Goal: Task Accomplishment & Management: Complete application form

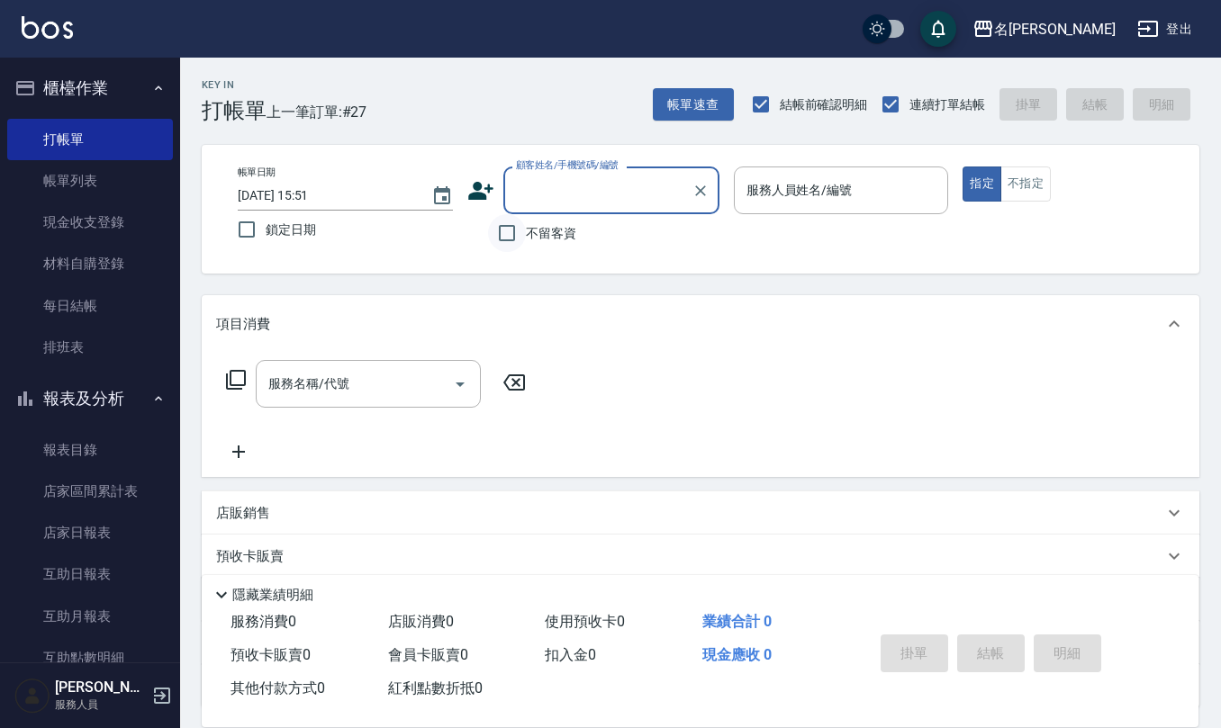
click at [522, 238] on input "不留客資" at bounding box center [507, 233] width 38 height 38
checkbox input "true"
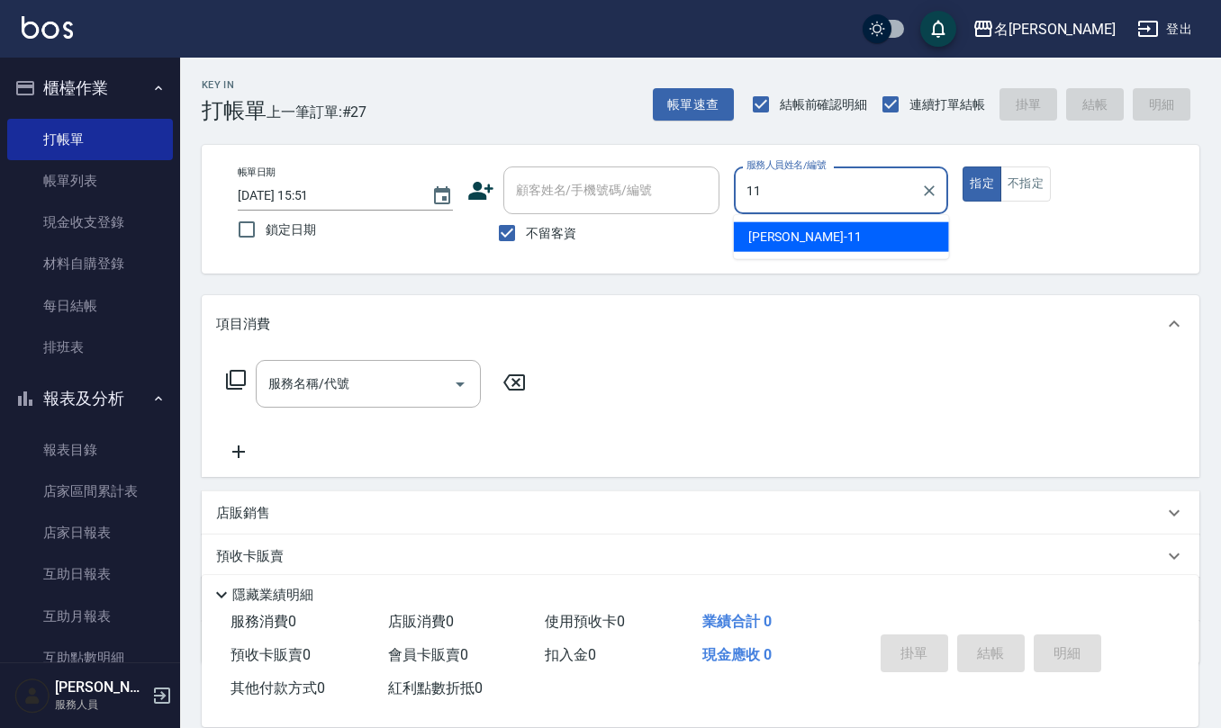
type input "[PERSON_NAME]橙-11"
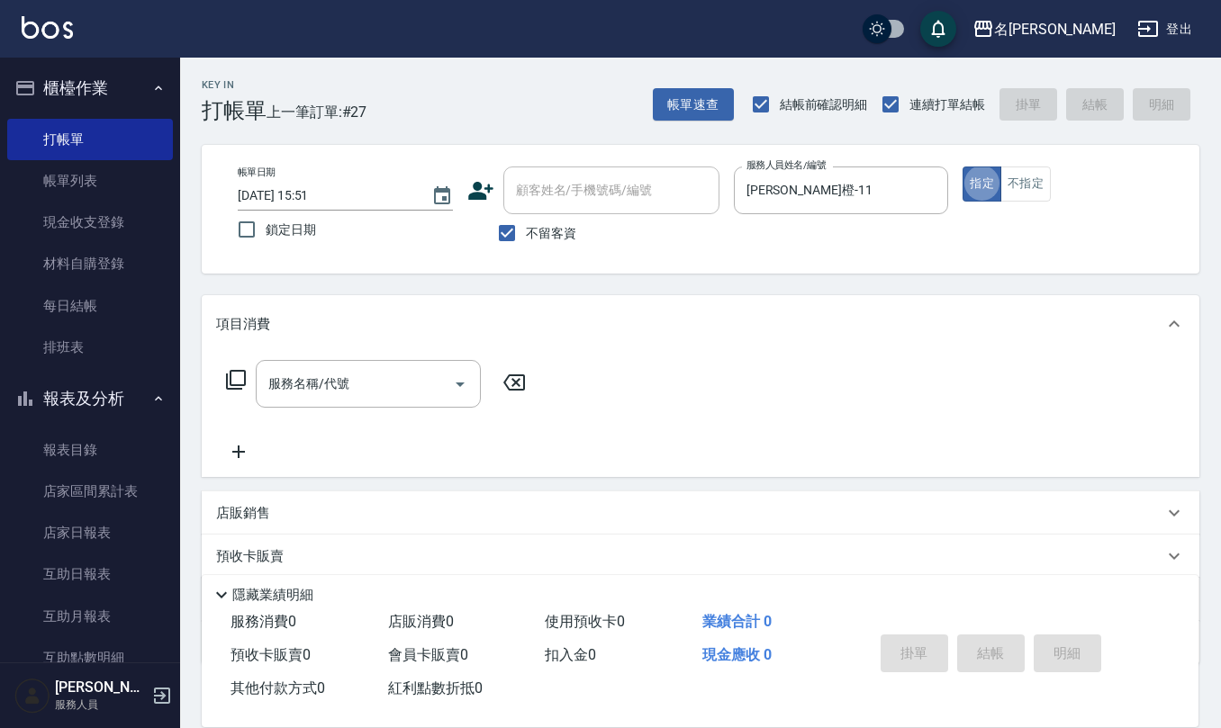
type button "true"
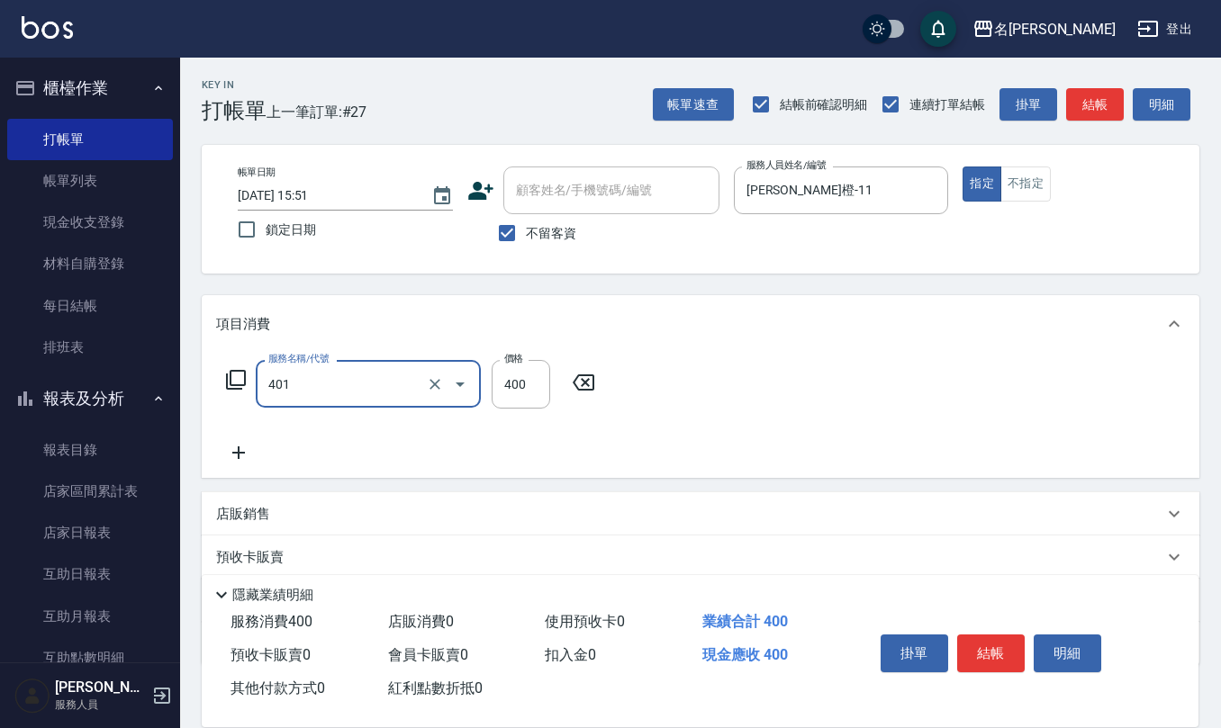
type input "剪髮(401)"
type input "250"
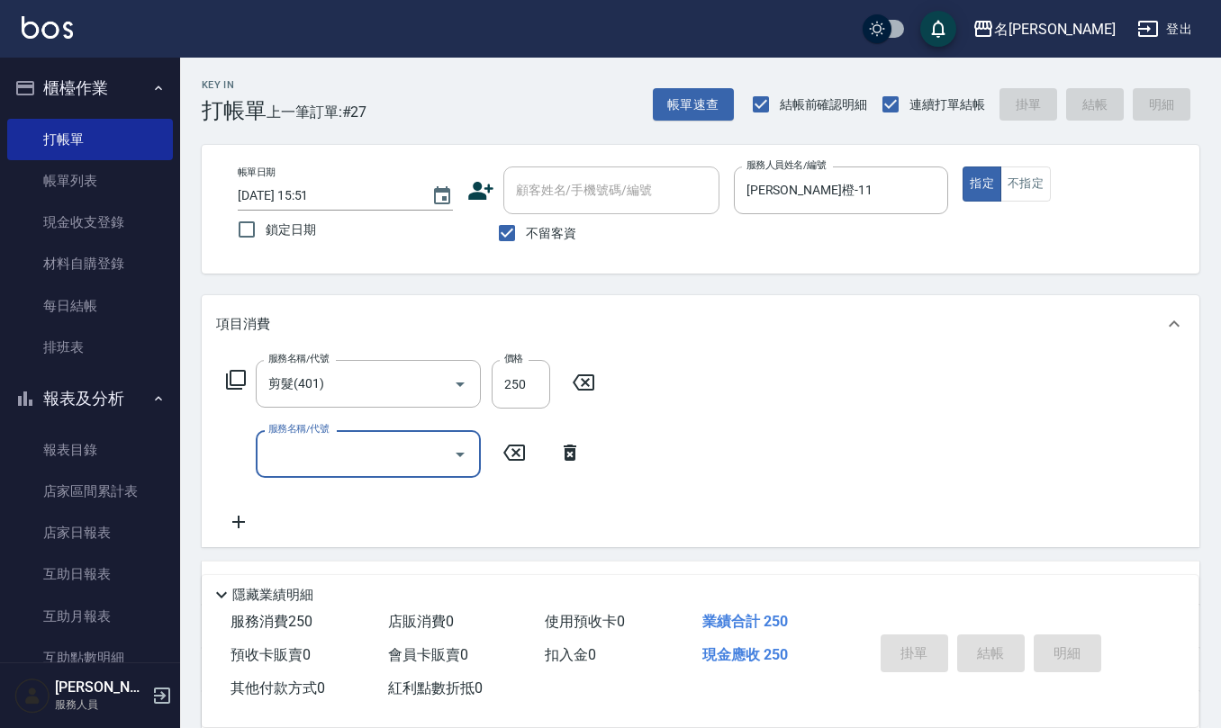
type input "[DATE] 17:26"
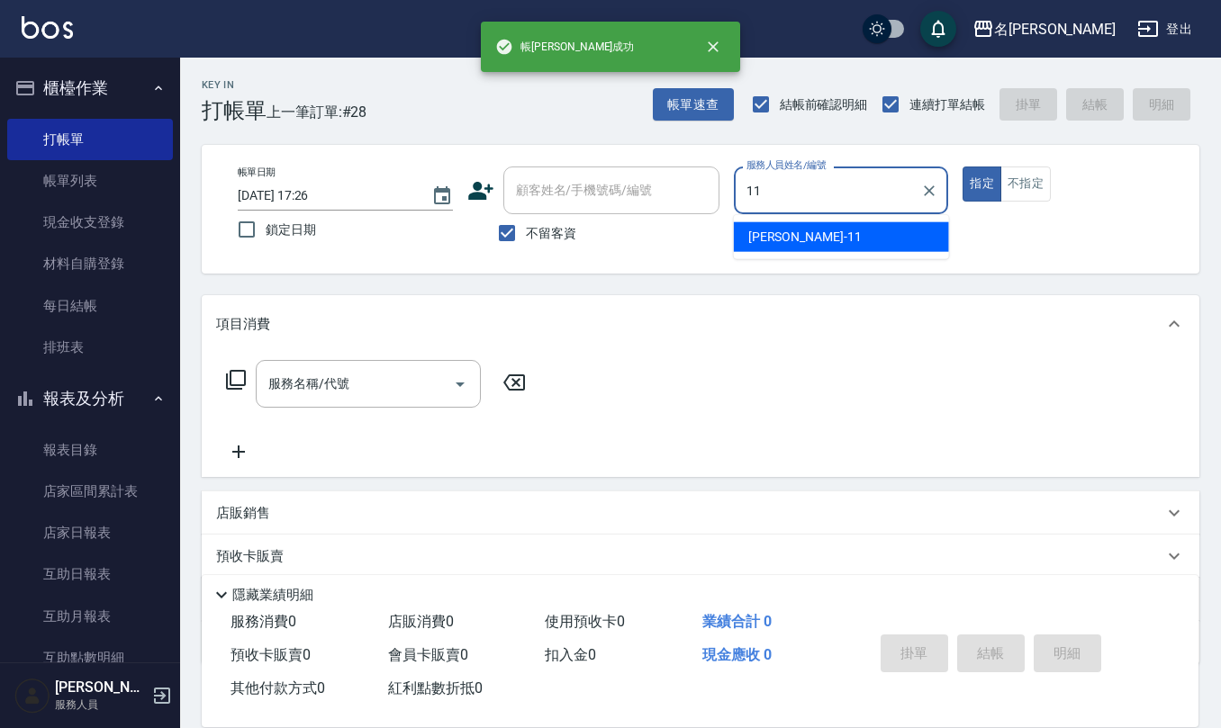
type input "[PERSON_NAME]橙-11"
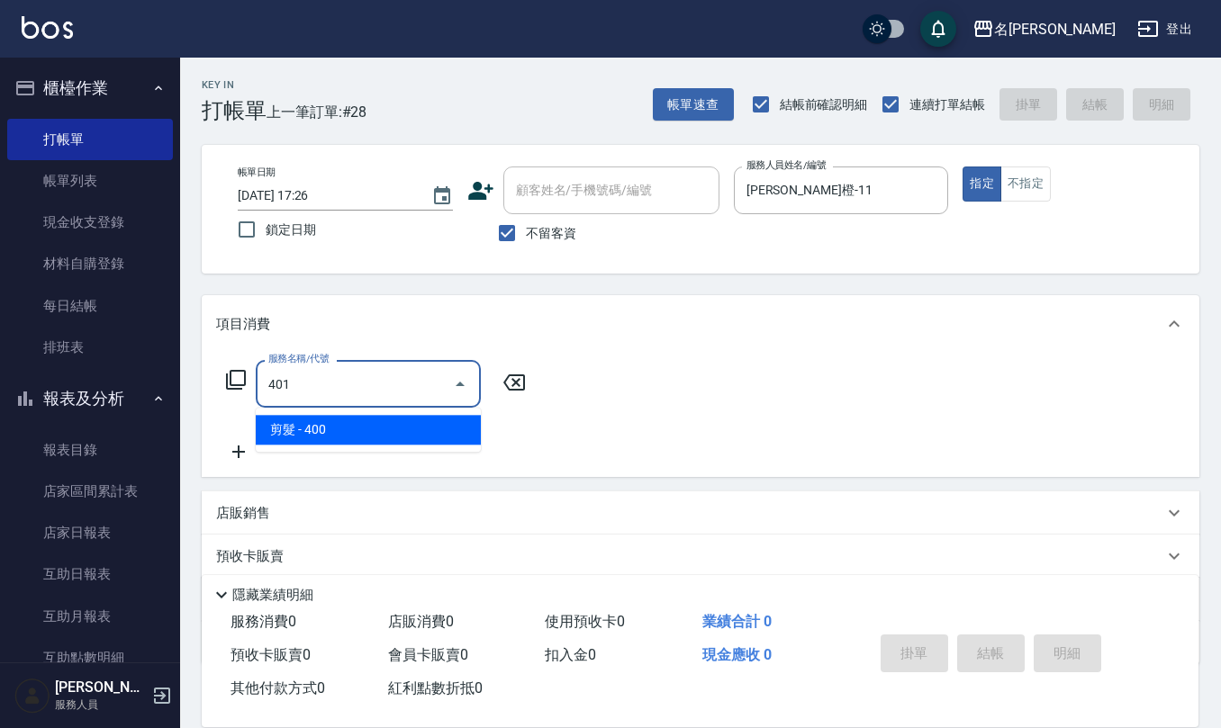
type input "剪髮(401)"
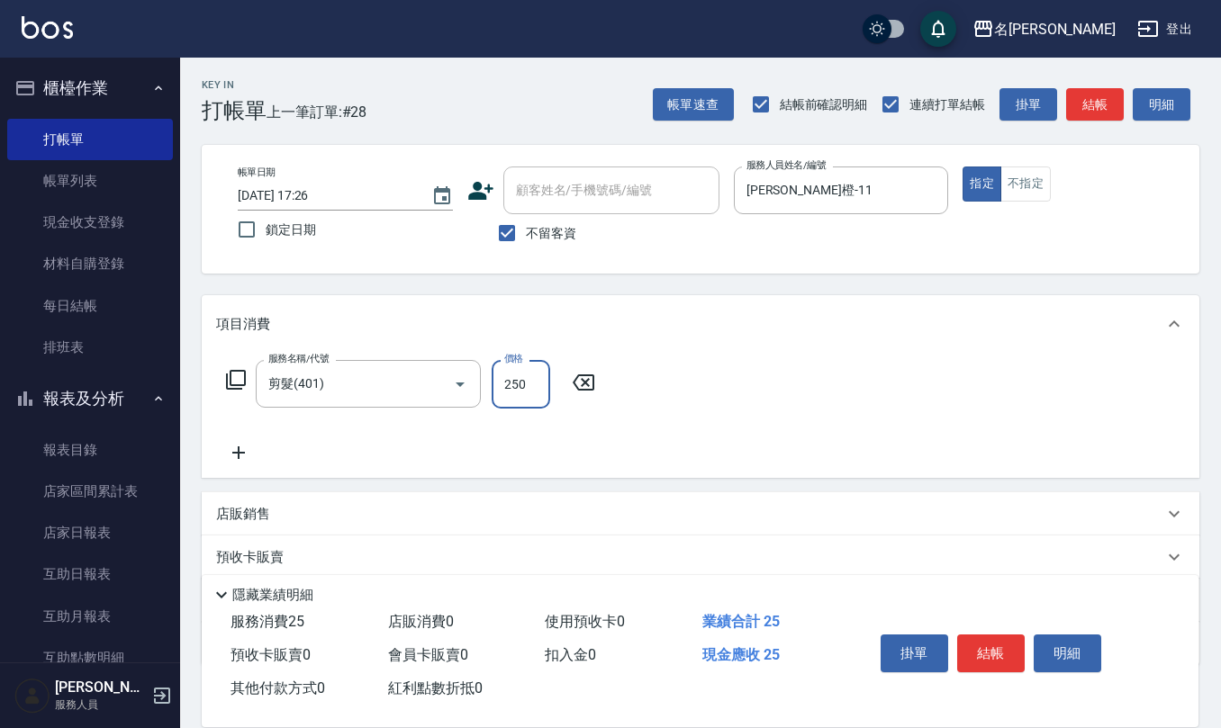
type input "250"
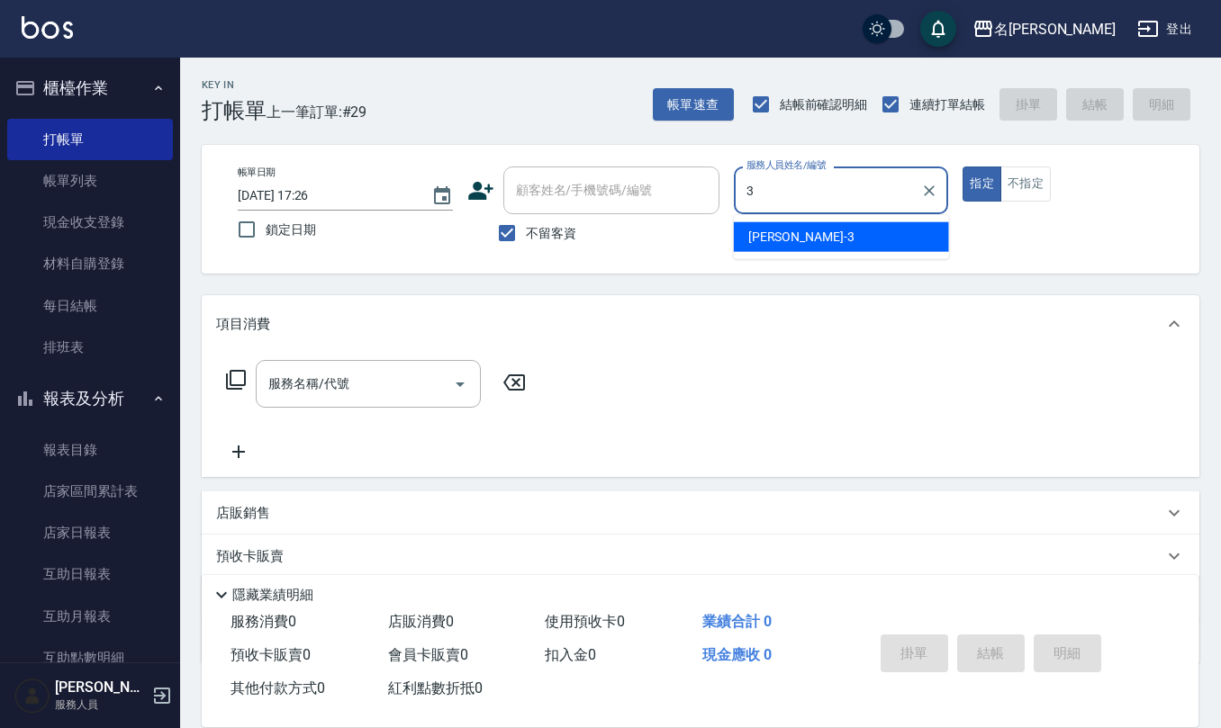
type input "[PERSON_NAME]-3"
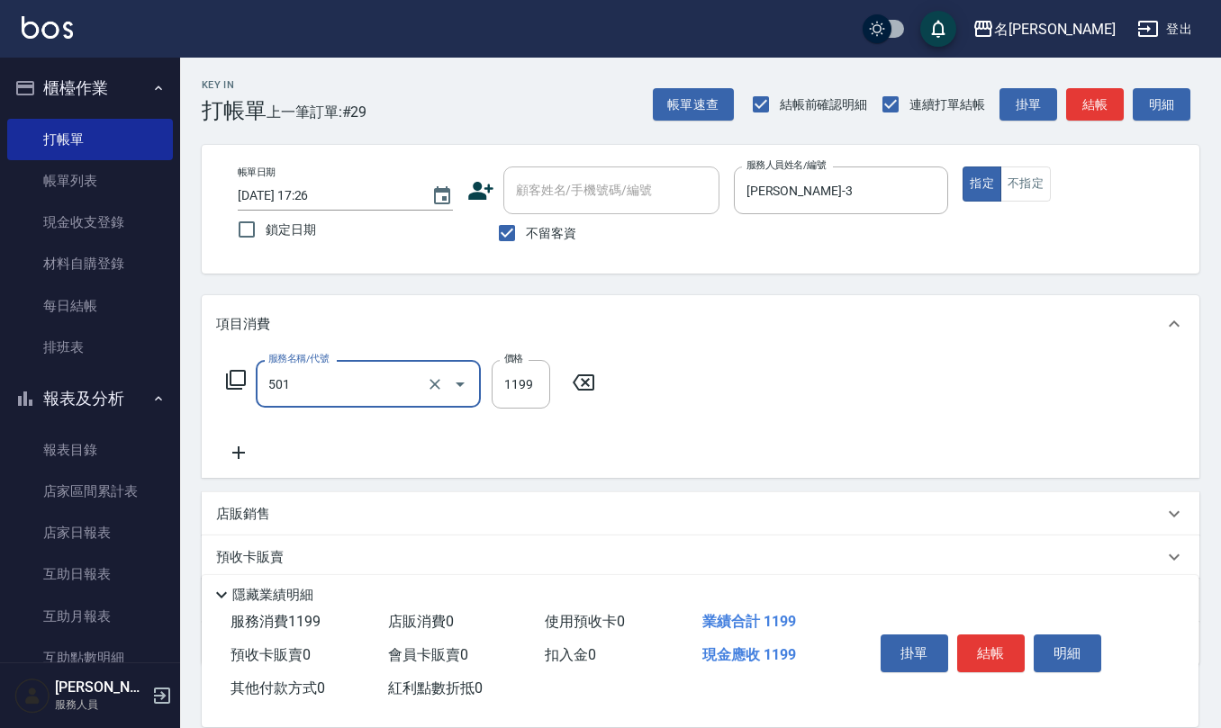
type input "染髮(501)"
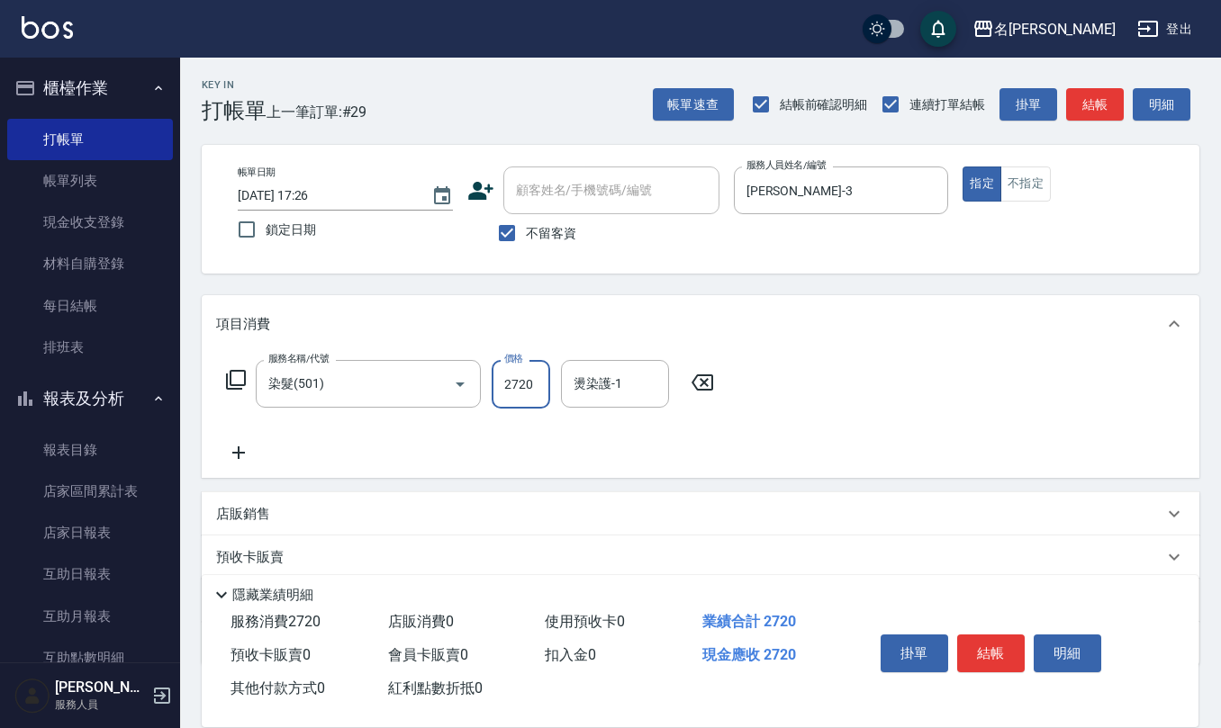
type input "2720"
type input "[PERSON_NAME]-28"
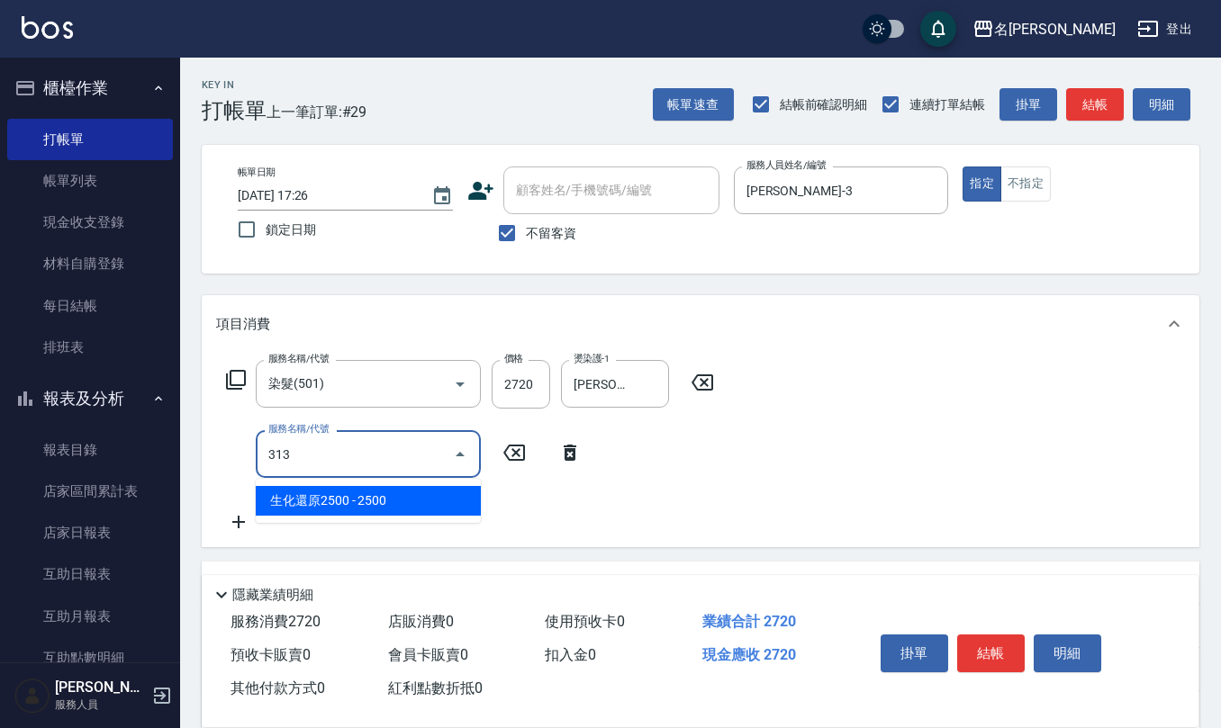
type input "生化還原2500(313)"
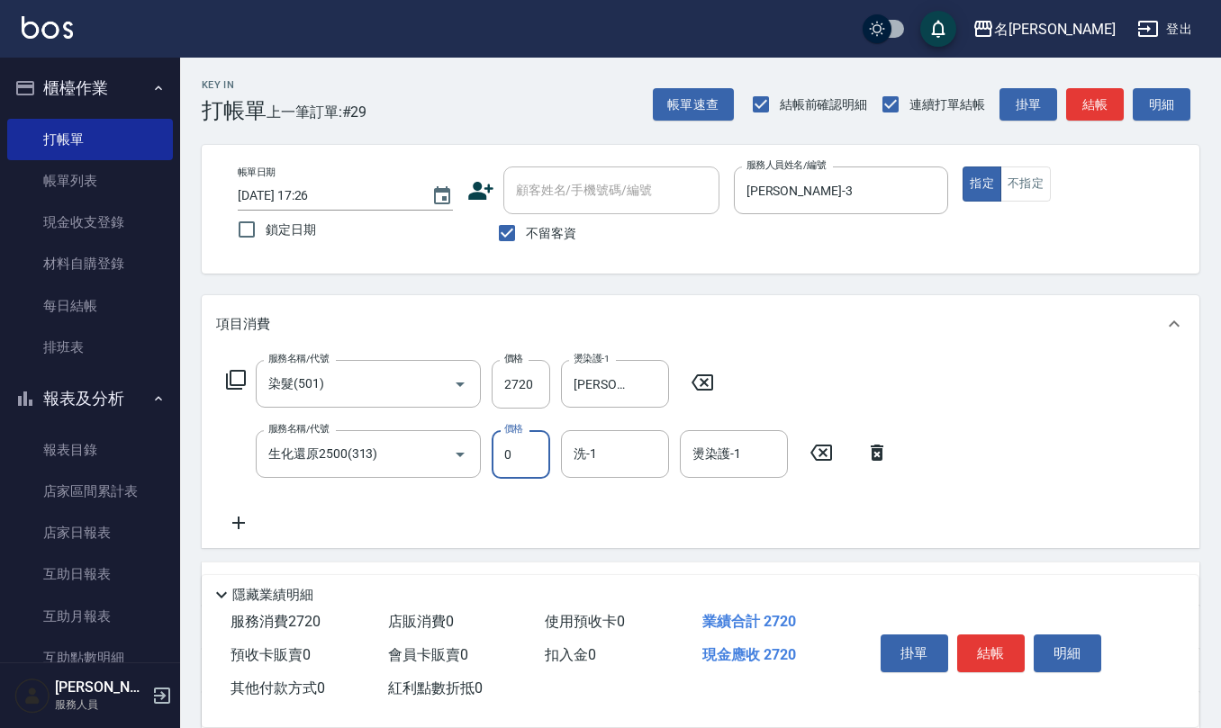
type input "0"
click at [873, 448] on icon at bounding box center [877, 453] width 13 height 16
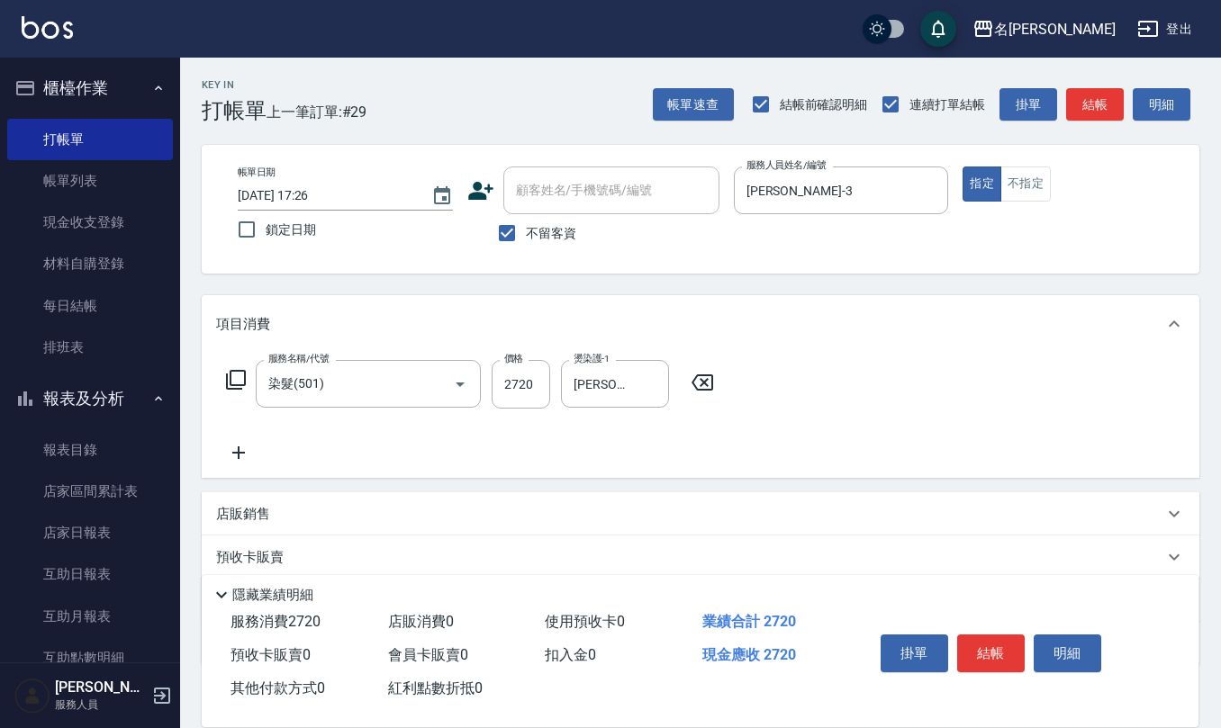
click at [229, 458] on icon at bounding box center [238, 453] width 45 height 22
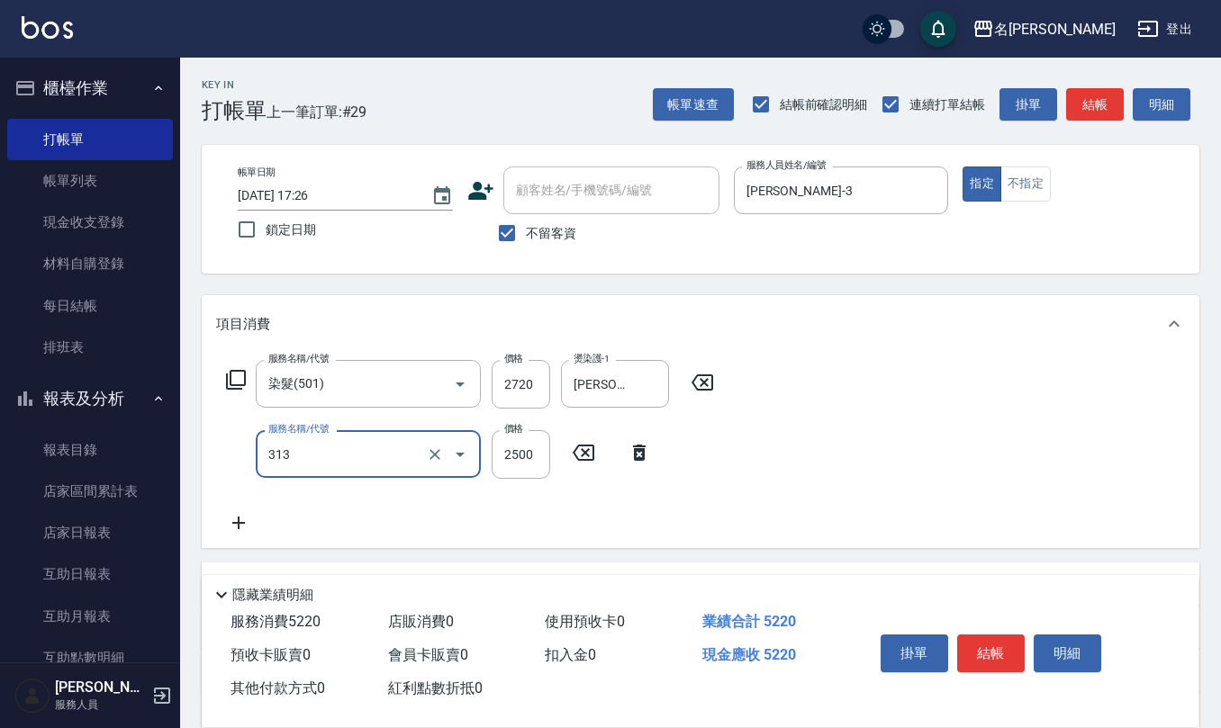
type input "生化還原2500(313)"
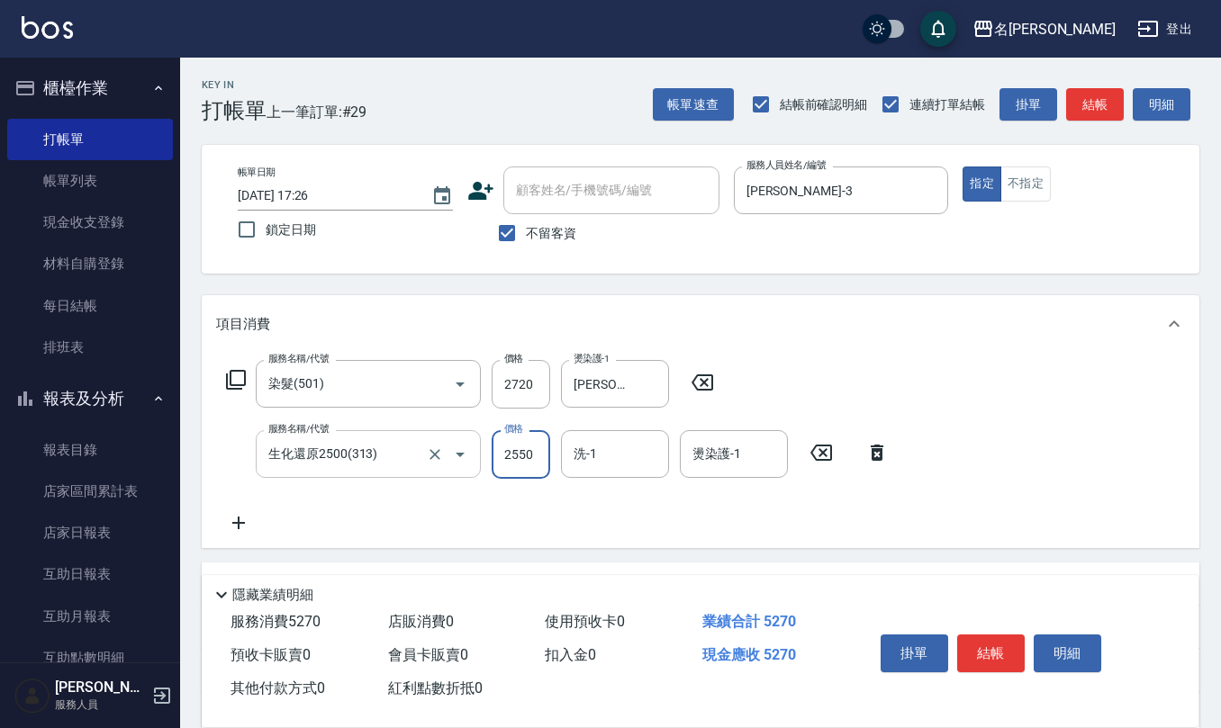
type input "2550"
type input "[PERSON_NAME]-28"
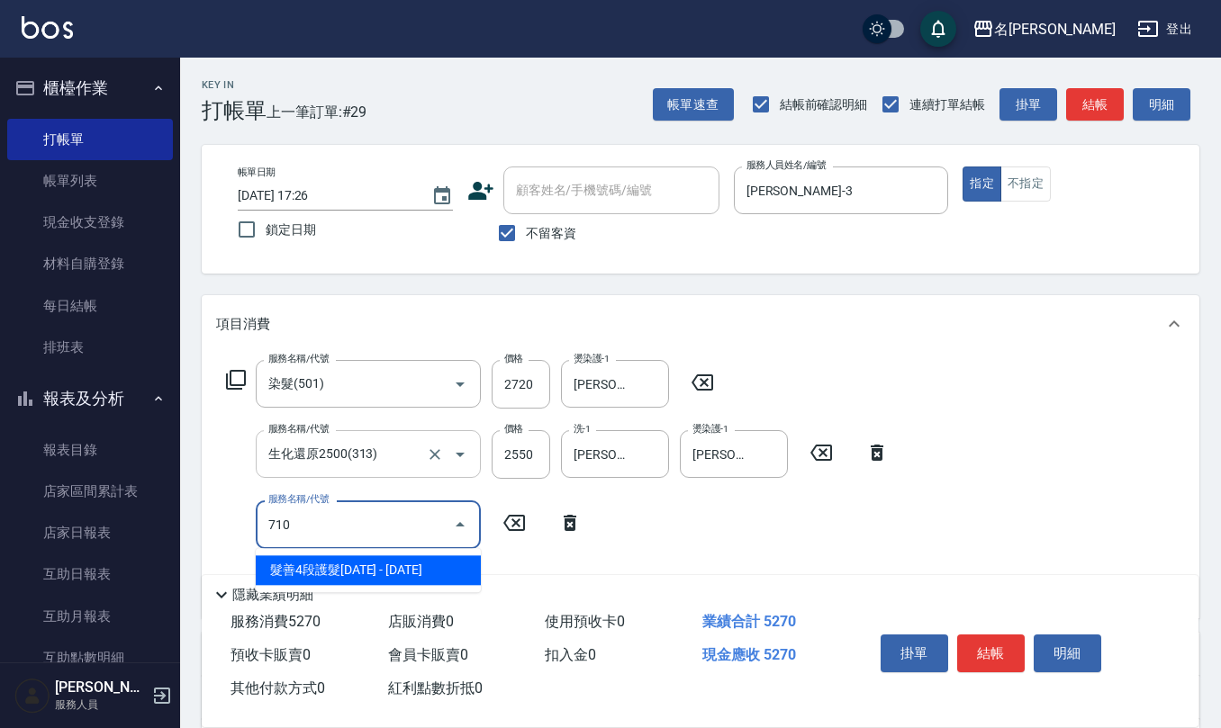
type input "髮善4段護髮2000(710)"
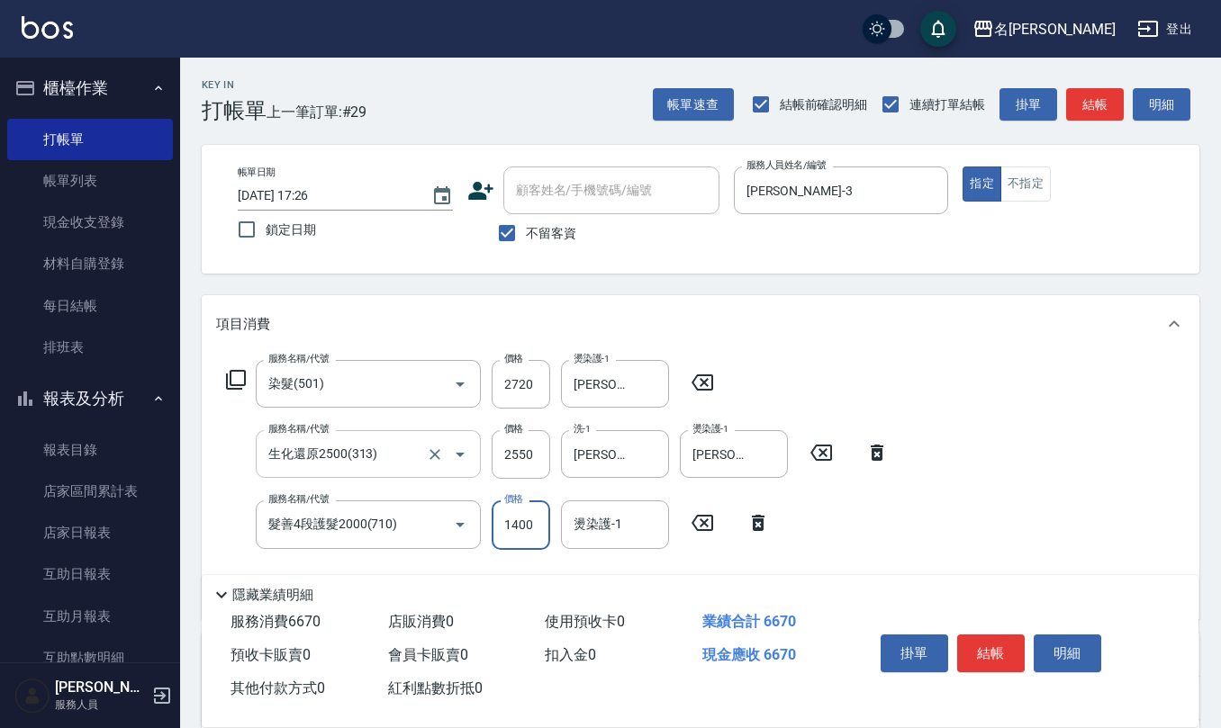
type input "1400"
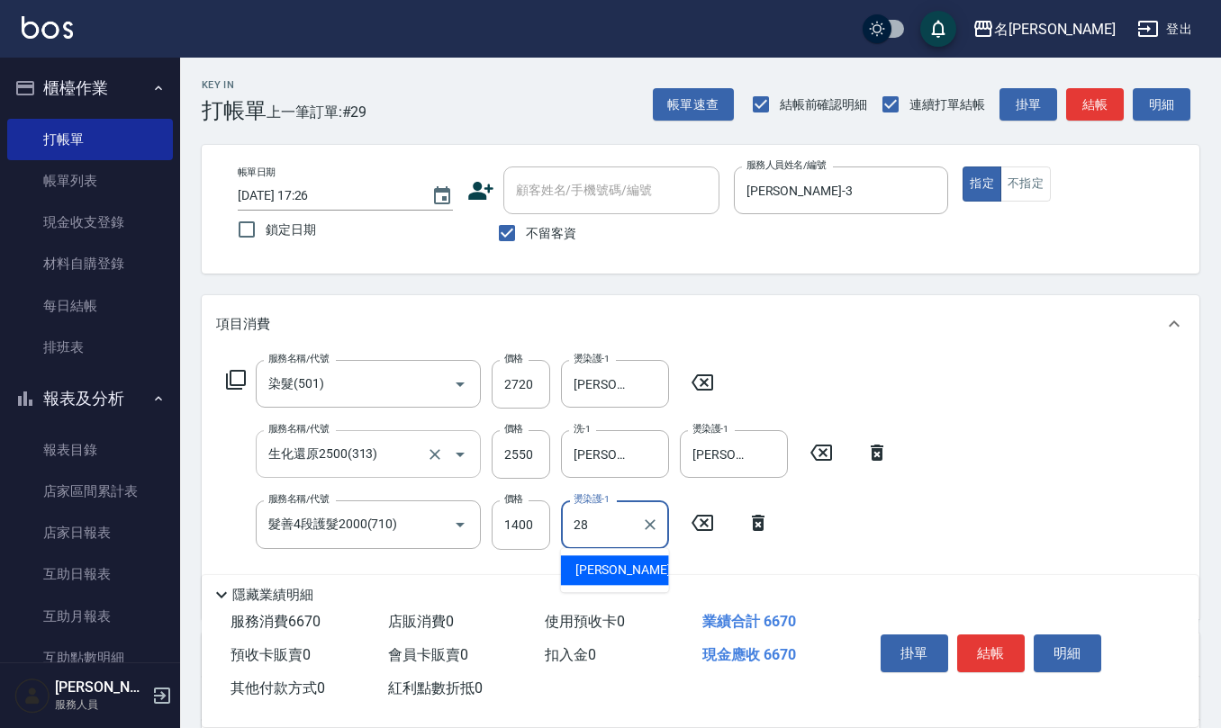
type input "[PERSON_NAME]-28"
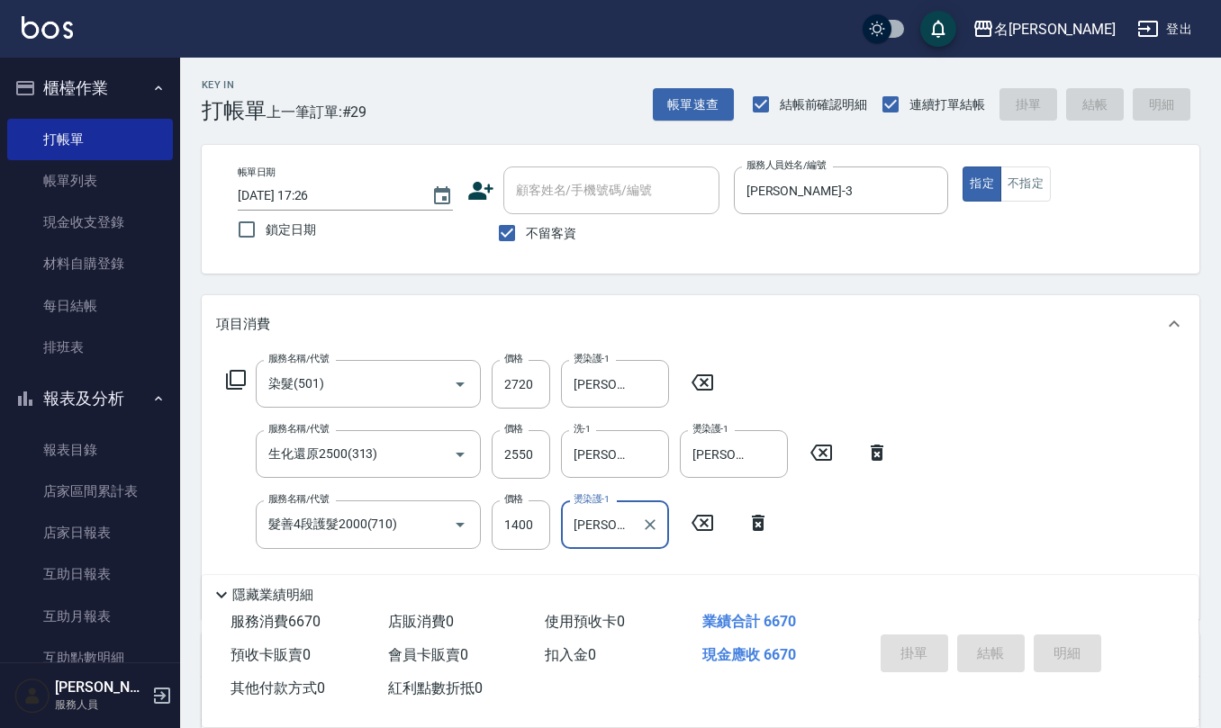
type input "[DATE] 17:27"
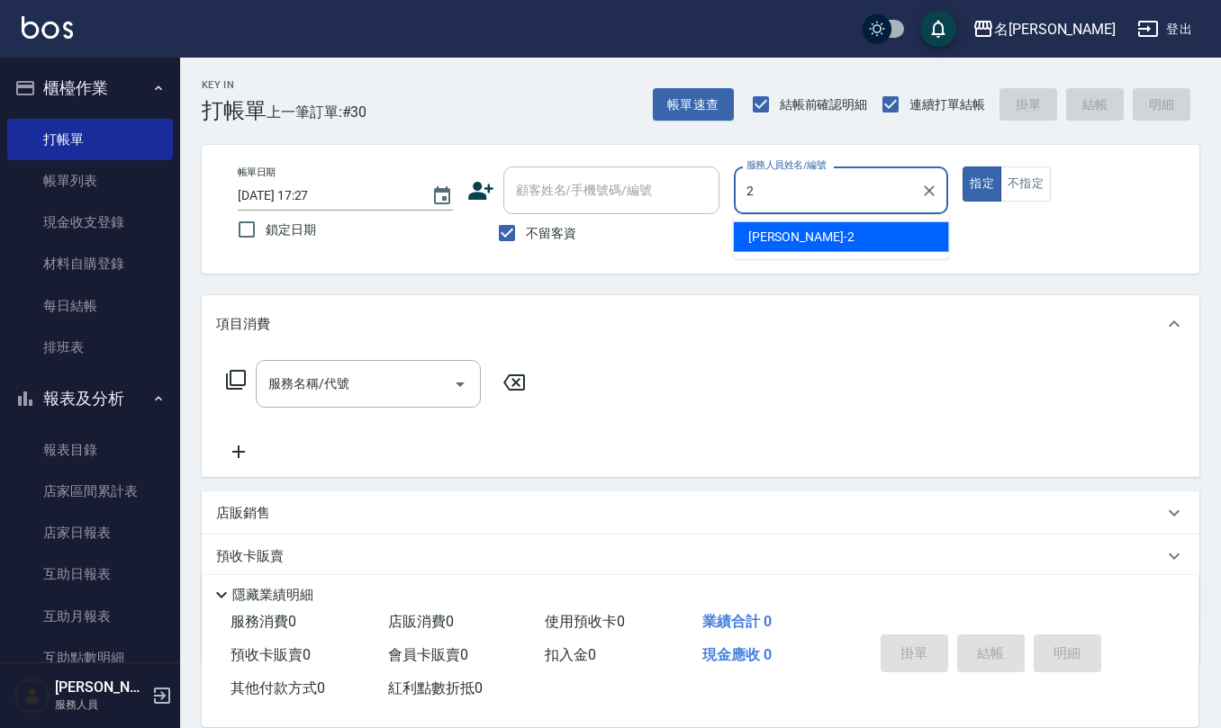
type input "[PERSON_NAME]-2"
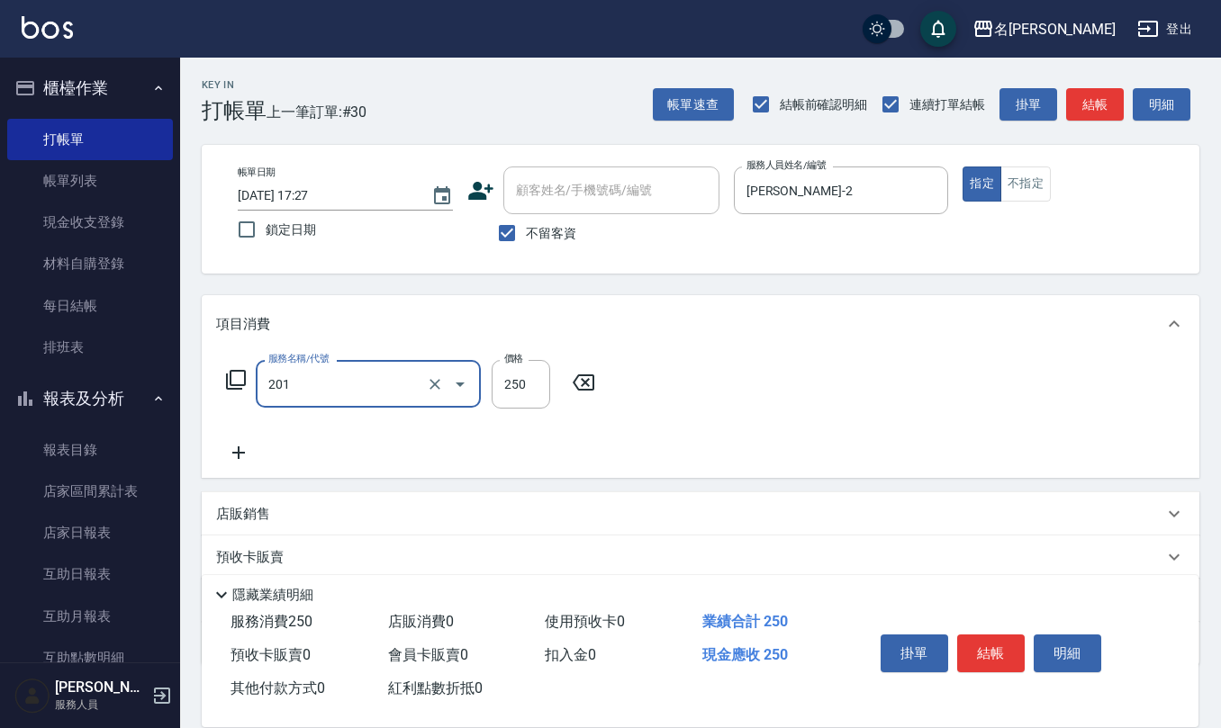
type input "洗髮(201)"
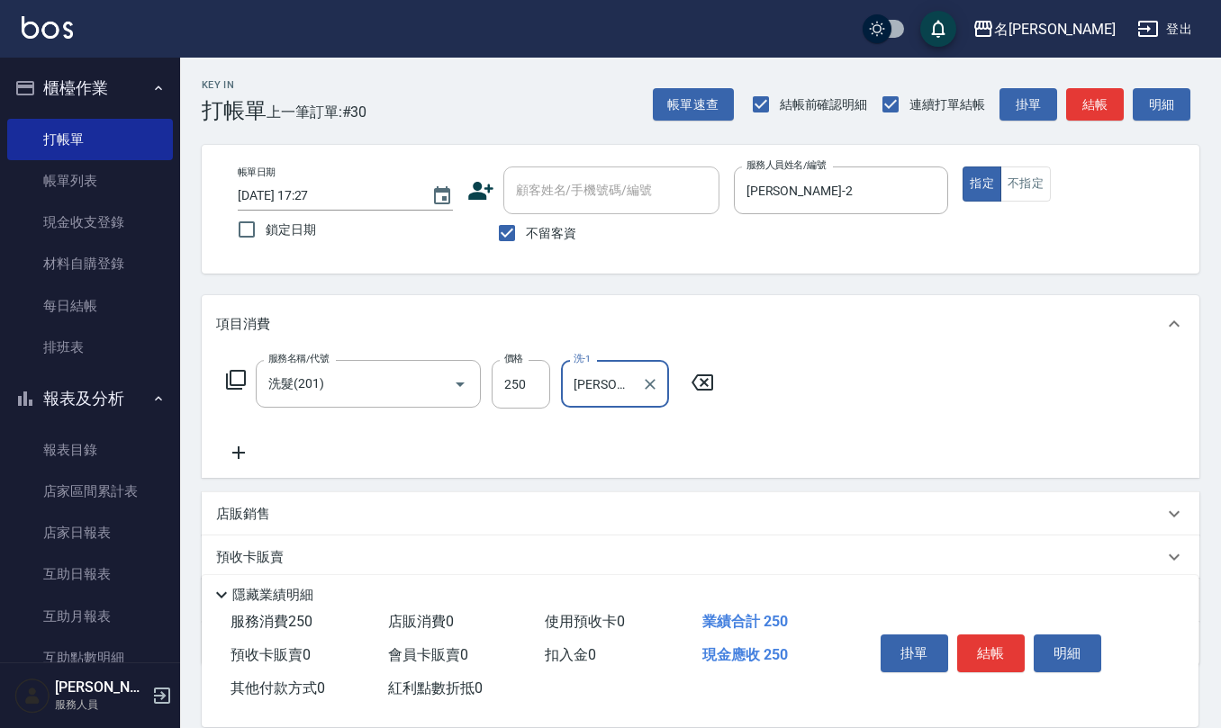
type input "[PERSON_NAME]5"
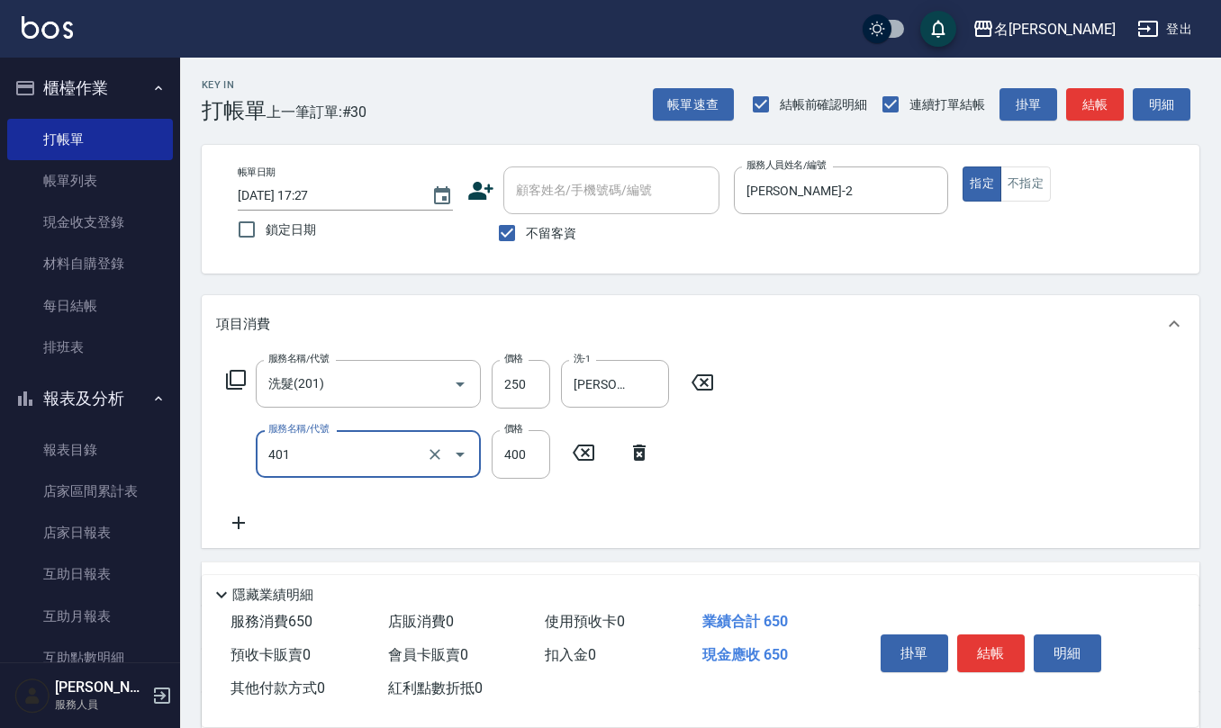
type input "剪髮(401)"
type input "350"
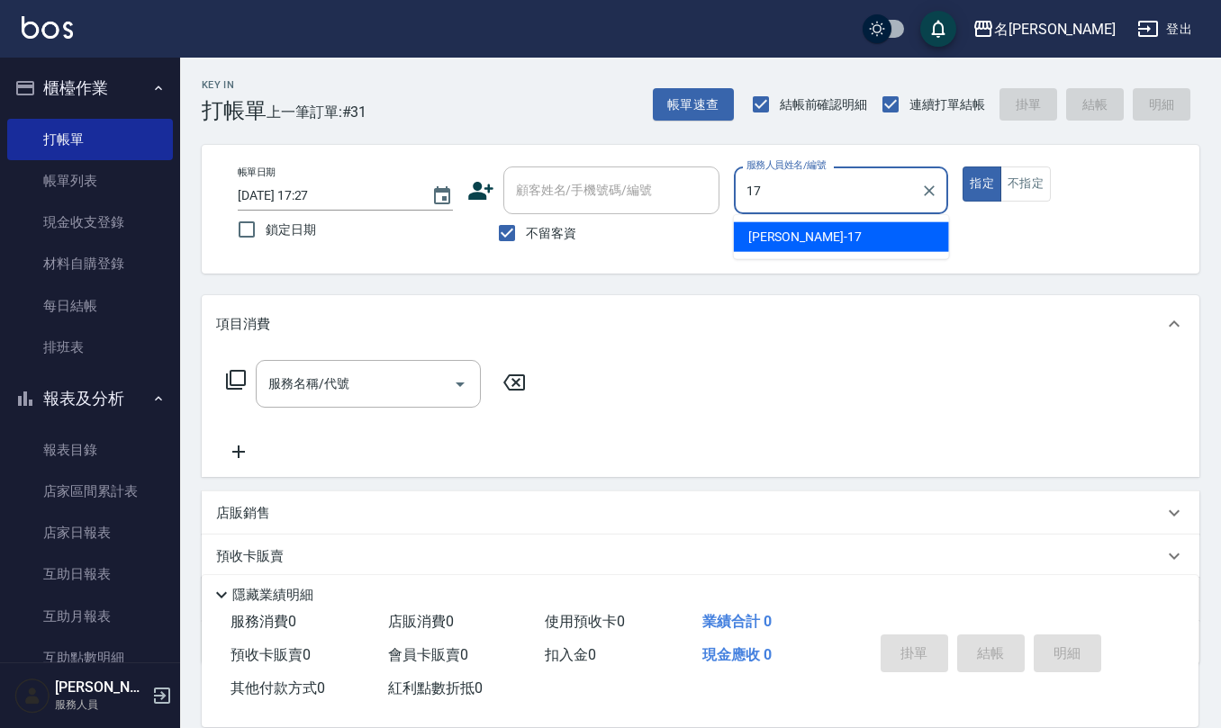
type input "[PERSON_NAME]-17"
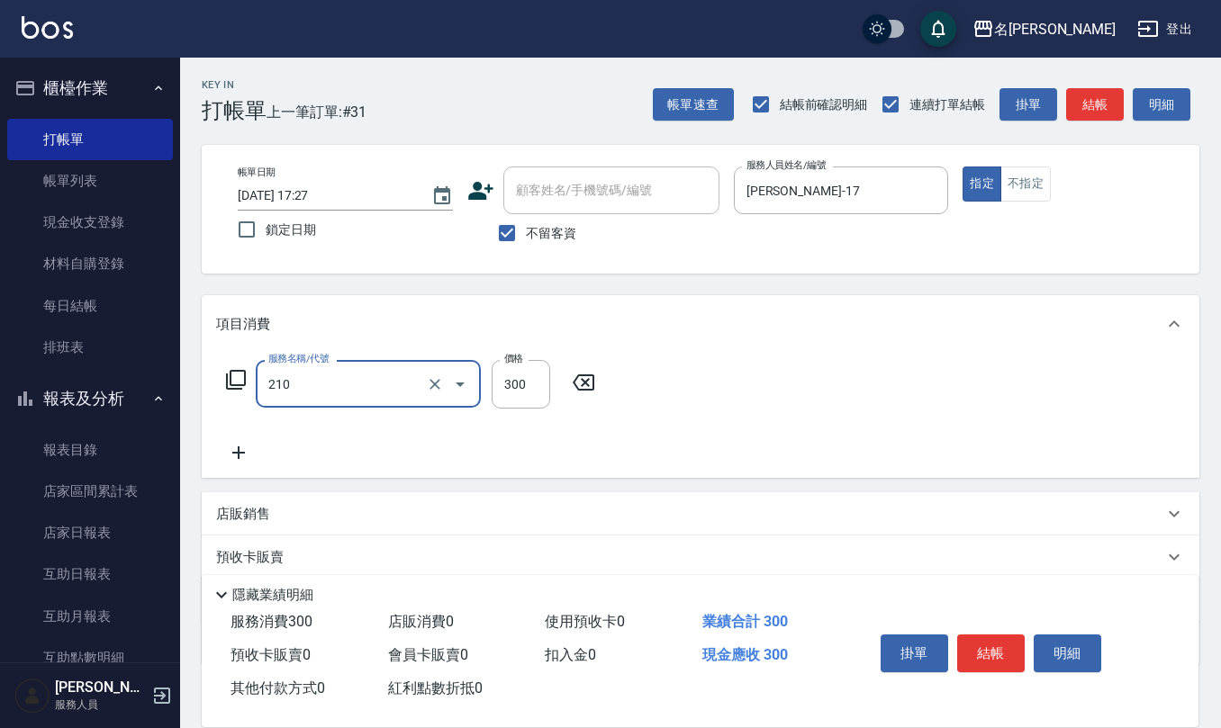
type input "[PERSON_NAME]洗髮精(210)"
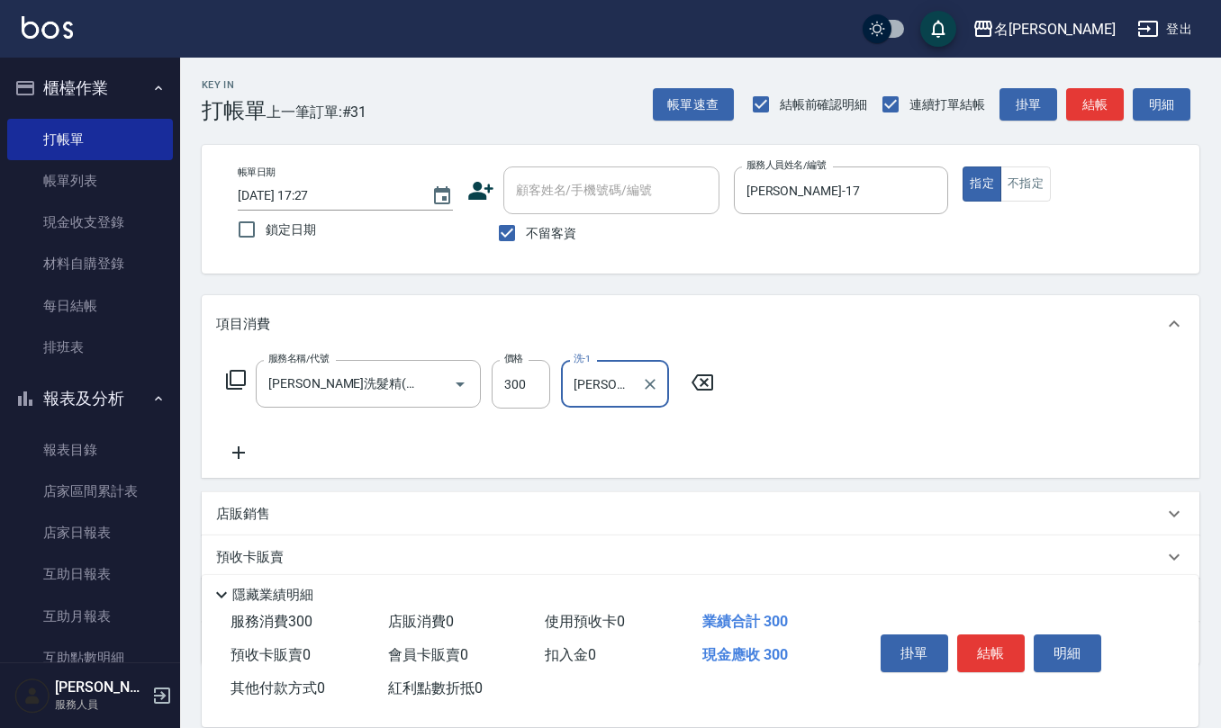
type input "[PERSON_NAME]-17"
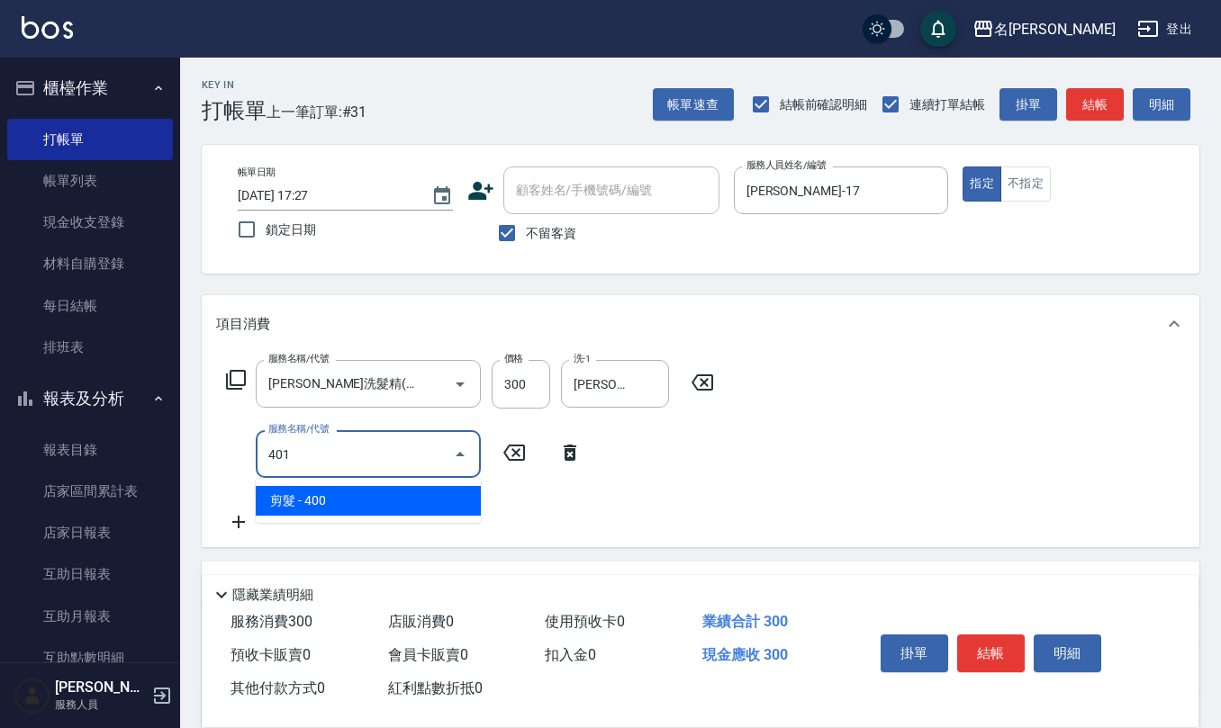
type input "剪髮(401)"
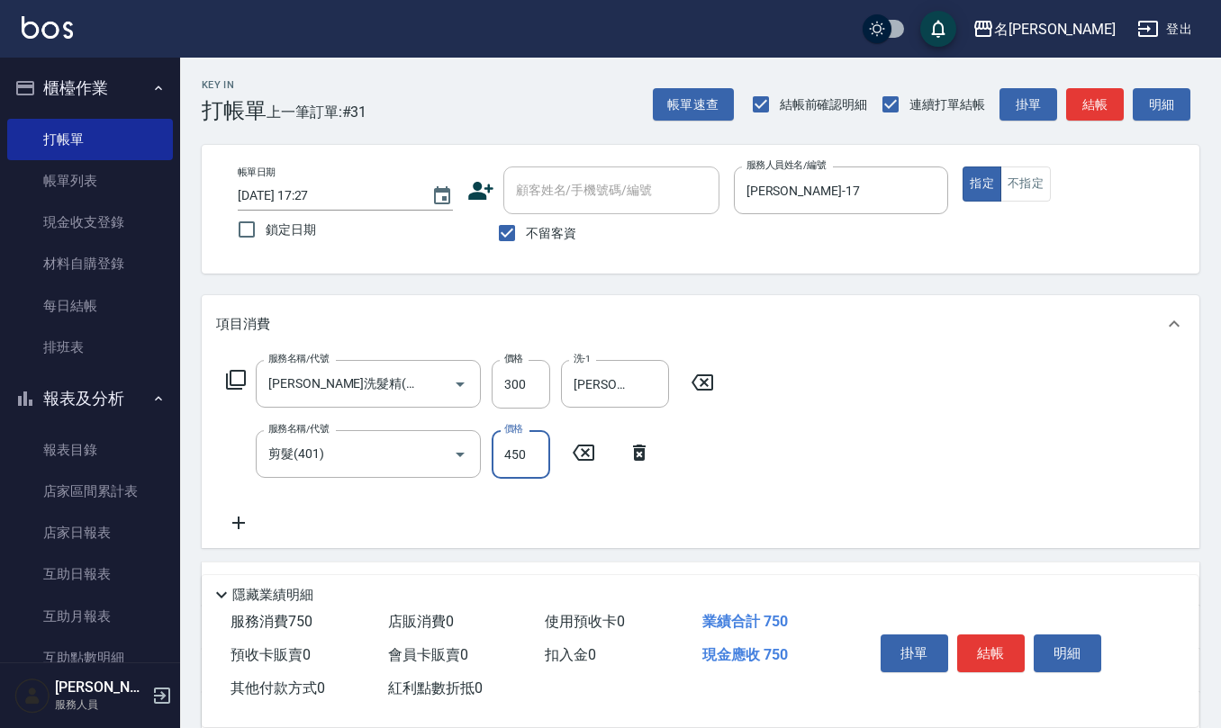
type input "450"
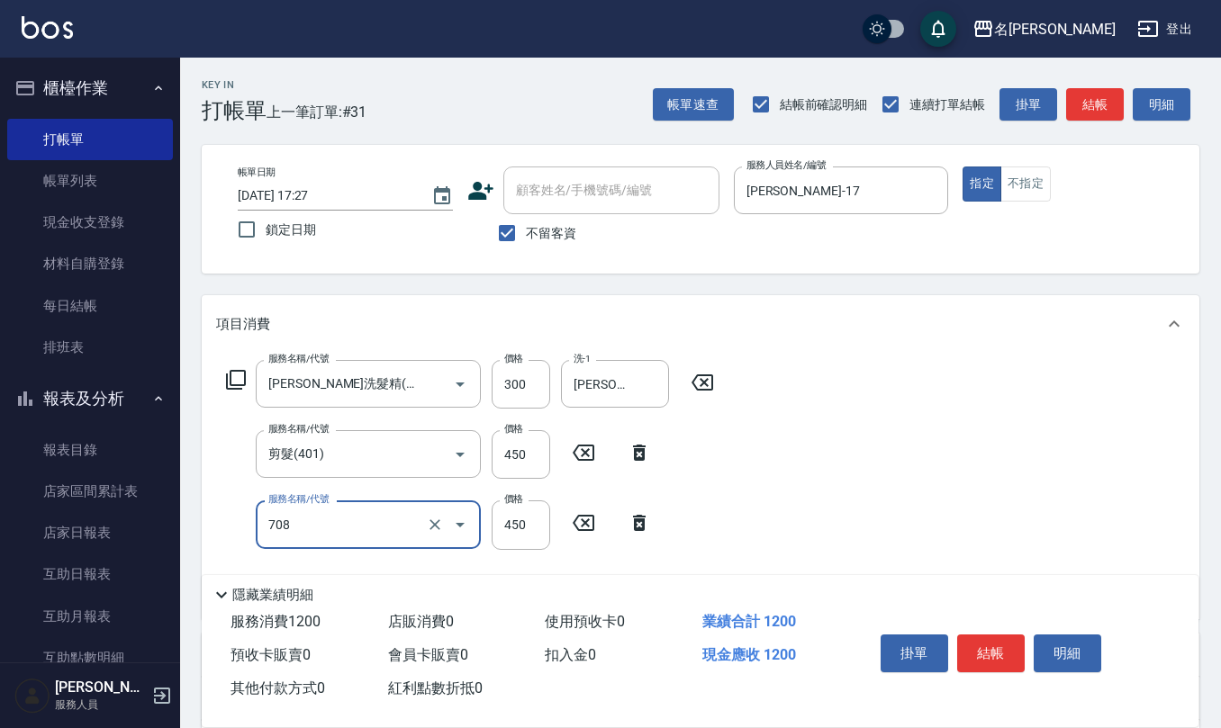
type input "松島舞鶴450(708)"
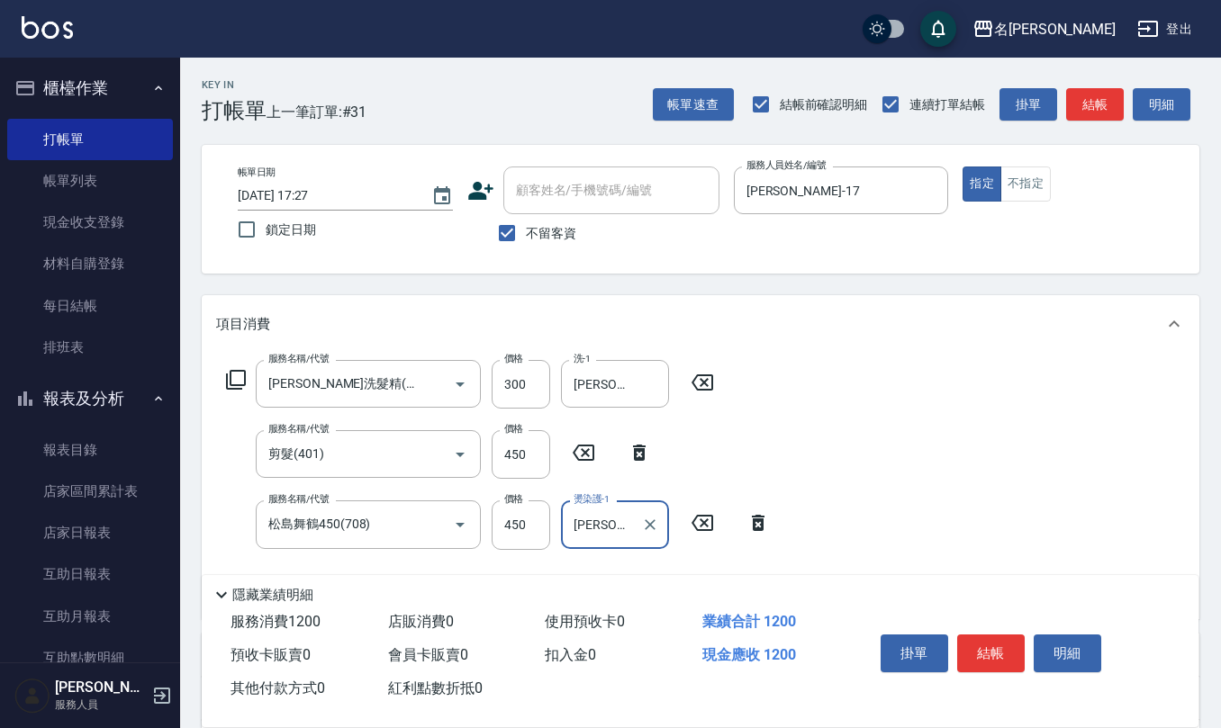
type input "[PERSON_NAME]-17"
type input "染髮(501)"
type input "2125"
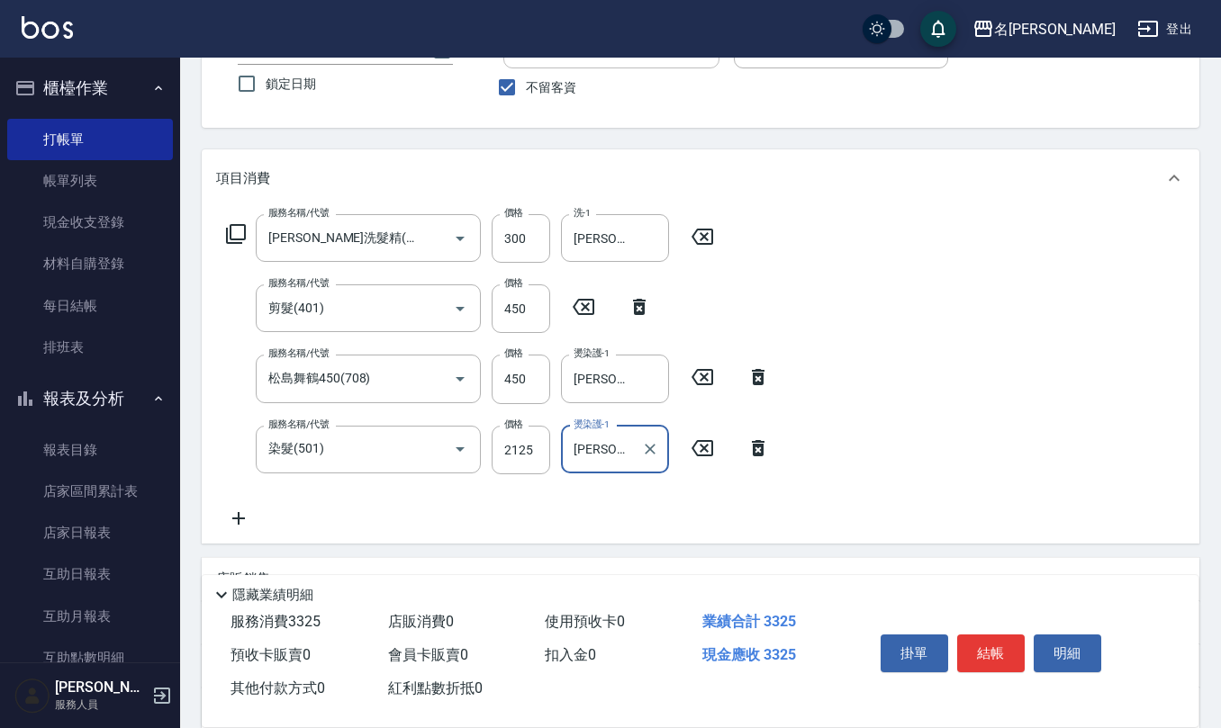
scroll to position [317, 0]
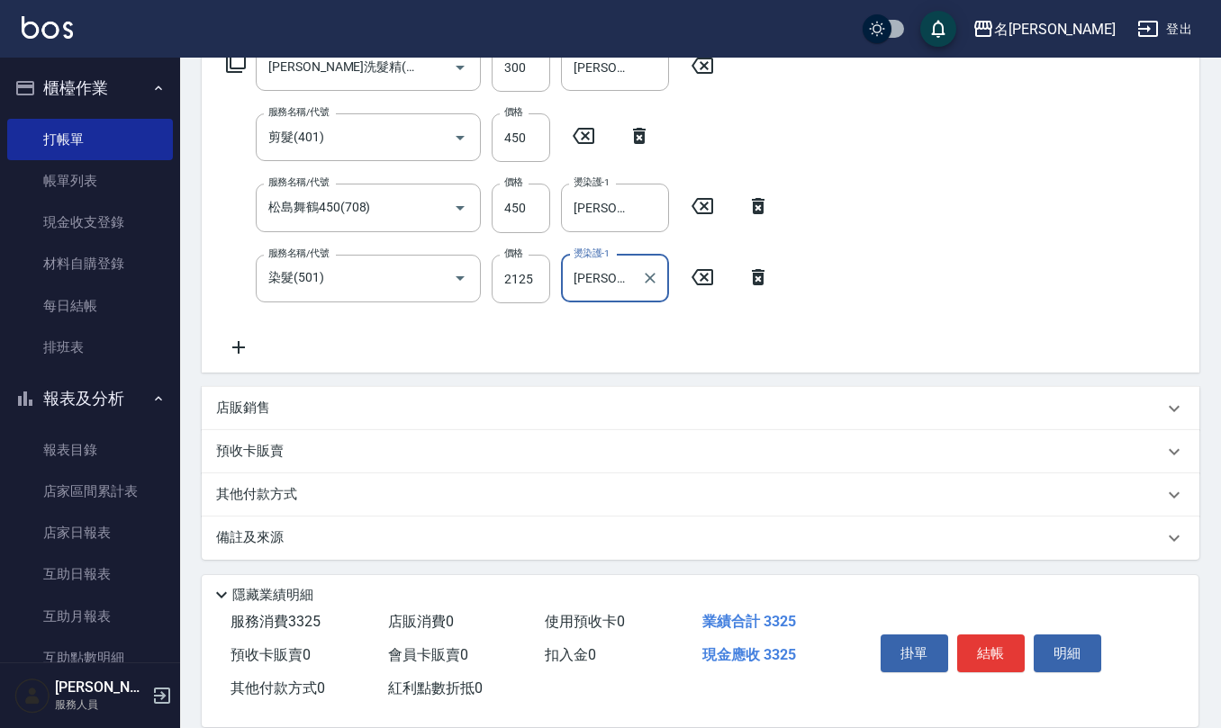
type input "[PERSON_NAME]-17"
click at [342, 394] on div "店販銷售" at bounding box center [701, 408] width 998 height 43
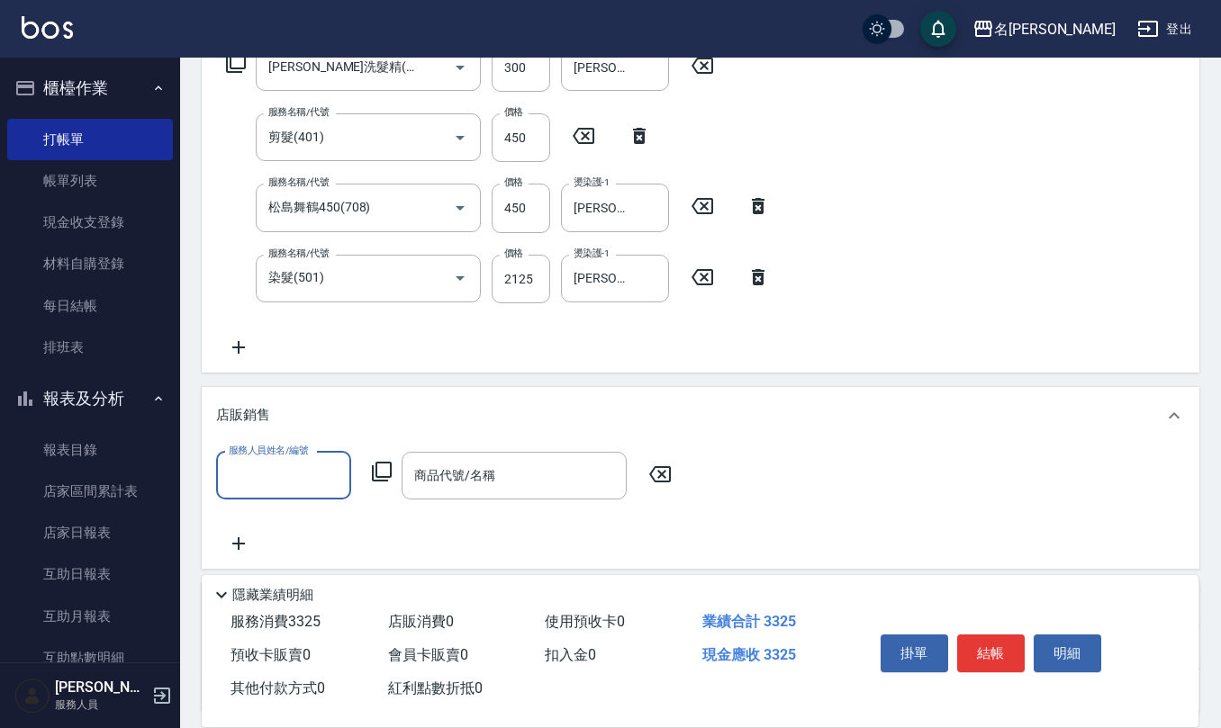
scroll to position [0, 0]
type input "[PERSON_NAME]-17"
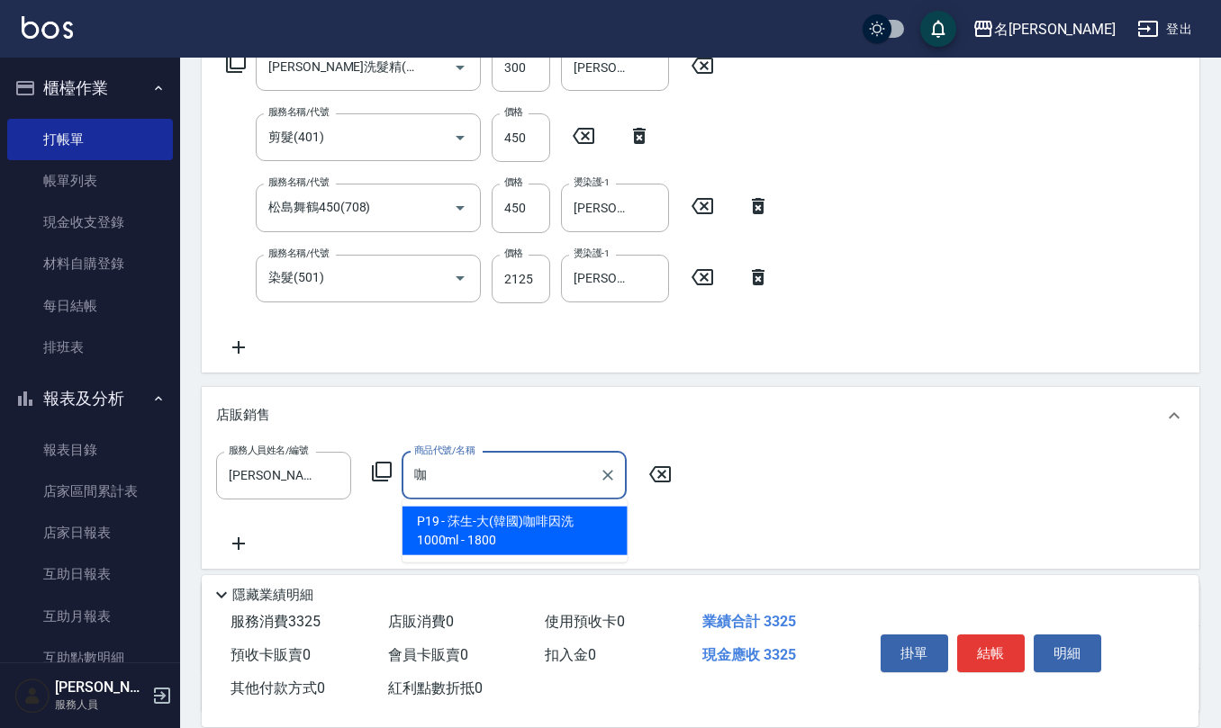
type input "莯生-大(韓國)咖啡因洗1000ml"
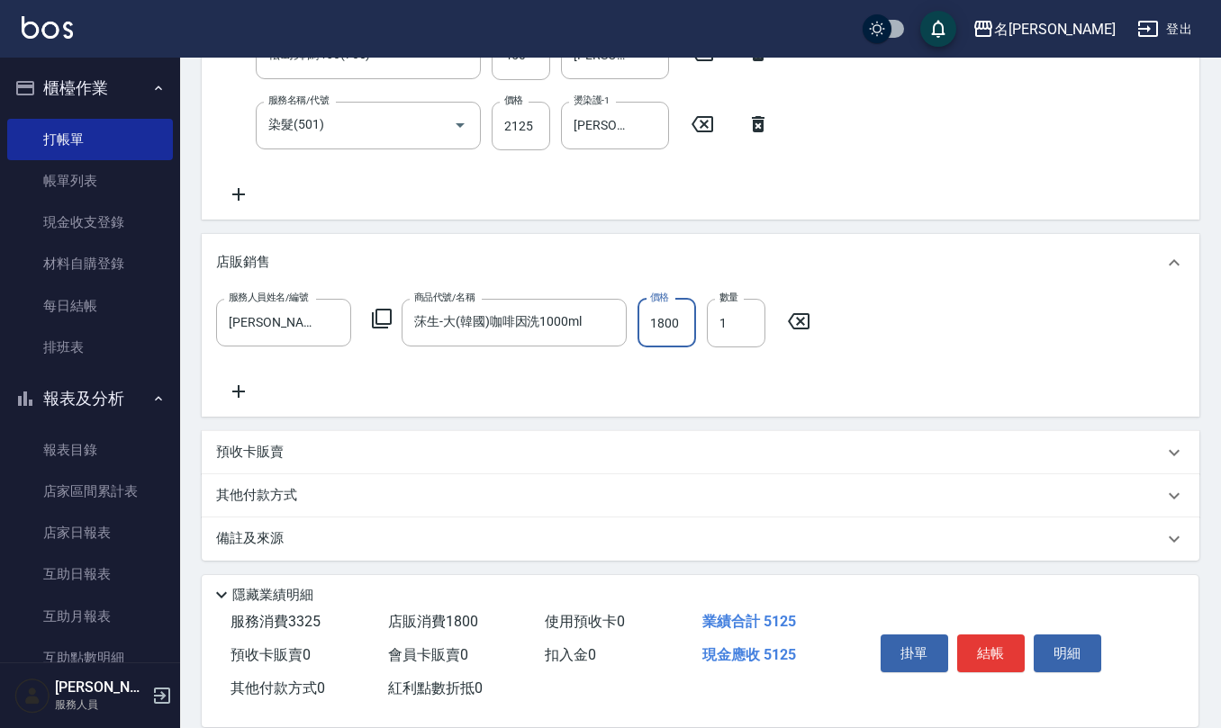
scroll to position [472, 0]
type input "[DATE] 17:51"
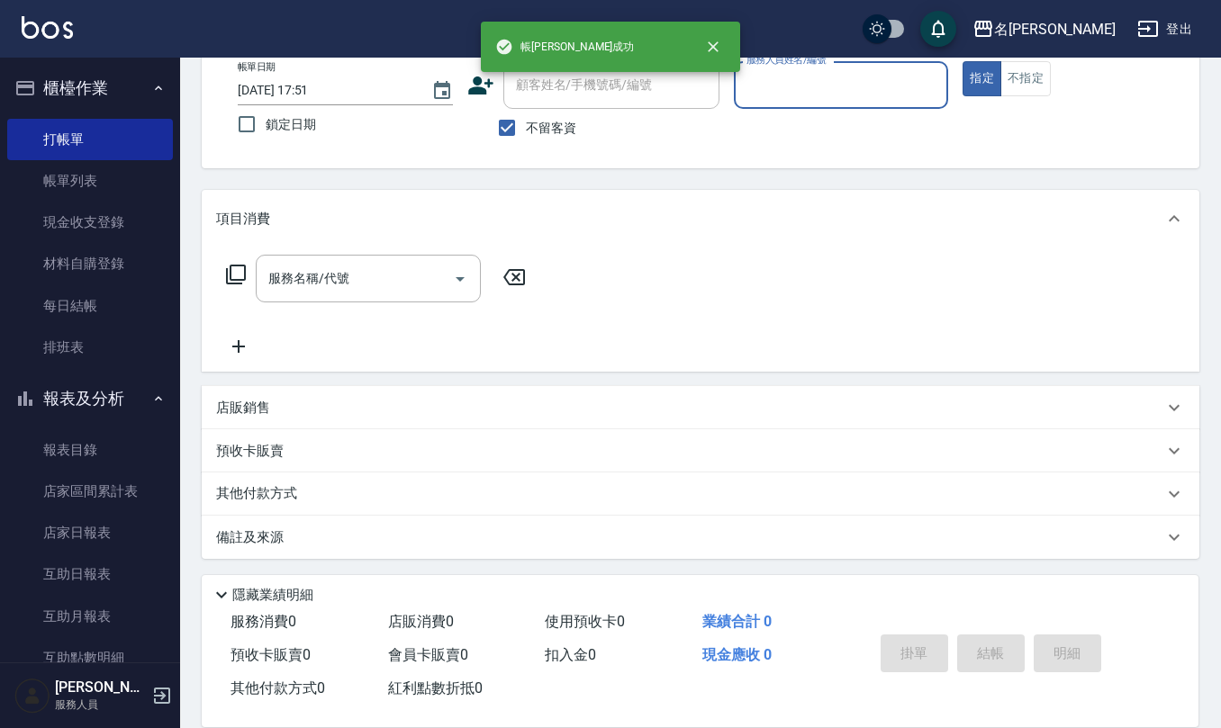
scroll to position [0, 0]
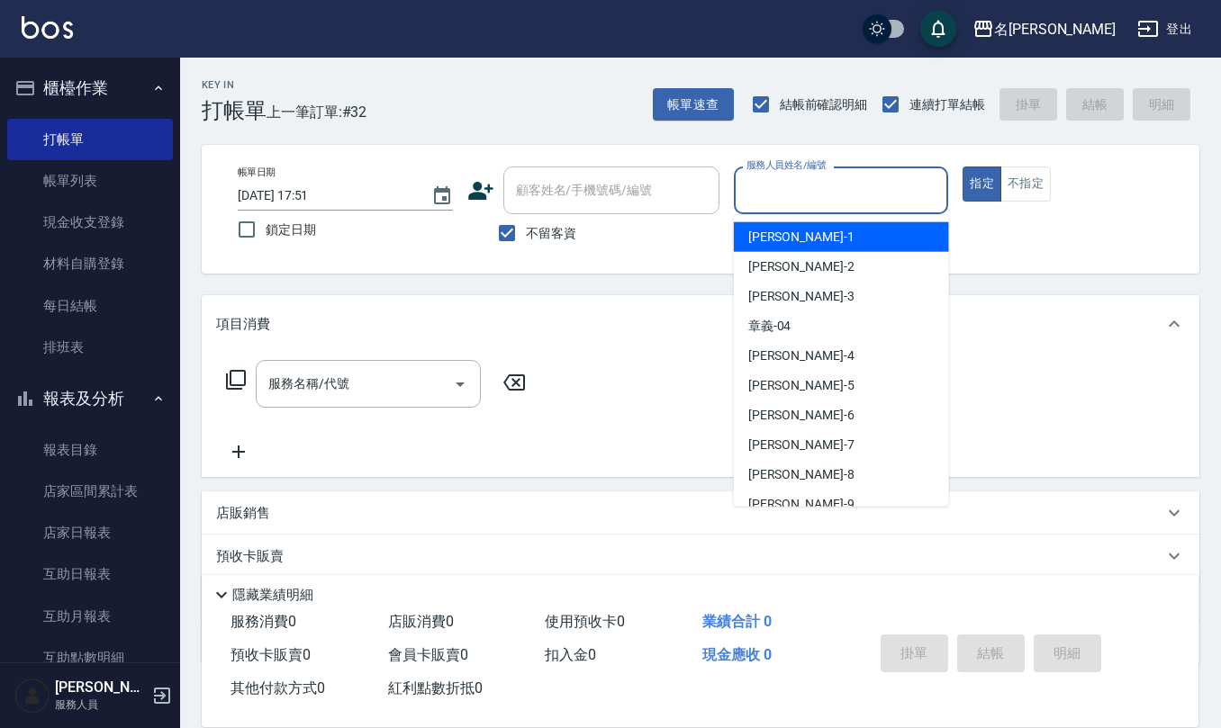
click at [798, 188] on input "服務人員姓名/編號" at bounding box center [841, 191] width 199 height 32
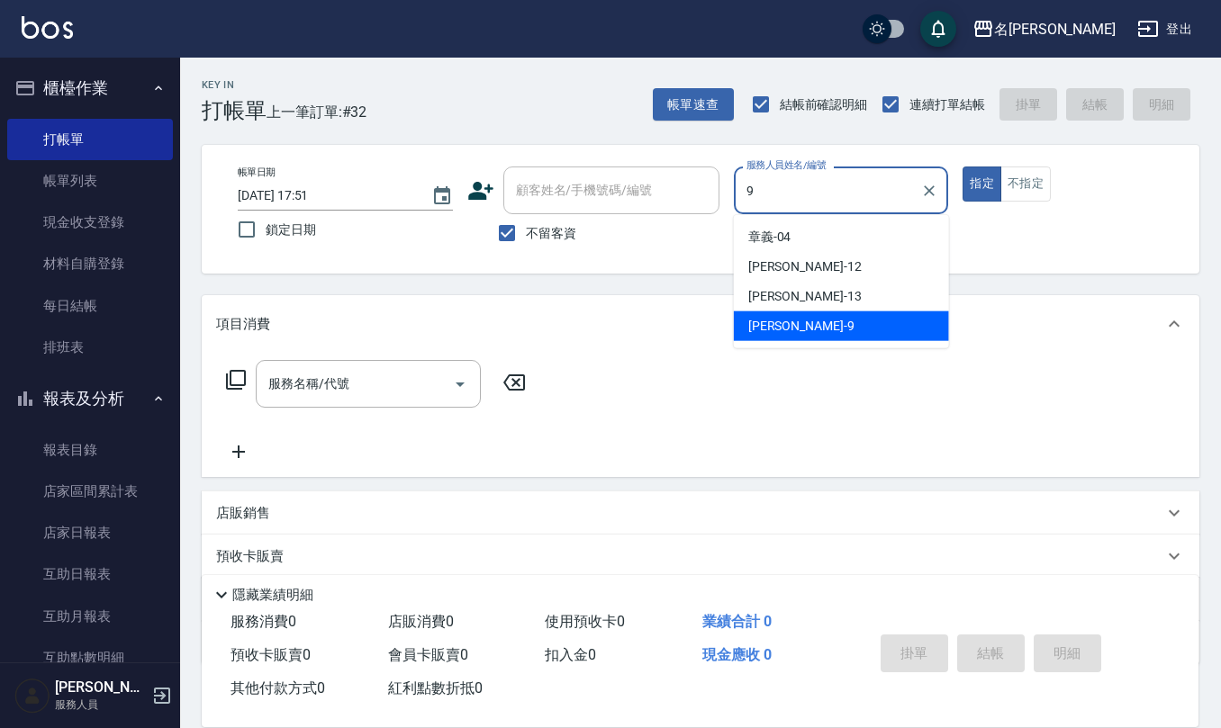
type input "[PERSON_NAME]-9"
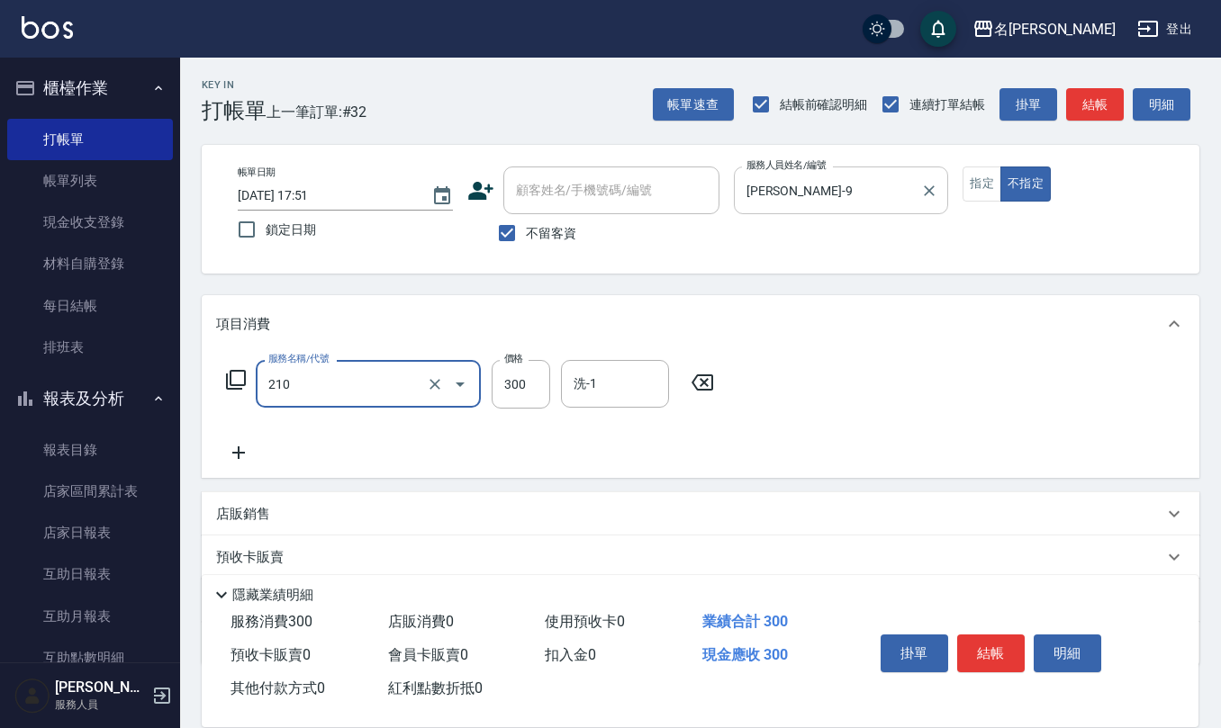
type input "[PERSON_NAME]洗髮精(210)"
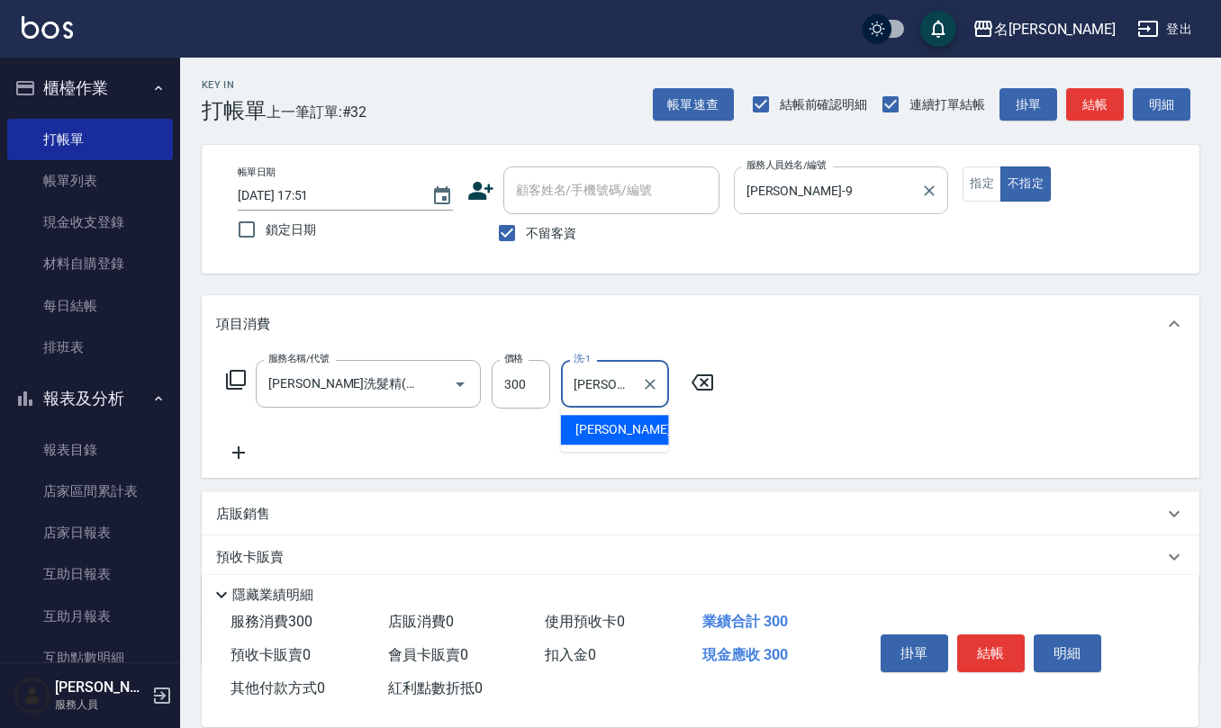
type input "[PERSON_NAME]-24"
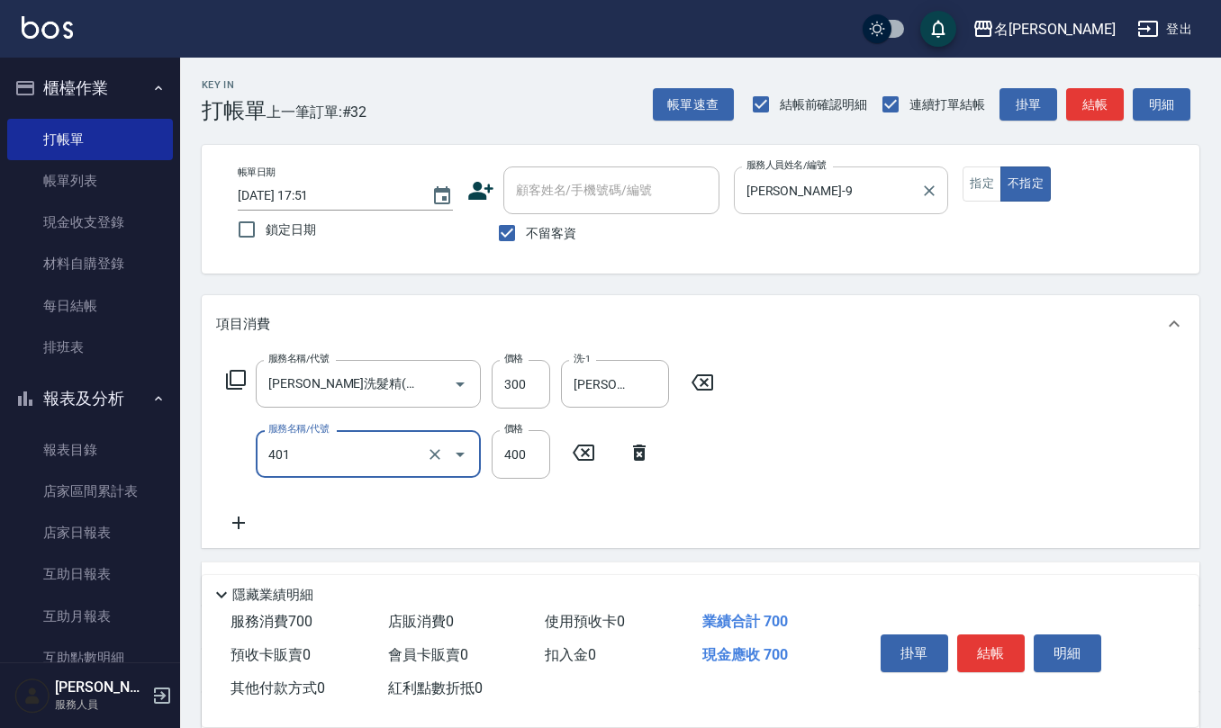
type input "剪髮(401)"
type input "200"
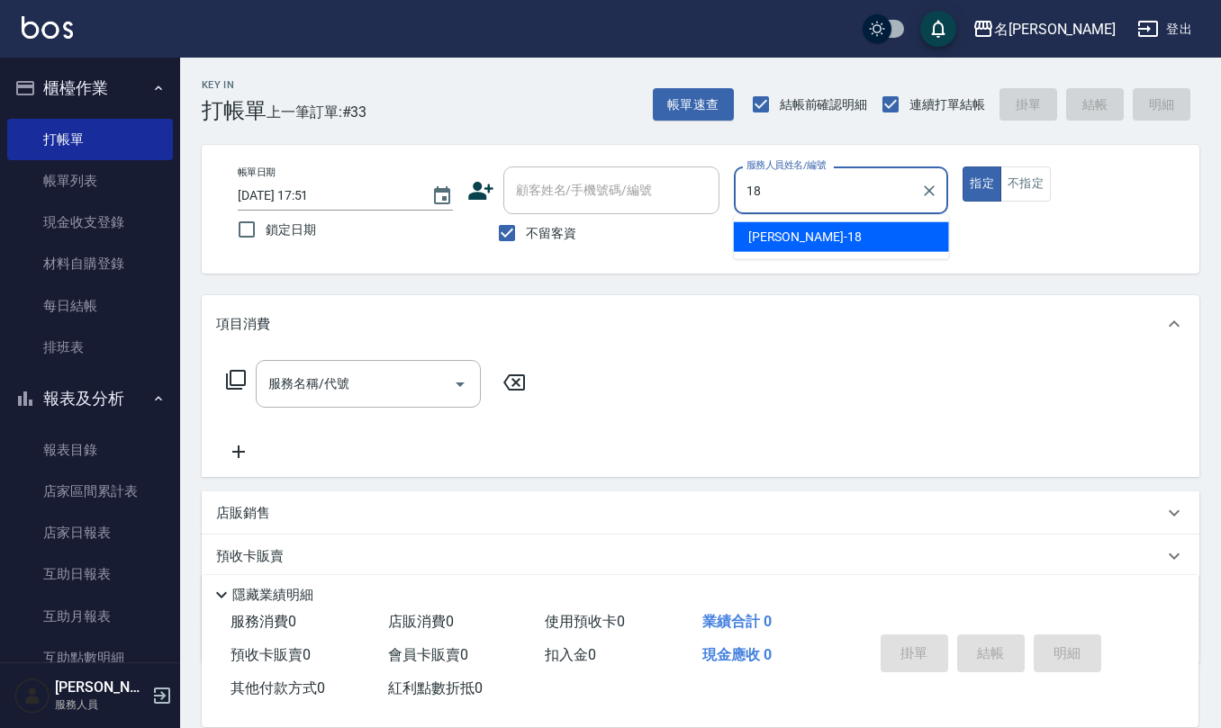
type input "[PERSON_NAME]-18"
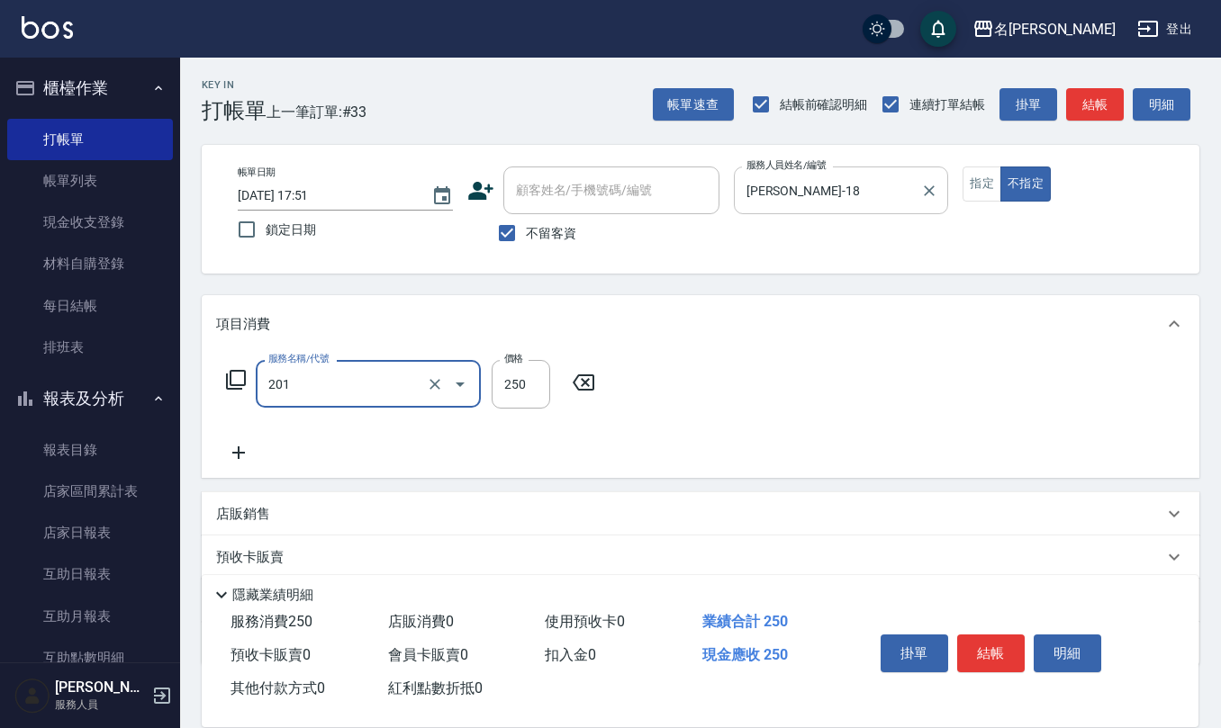
type input "洗髮(201)"
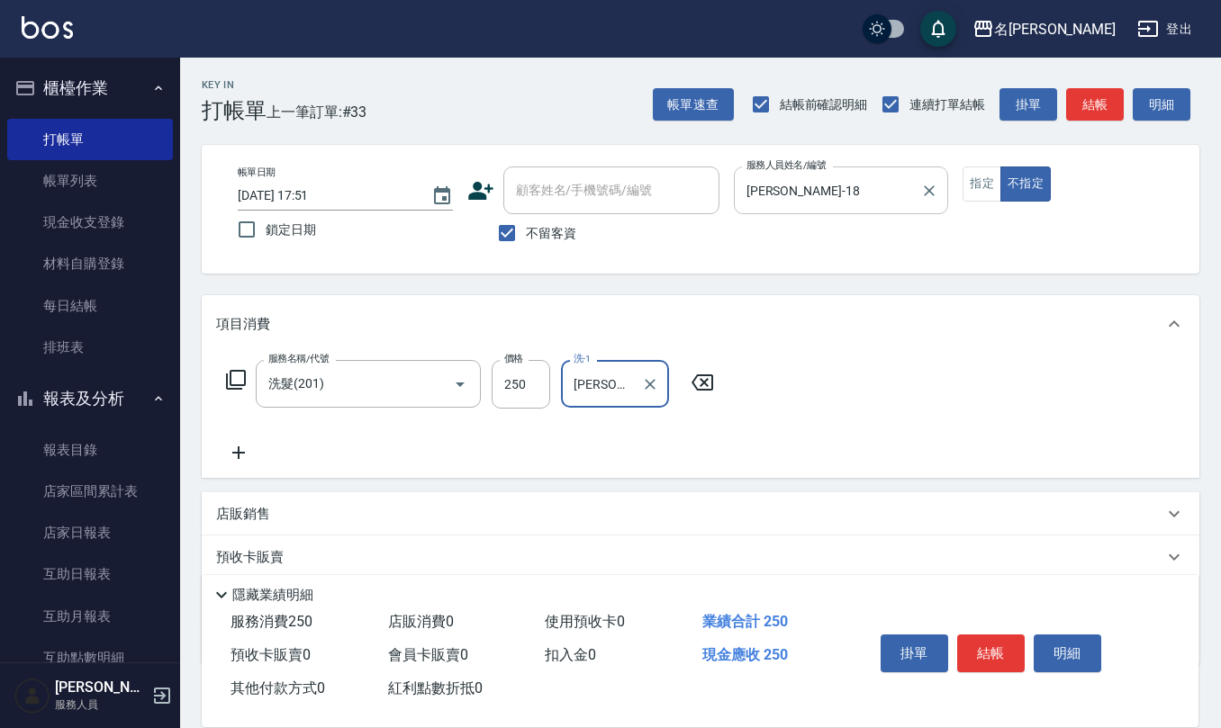
type input "[PERSON_NAME]-26"
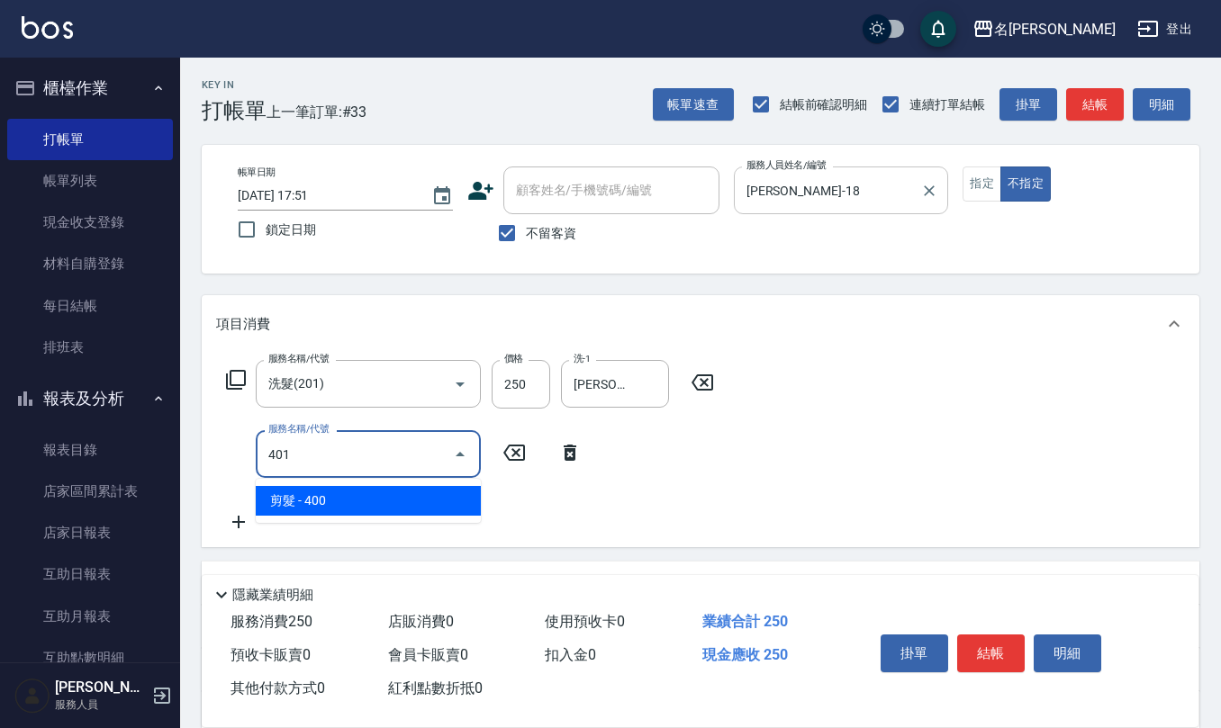
type input "剪髮(401)"
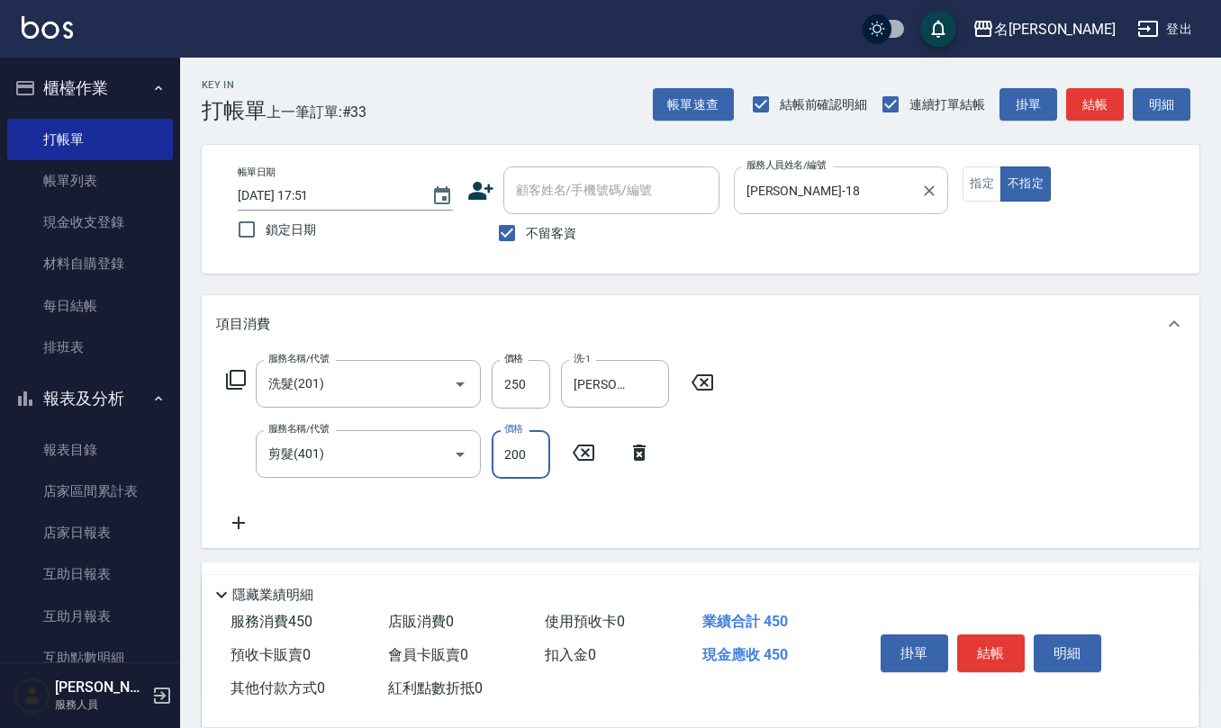
type input "200"
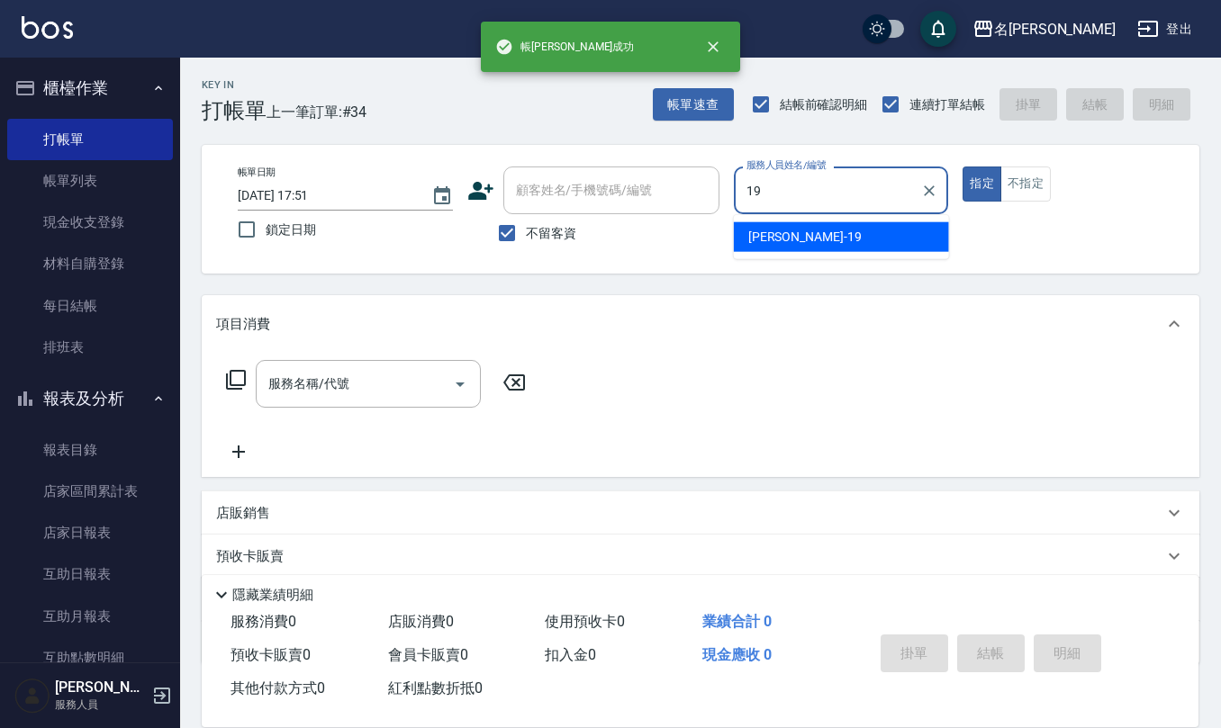
type input "[PERSON_NAME]-19"
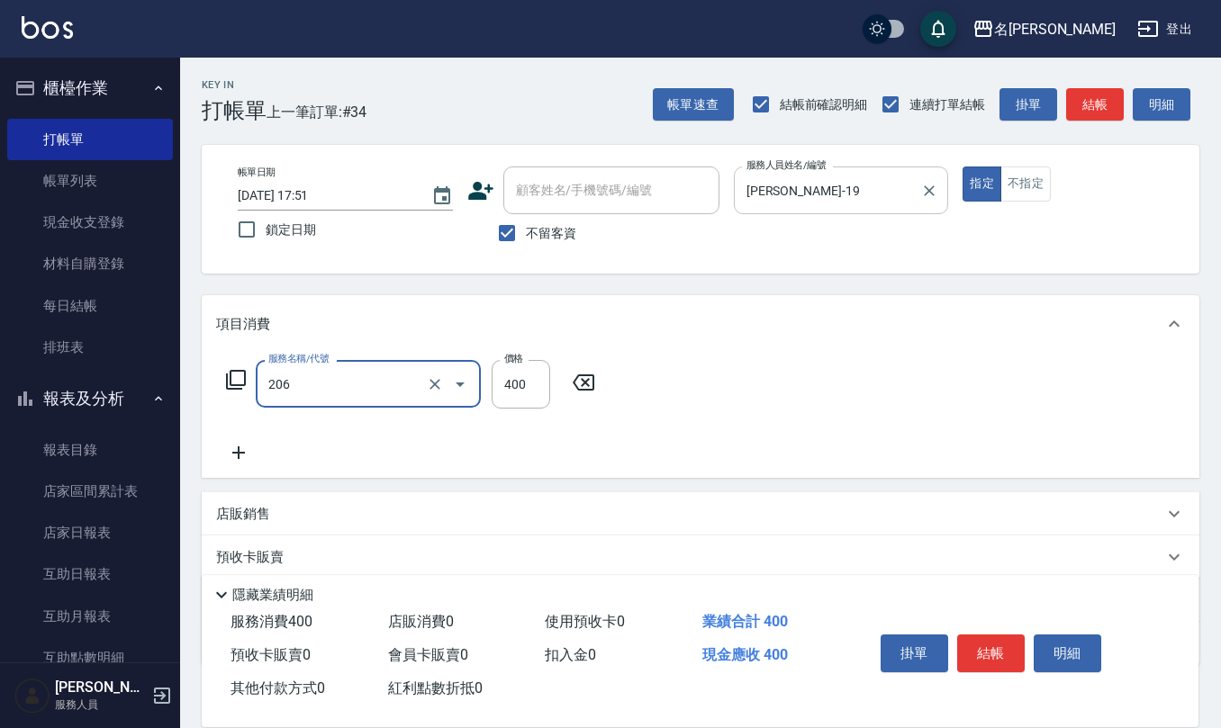
type input "健康洗(206)"
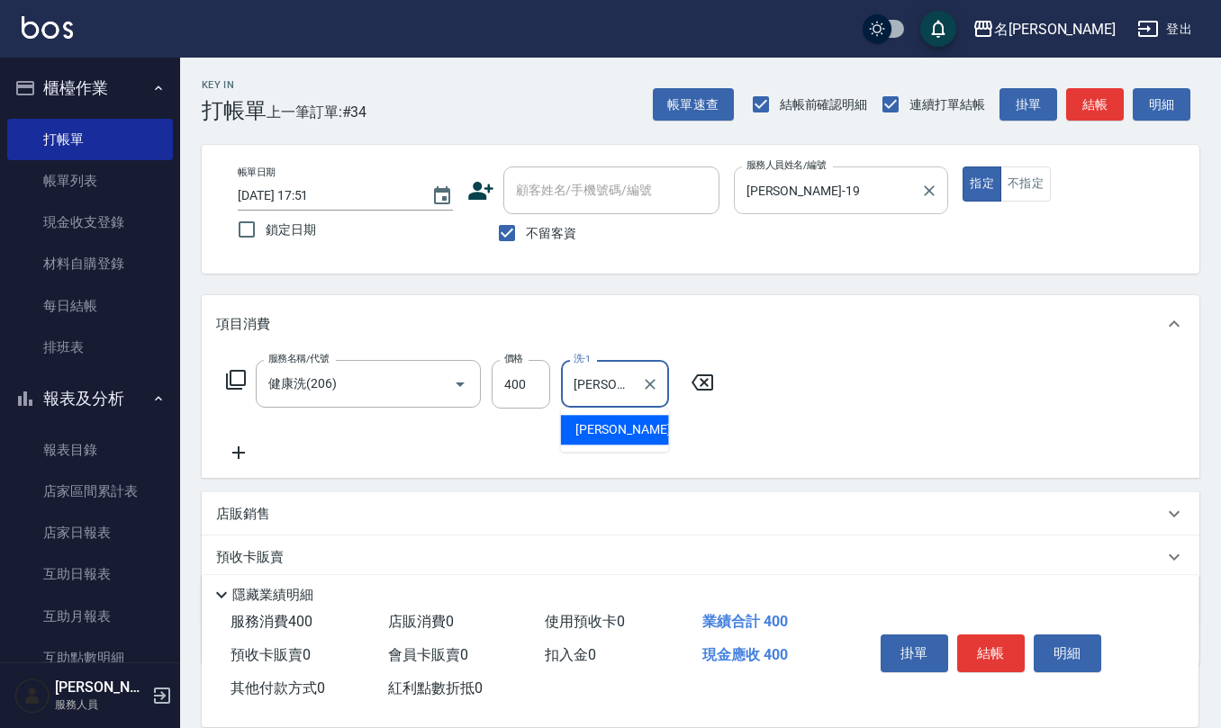
type input "[PERSON_NAME]5"
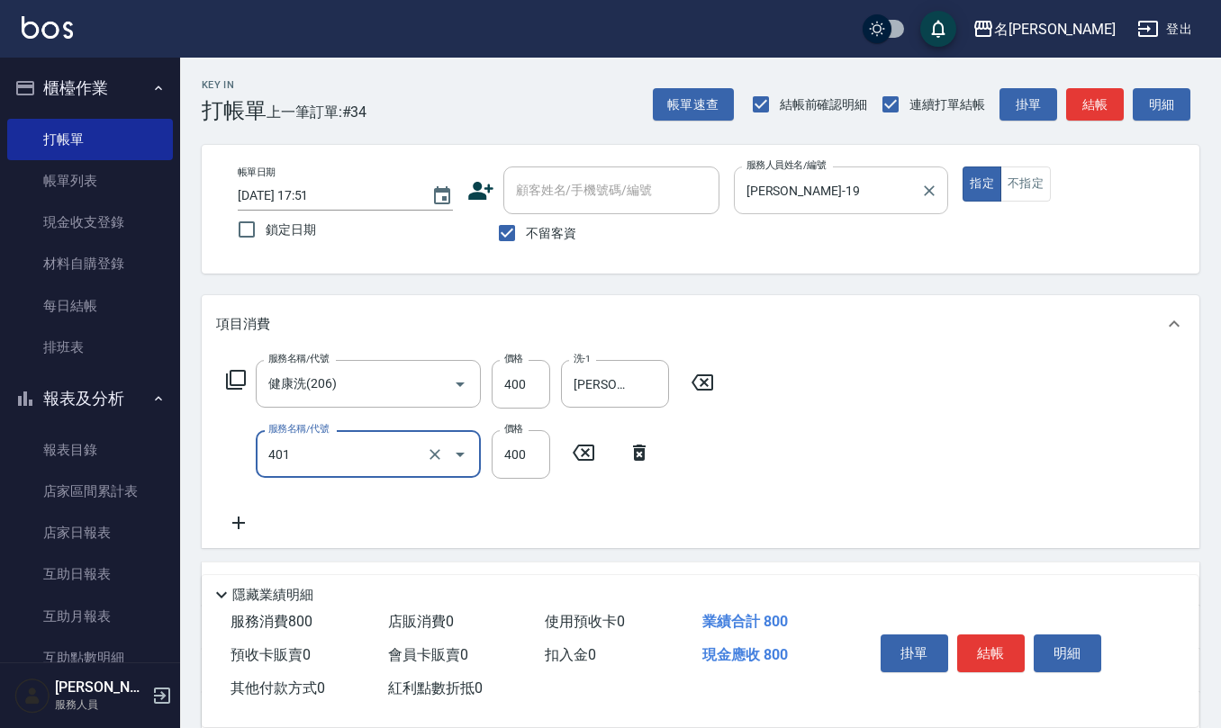
type input "剪髮(401)"
type input "500"
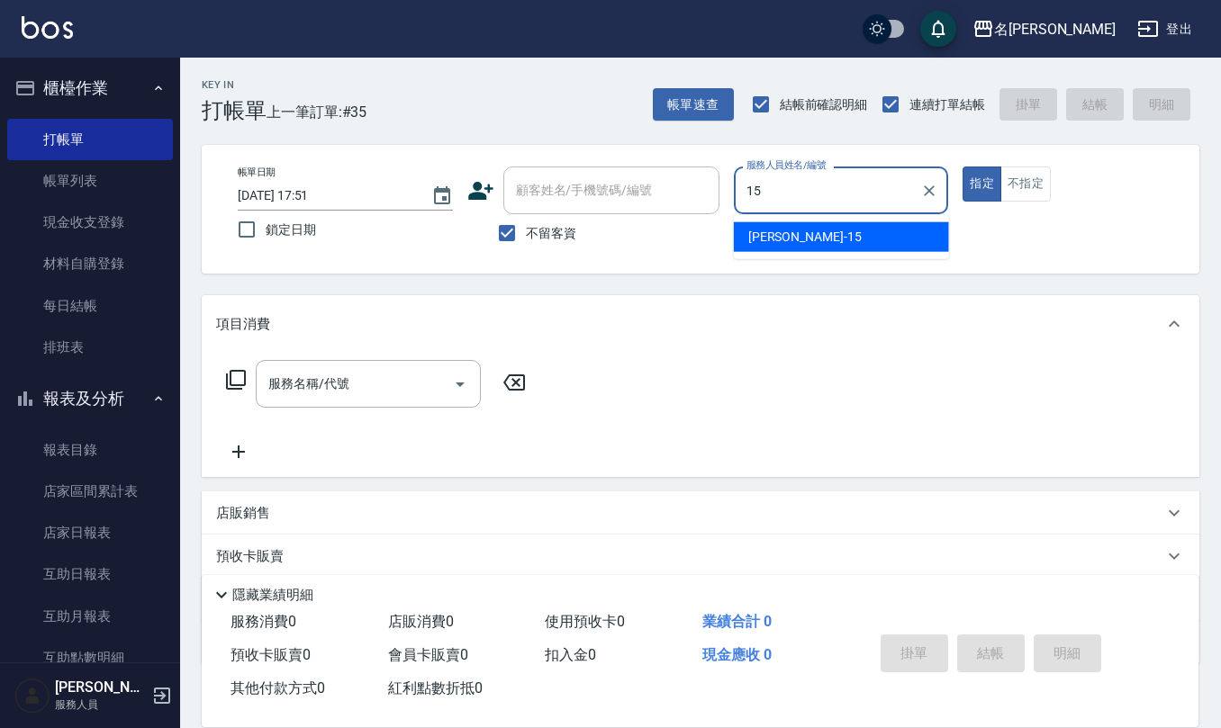
type input "[PERSON_NAME]-15"
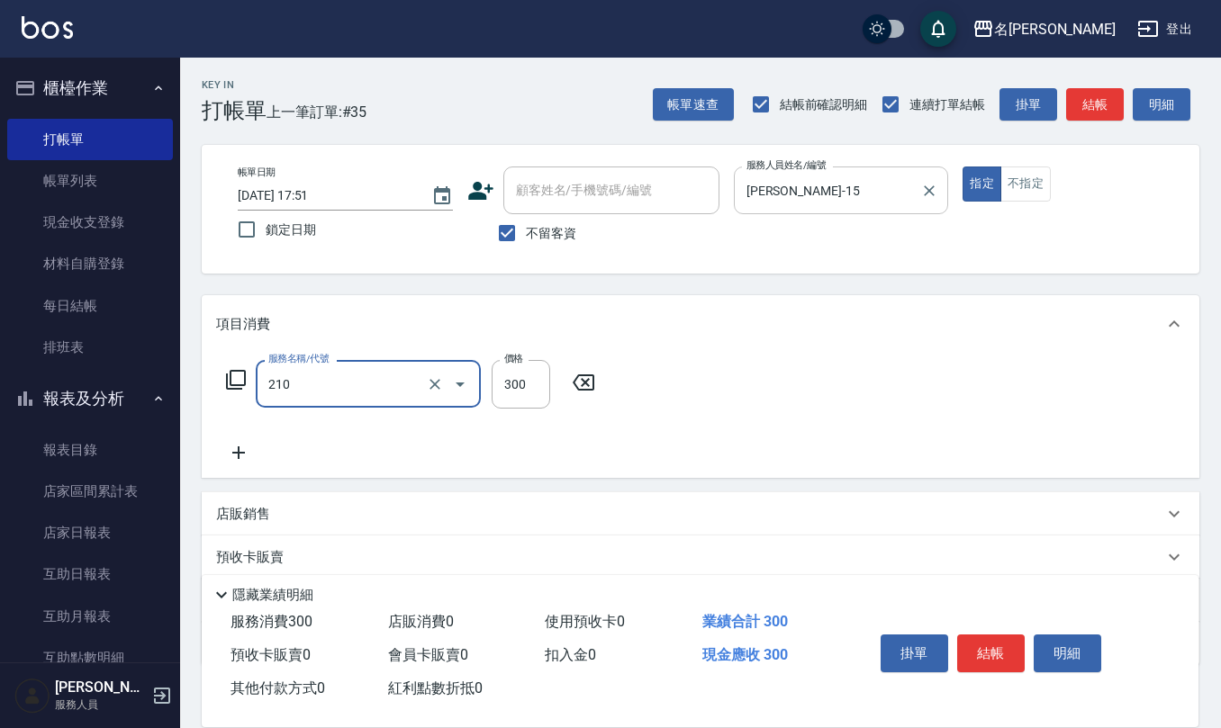
type input "[PERSON_NAME]洗髮精(210)"
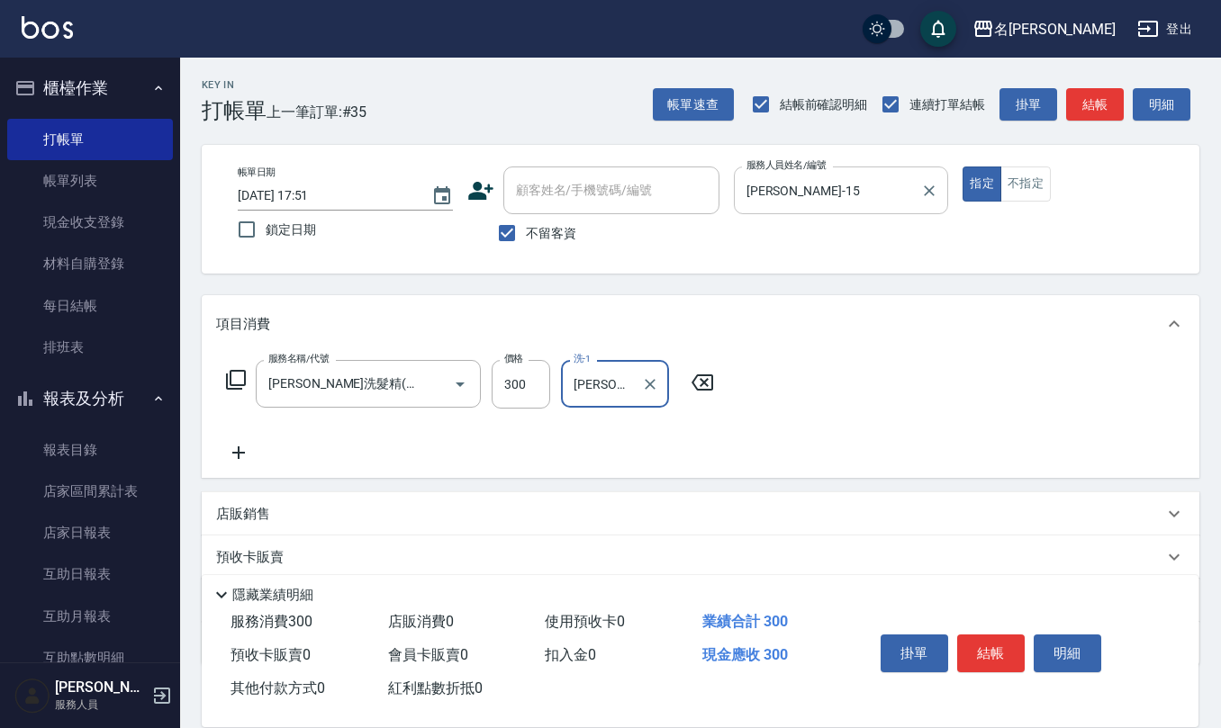
type input "[PERSON_NAME]-25"
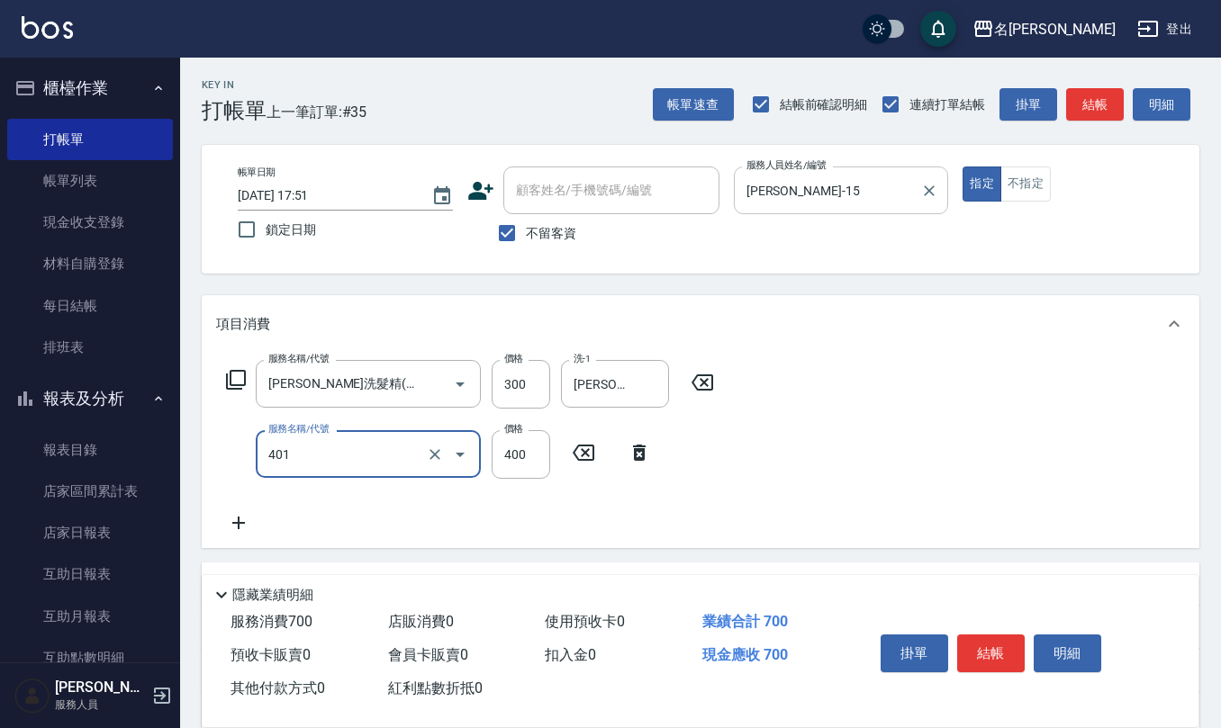
type input "剪髮(401)"
type input "405"
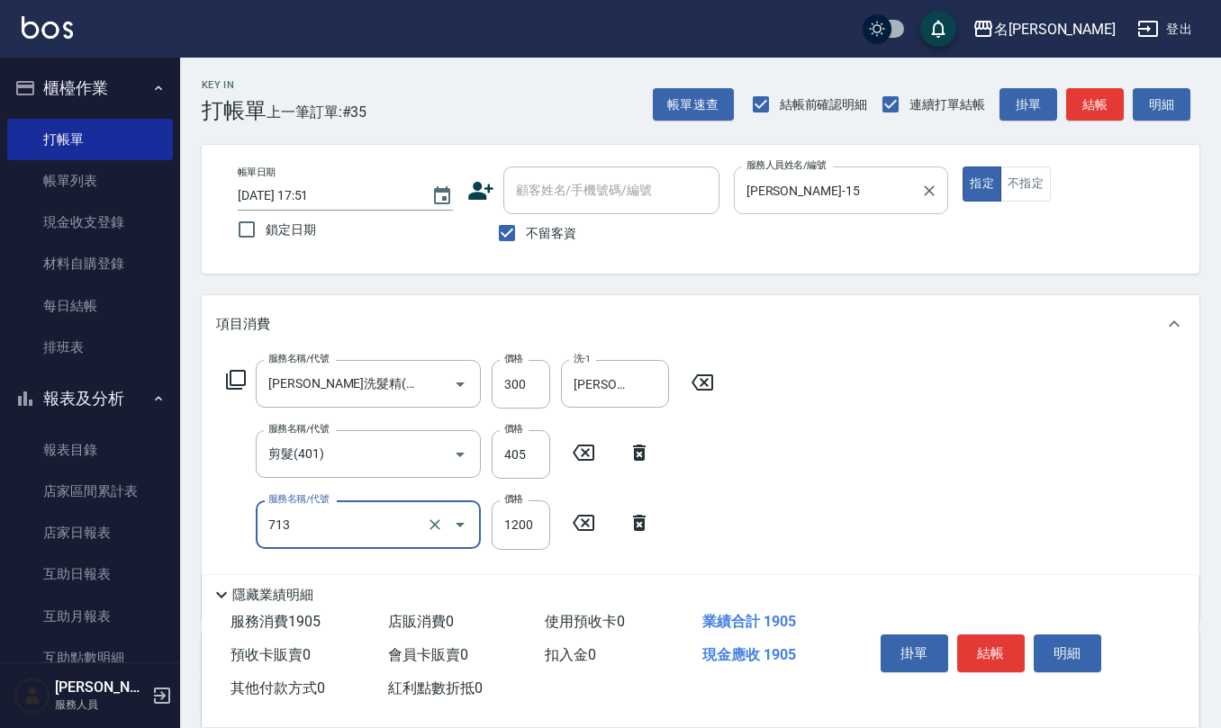
type input "水樣結構式1200(713)"
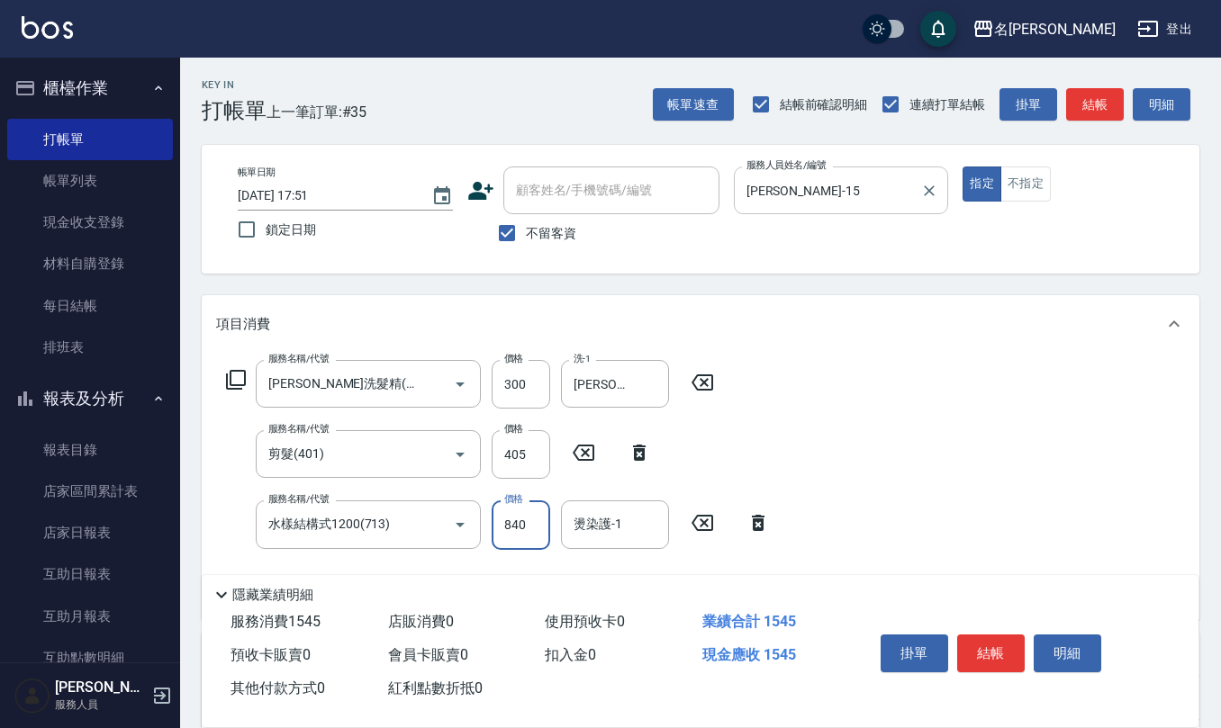
type input "840"
type input "[PERSON_NAME]-25"
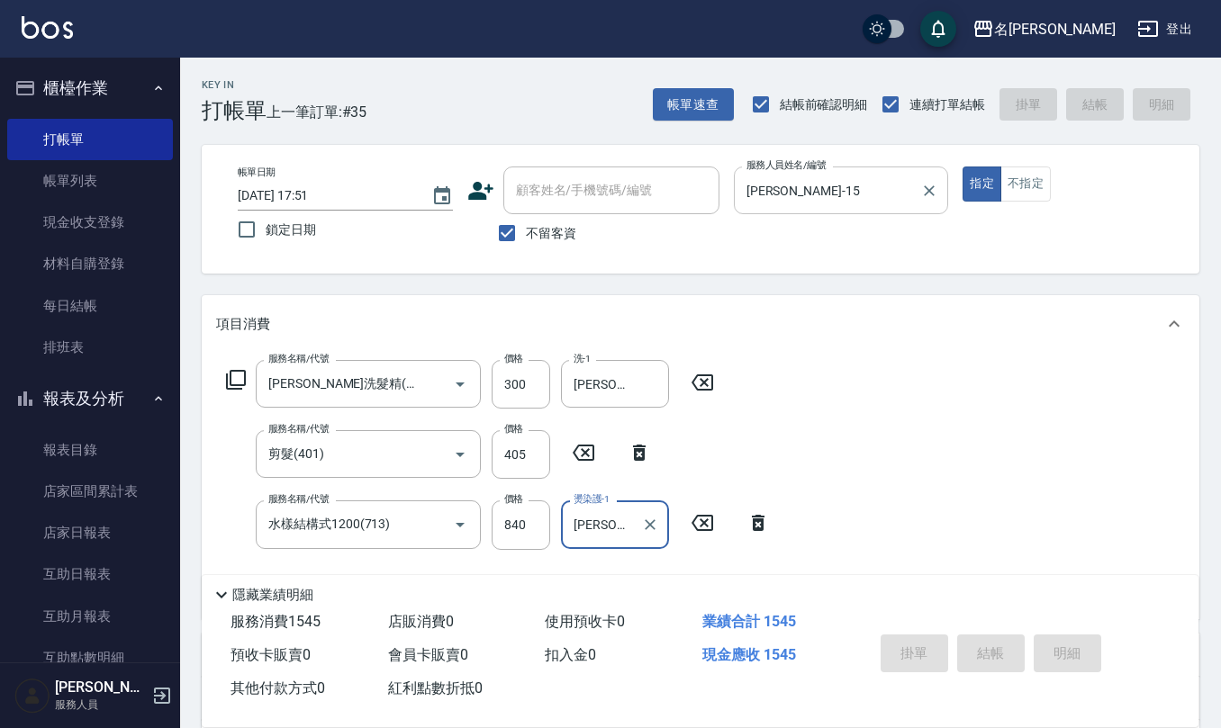
type input "[DATE] 17:52"
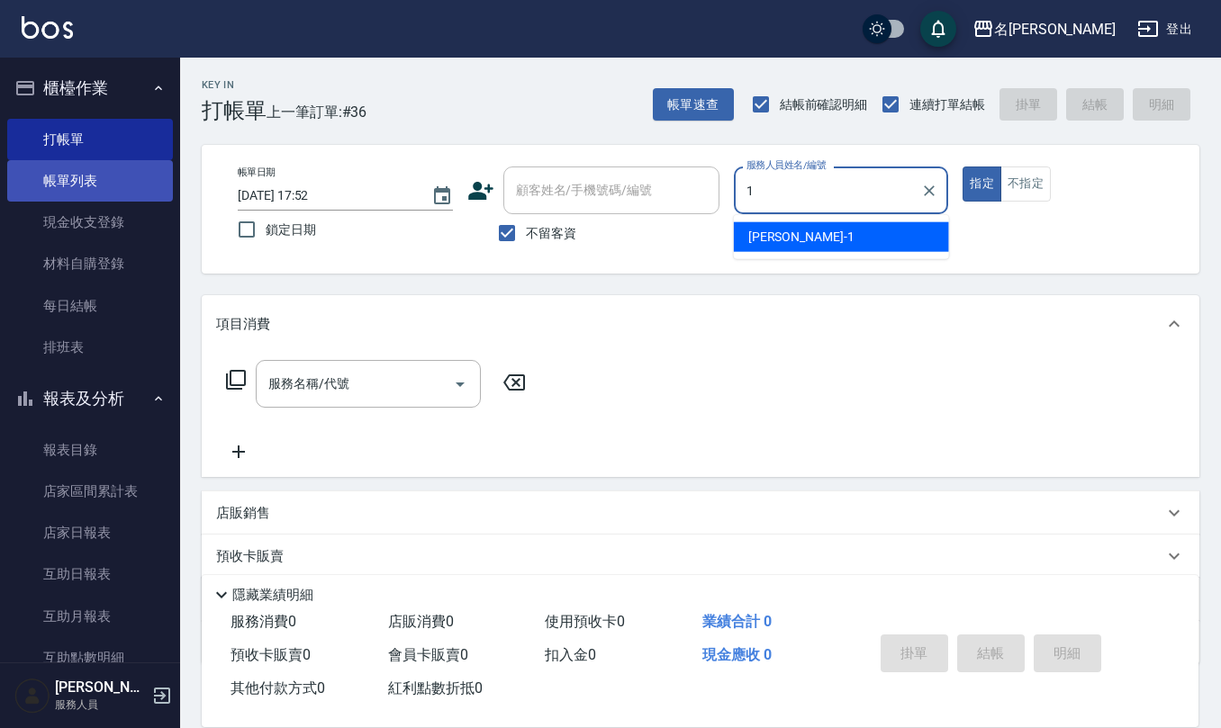
type input "1"
click at [69, 177] on link "帳單列表" at bounding box center [90, 180] width 166 height 41
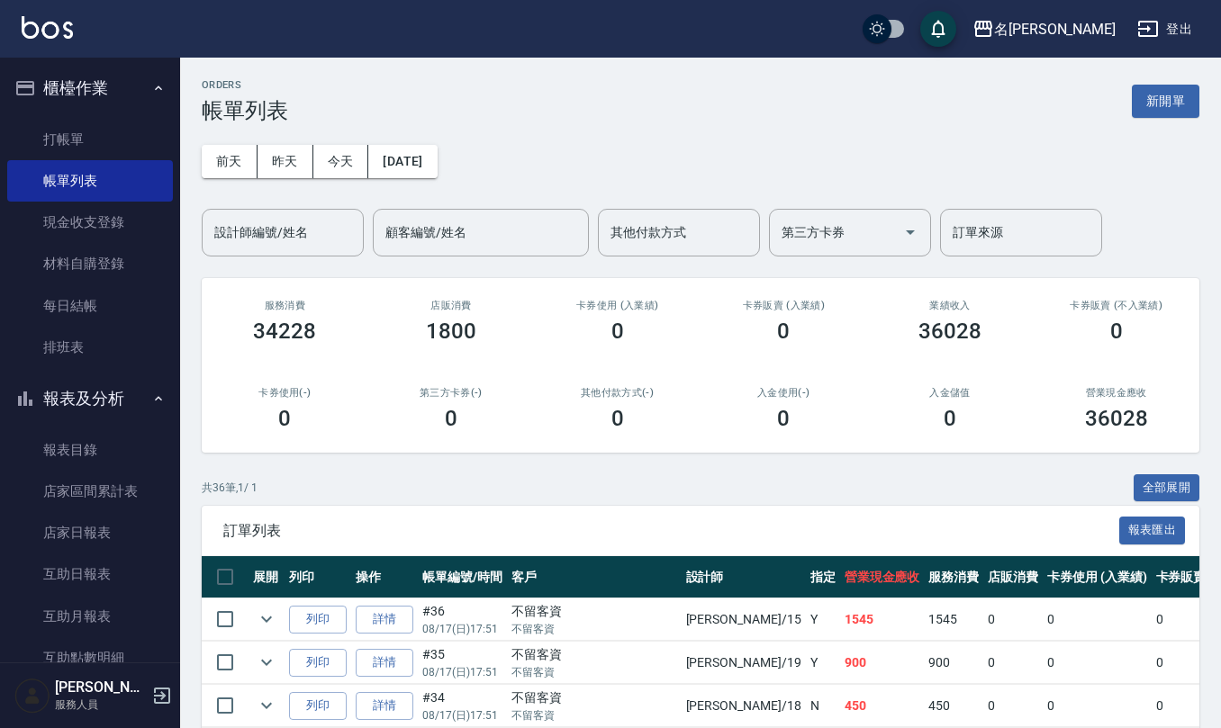
click at [95, 115] on ul "打帳單 帳單列表 現金收支登錄 材料自購登錄 每日結帳 排班表" at bounding box center [90, 244] width 166 height 265
click at [84, 158] on link "打帳單" at bounding box center [90, 139] width 166 height 41
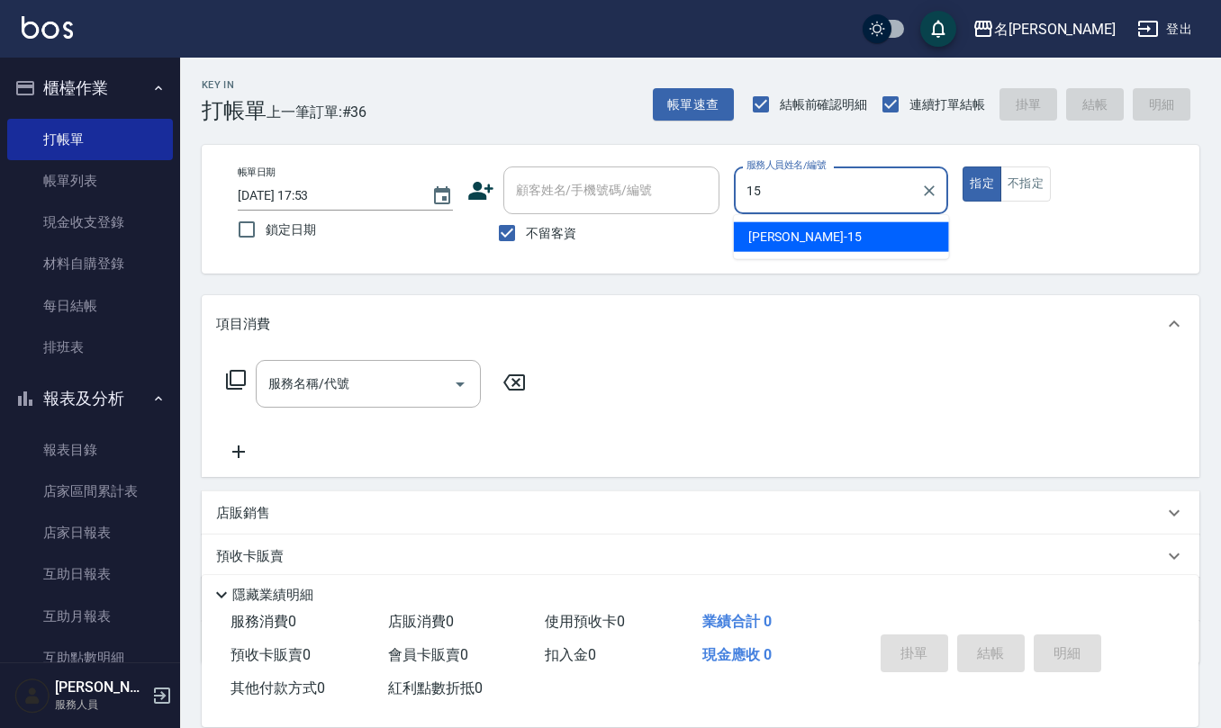
type input "[PERSON_NAME]-15"
type button "true"
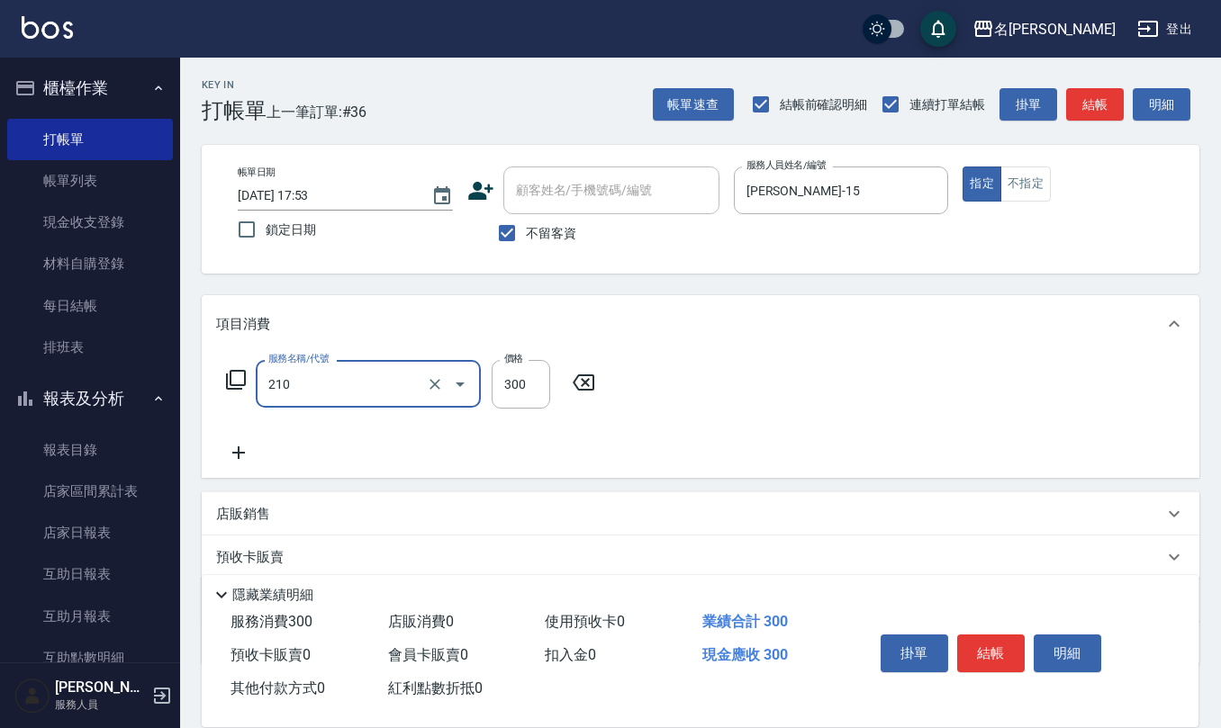
type input "[PERSON_NAME]洗髮精(210)"
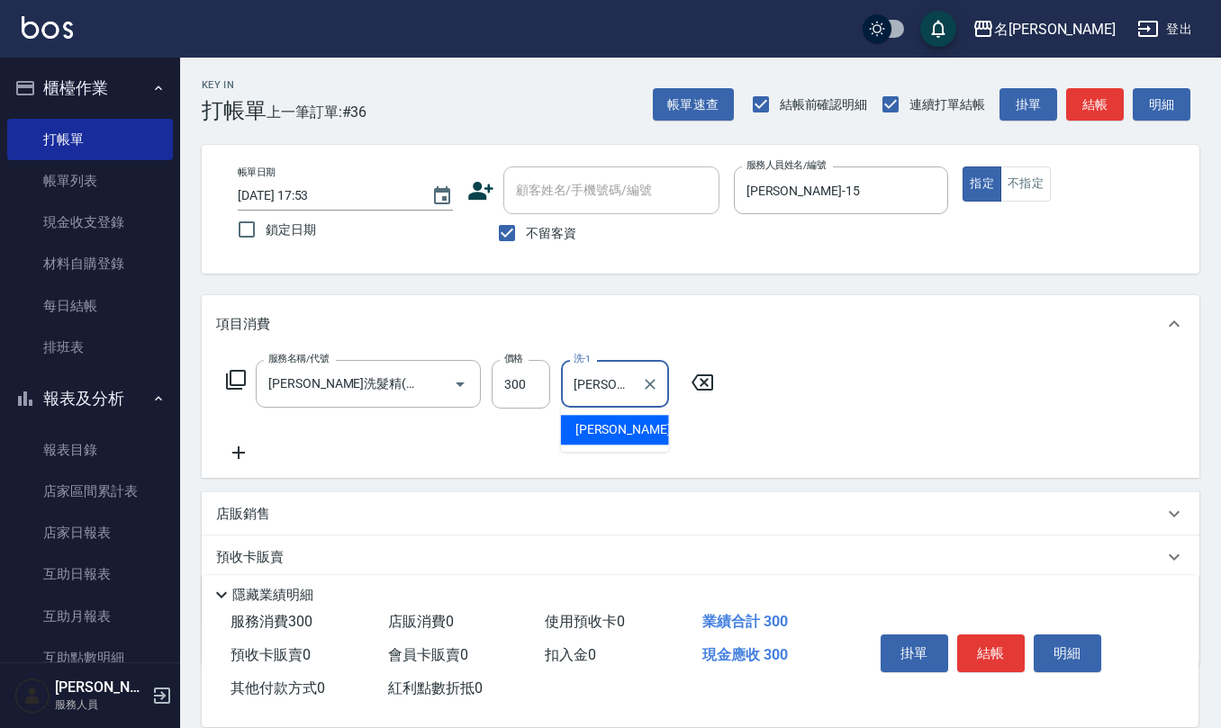
type input "[PERSON_NAME]-24"
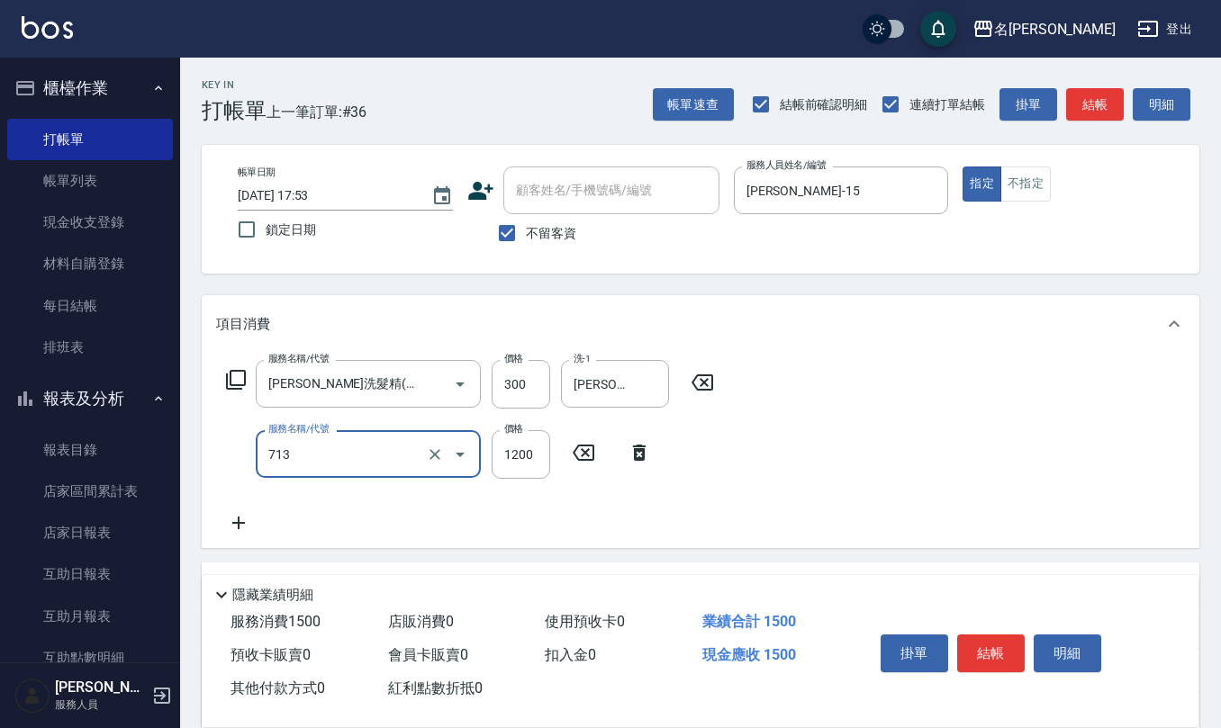
type input "水樣結構式1200(713)"
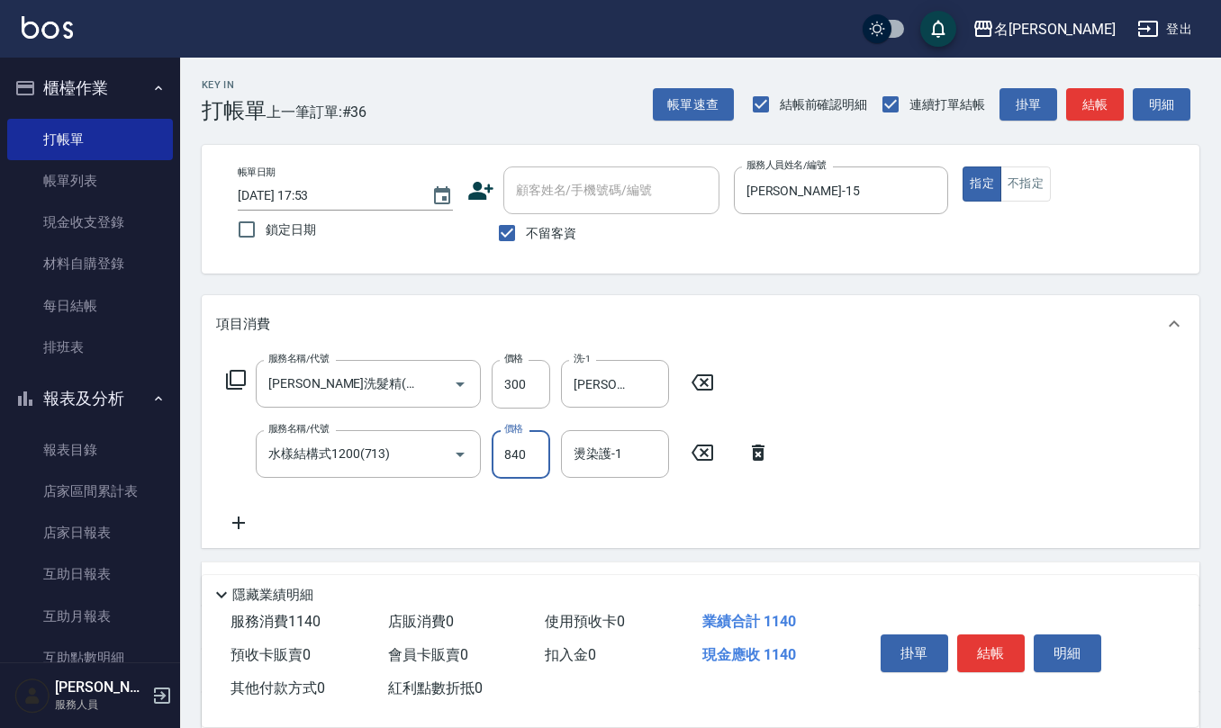
type input "840"
type input "[PERSON_NAME]-26"
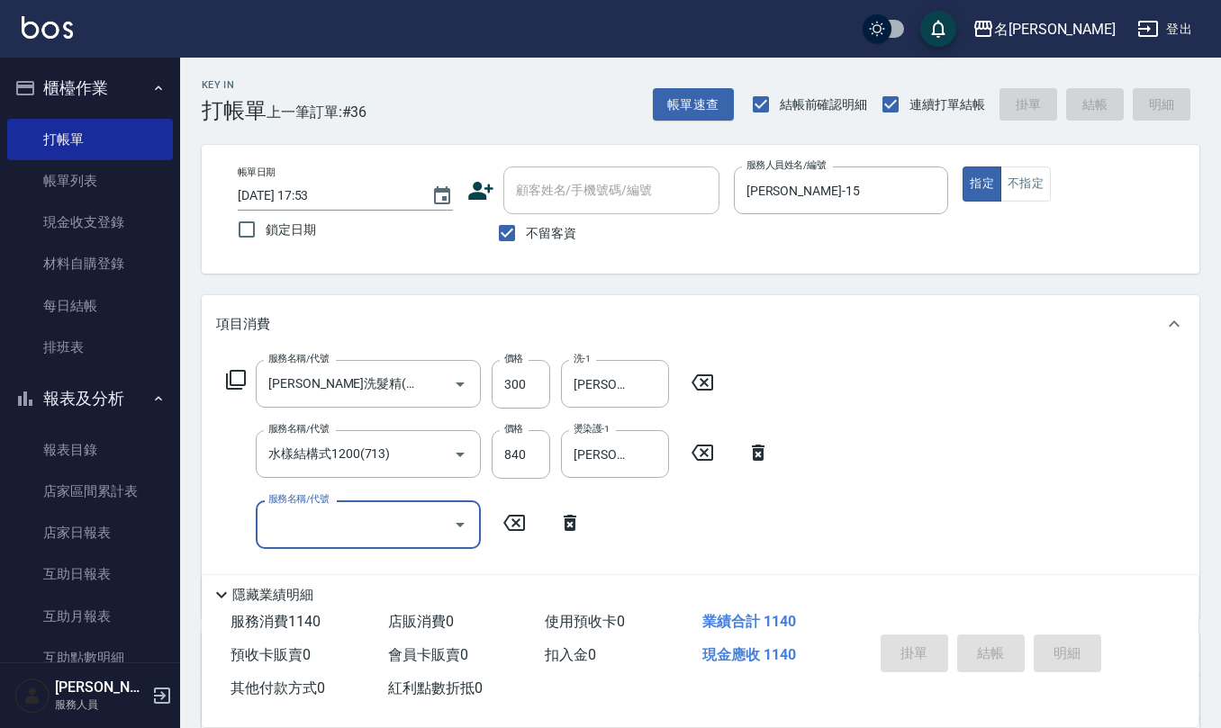
type input "[DATE] 17:57"
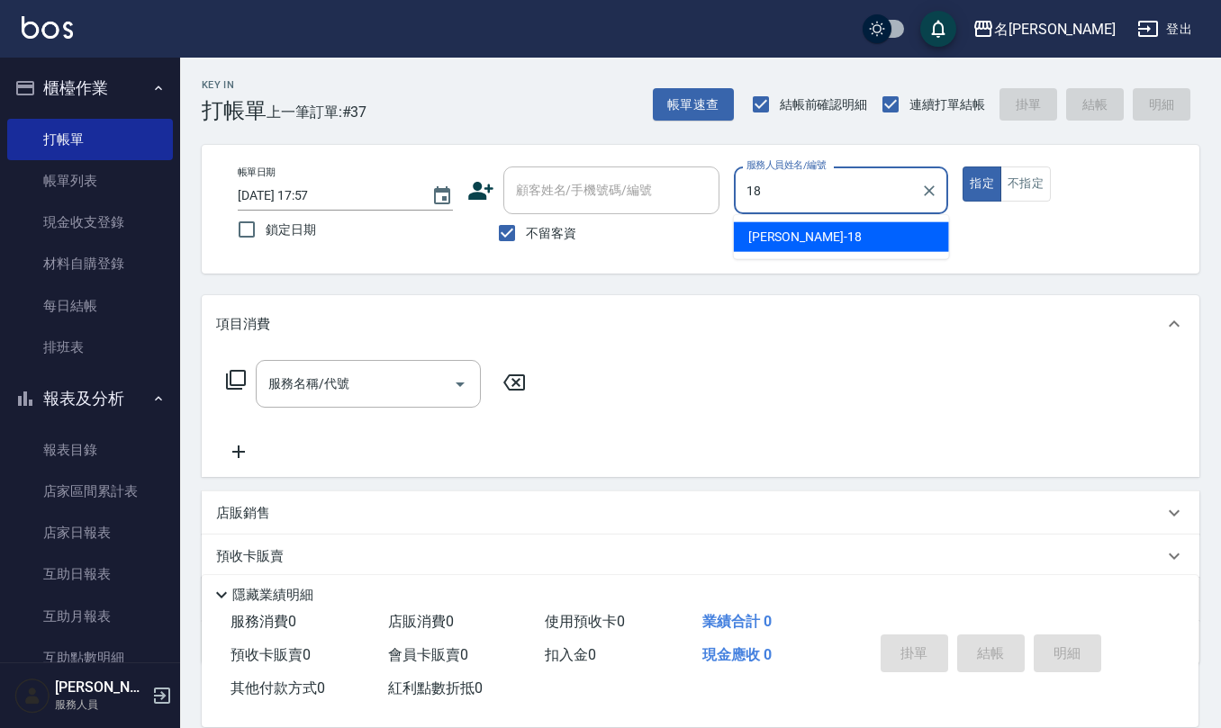
type input "[PERSON_NAME]-18"
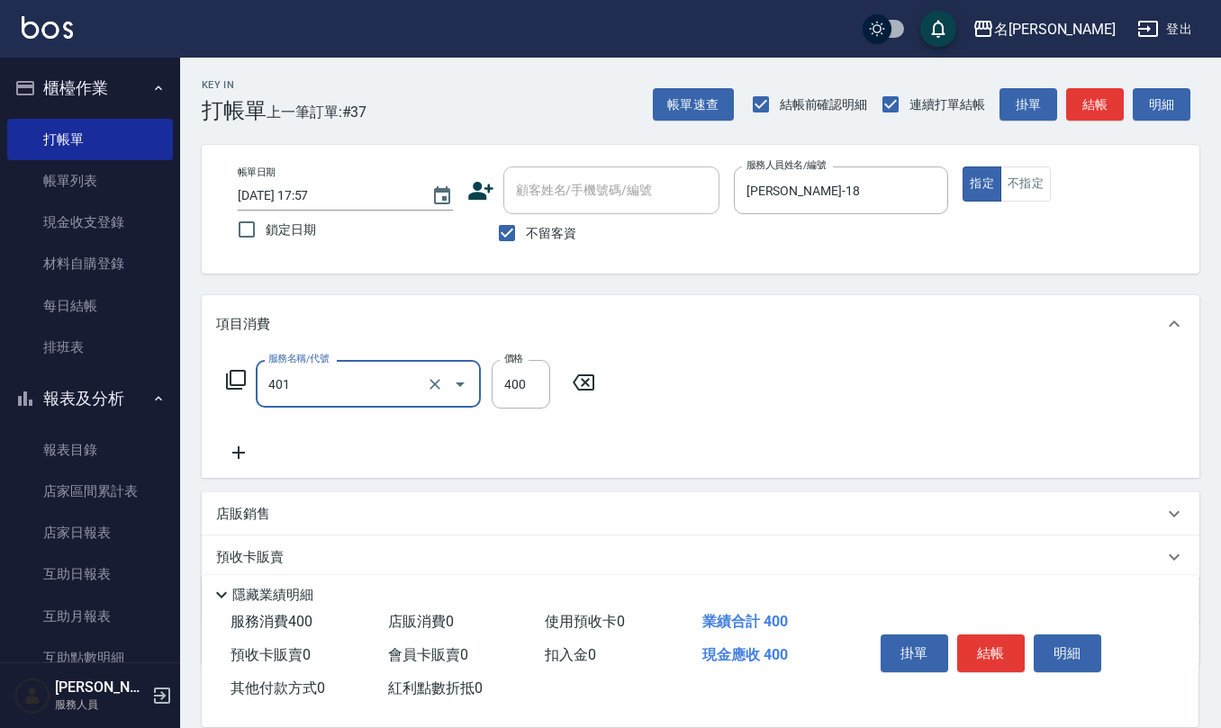
type input "剪髮(401)"
type input "250"
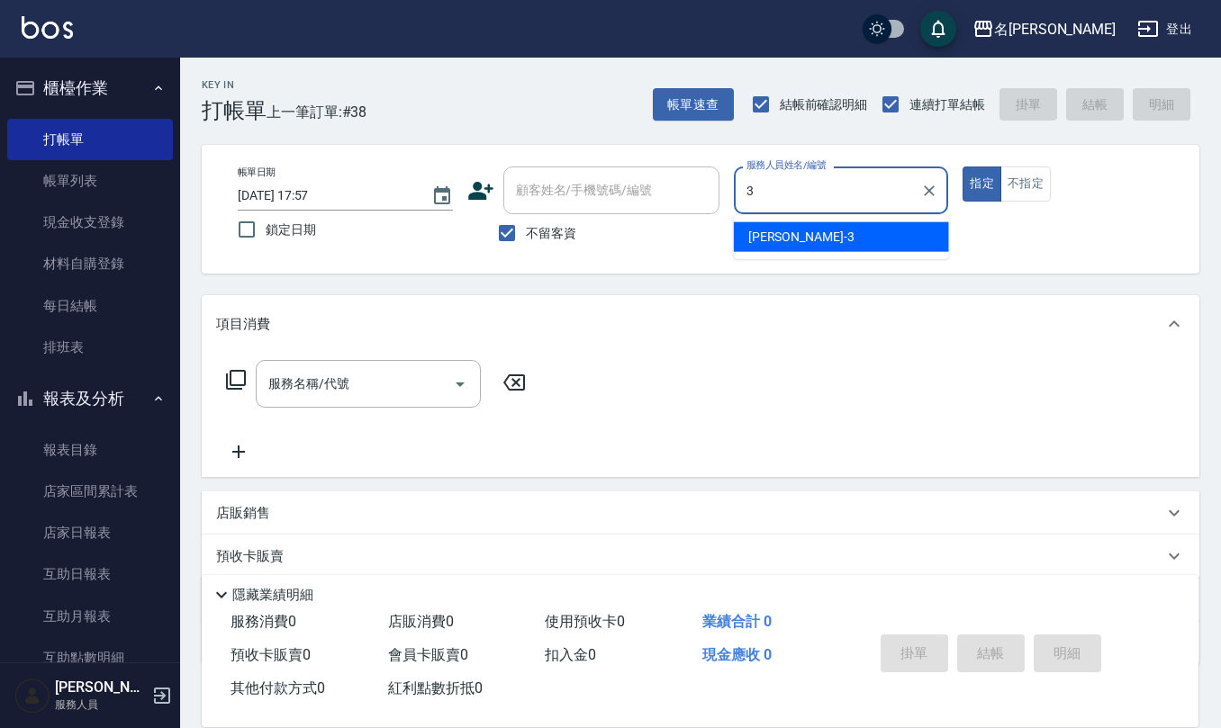
type input "[PERSON_NAME]-3"
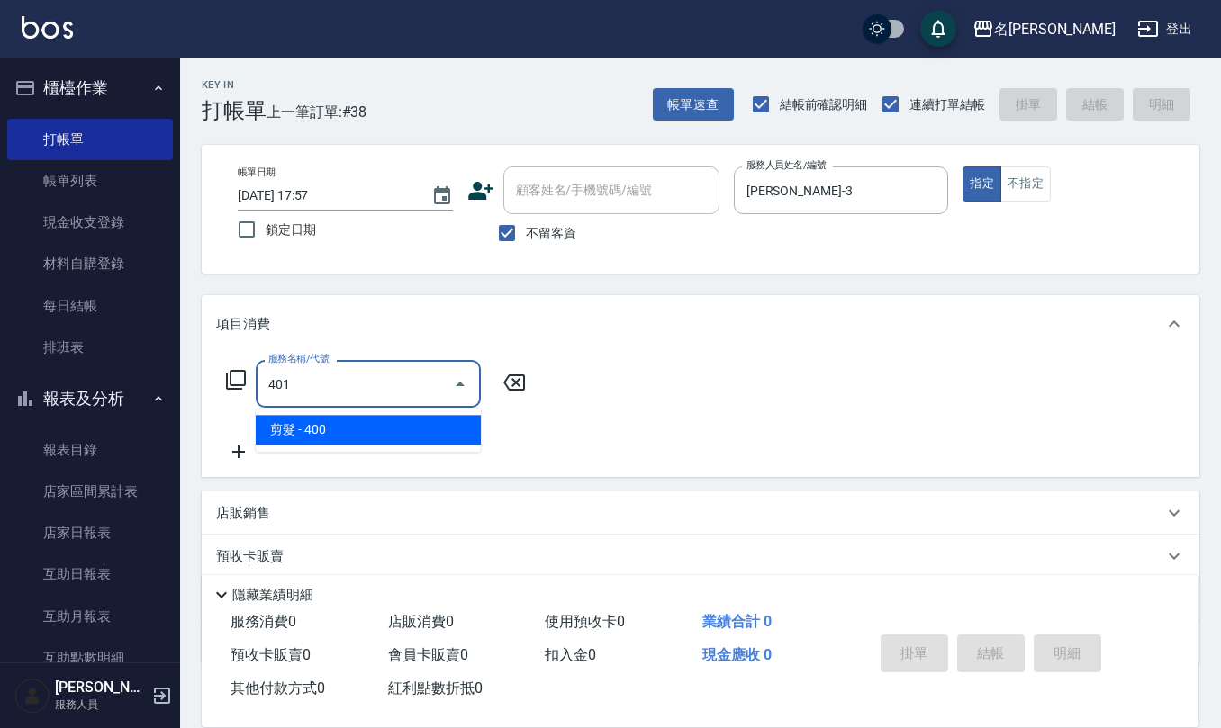
type input "剪髮(401)"
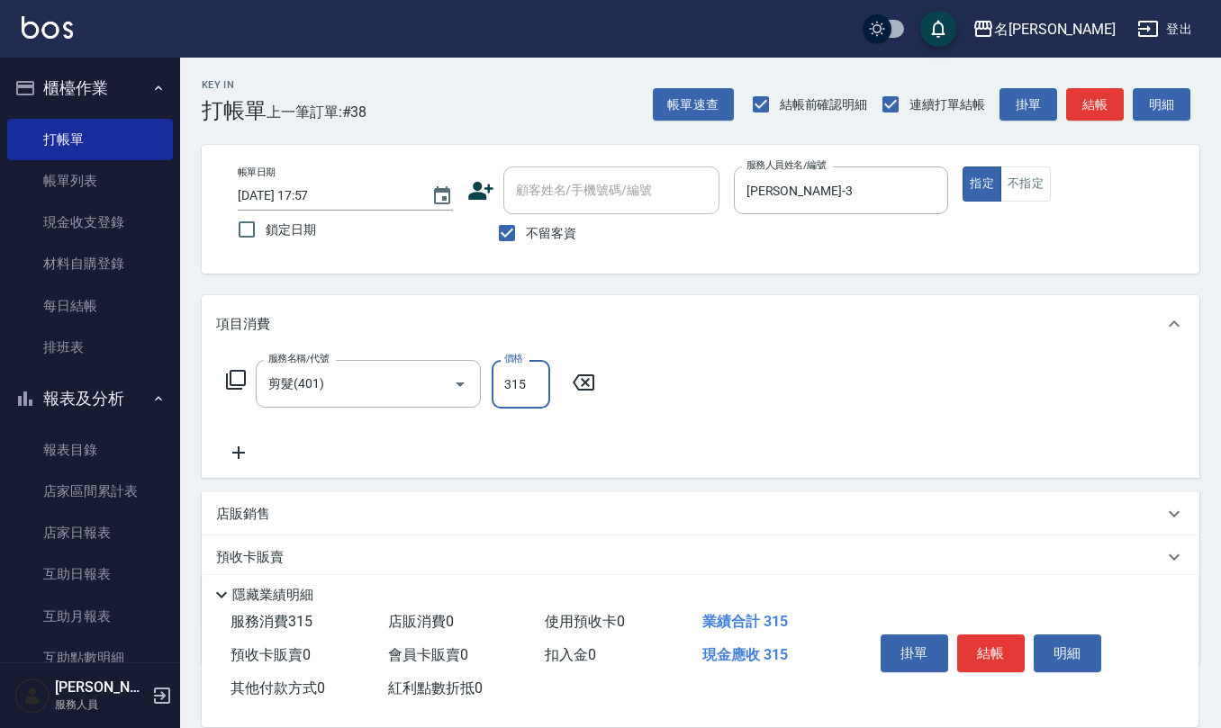
type input "315"
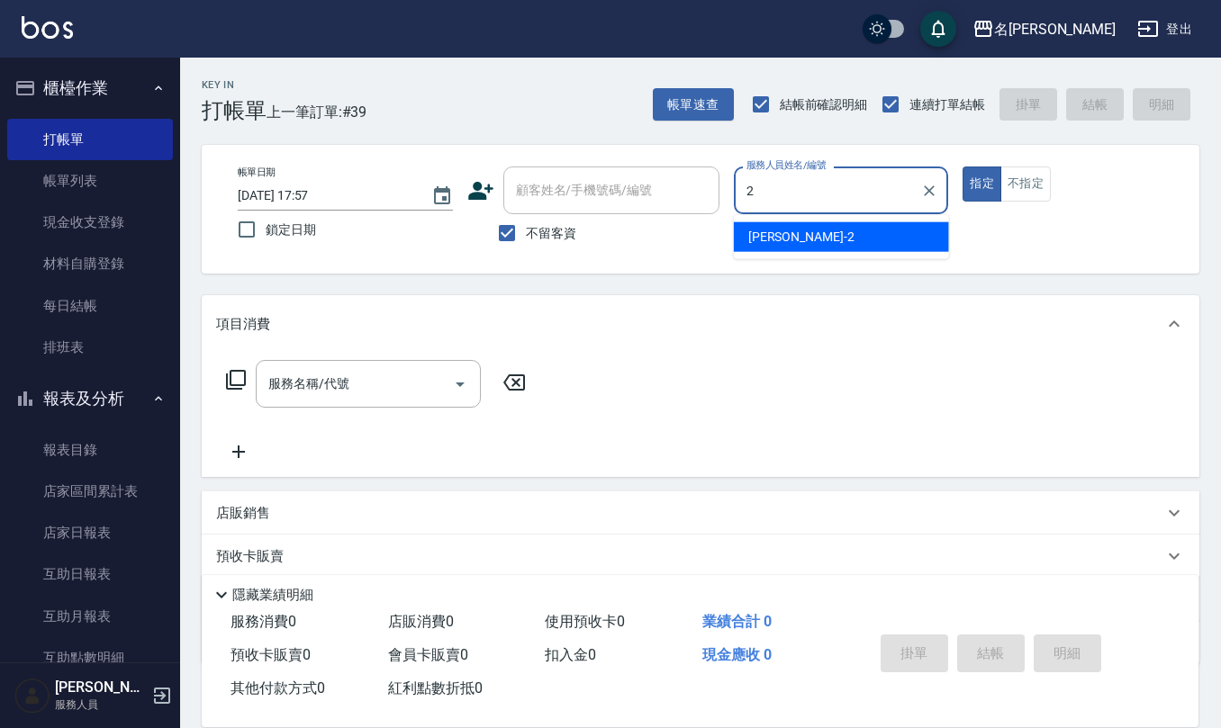
type input "[PERSON_NAME]-2"
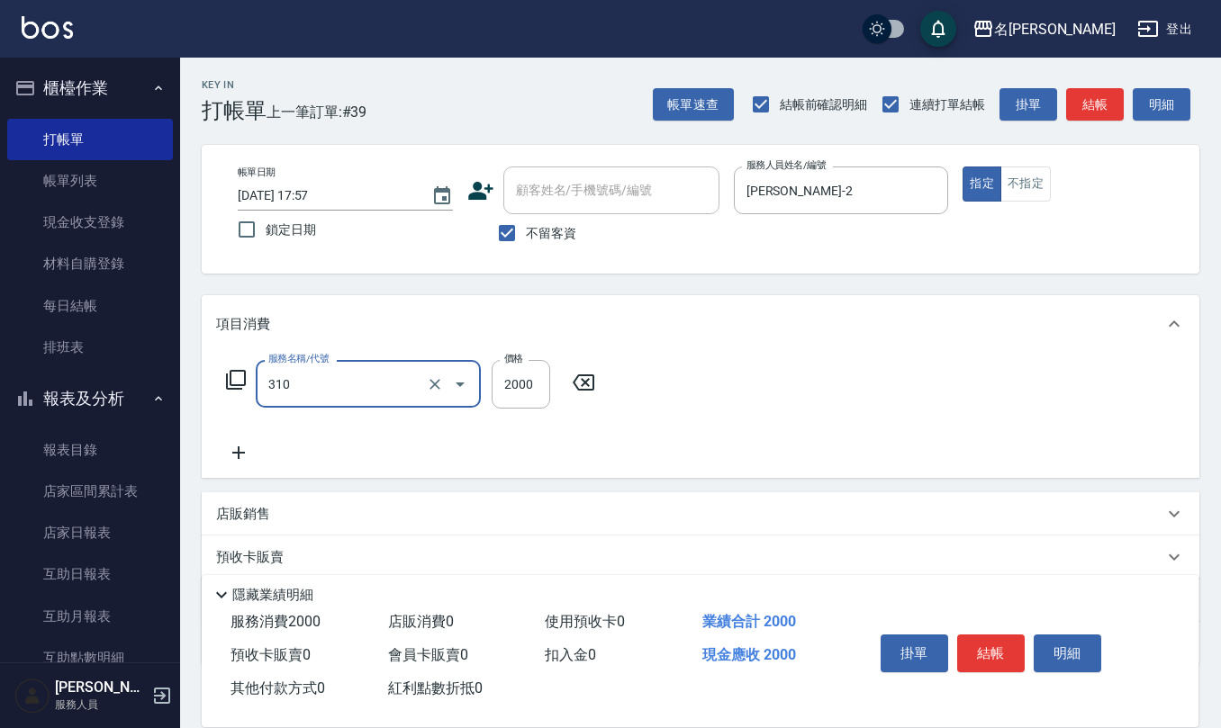
type input "MK果酸燙2000(310)"
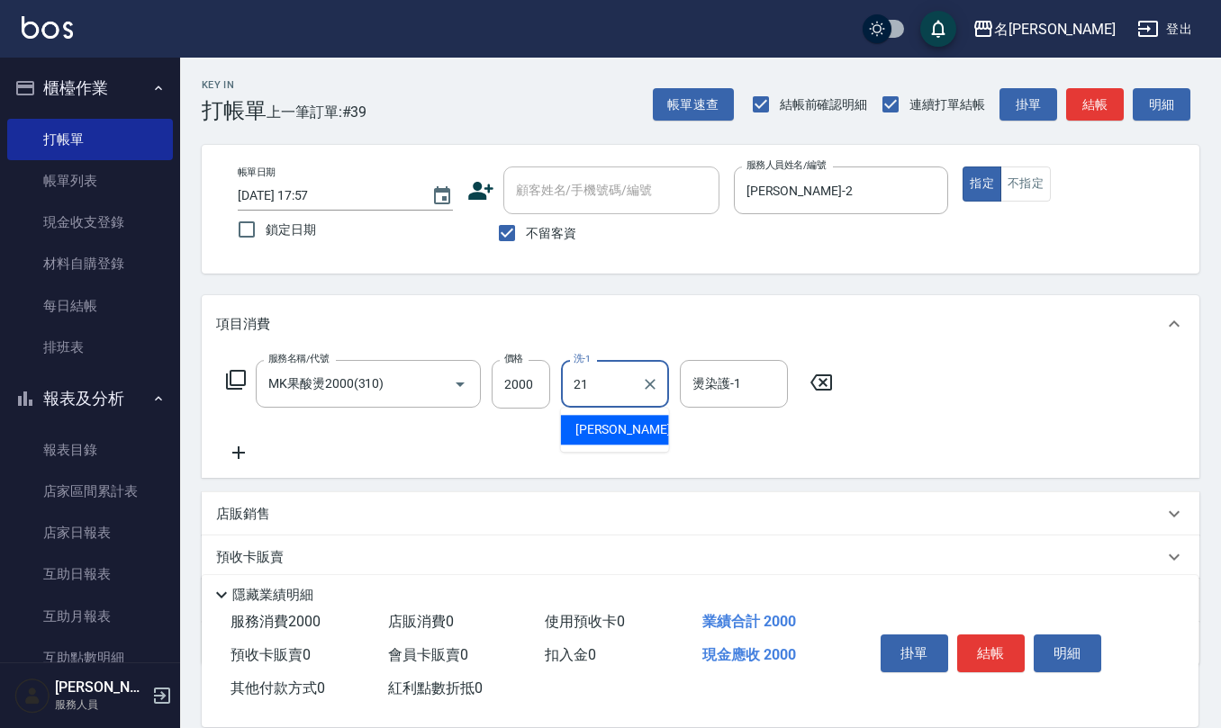
type input "[PERSON_NAME]-21"
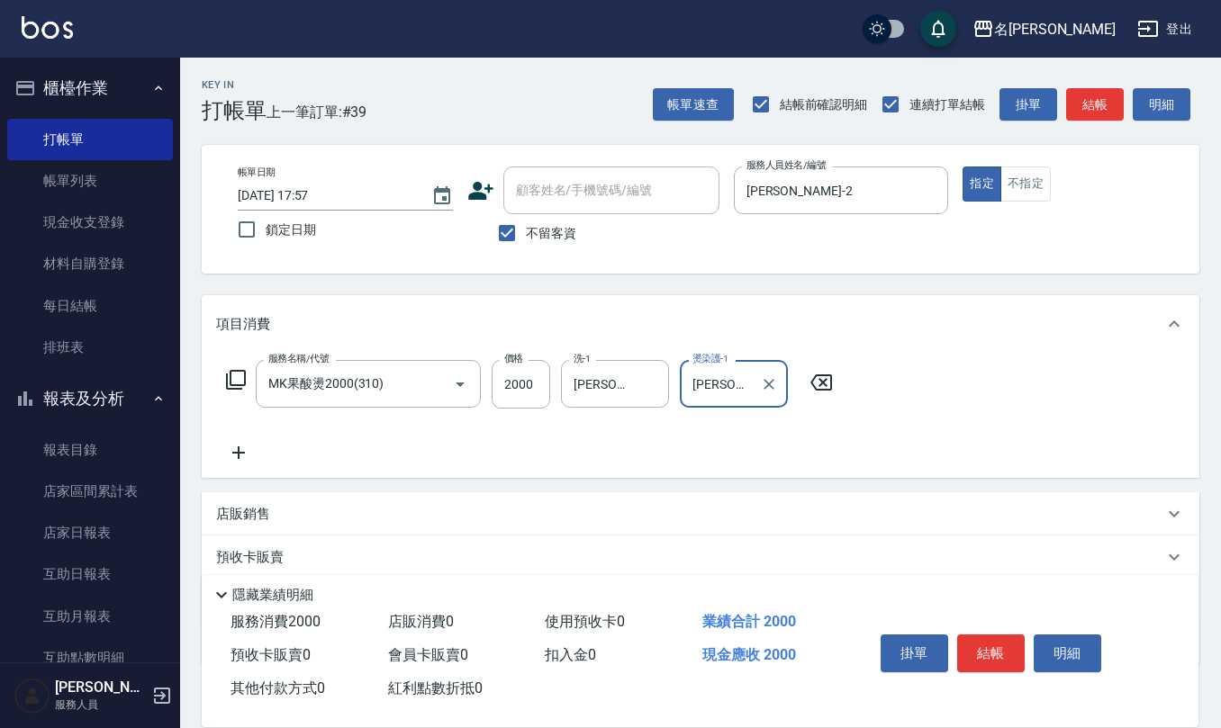
type input "[PERSON_NAME]-21"
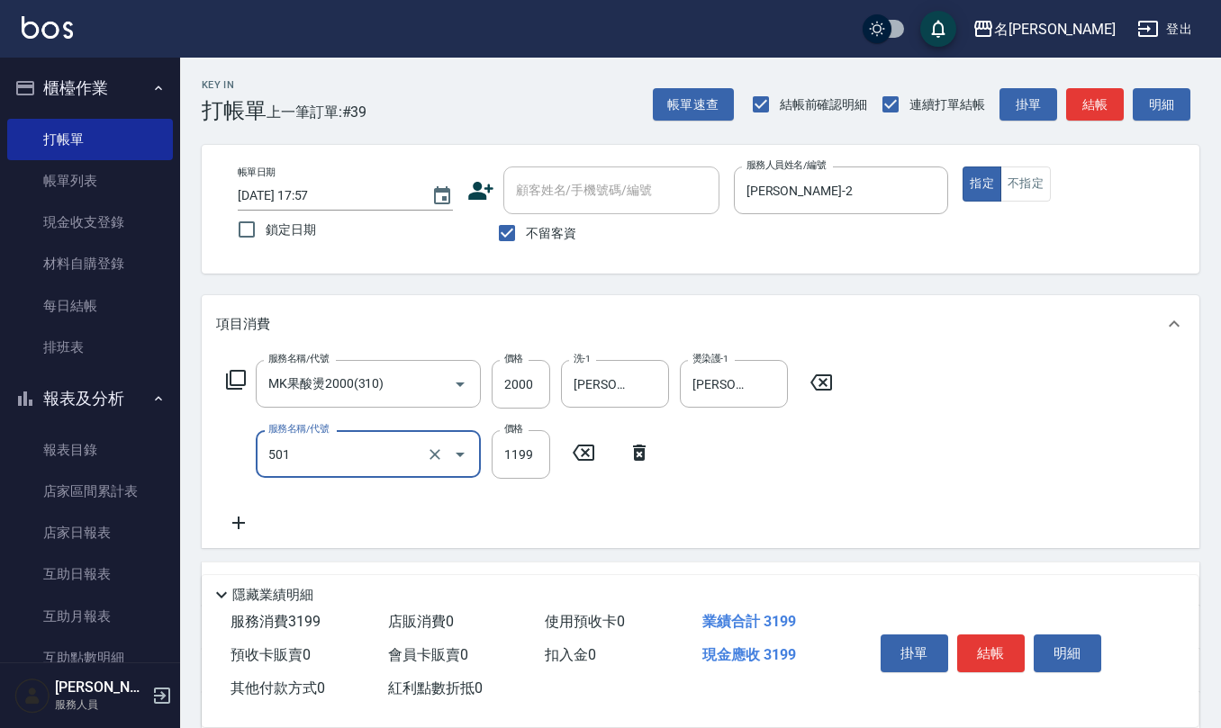
type input "染髮(501)"
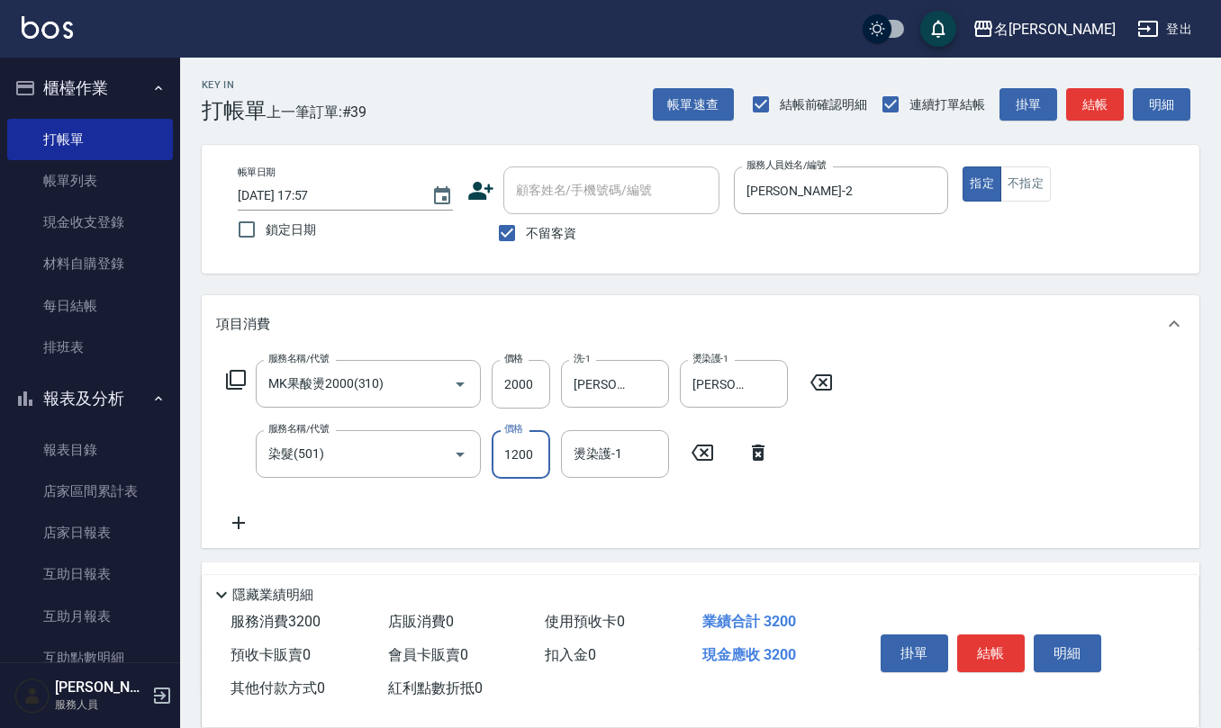
type input "1200"
type input "[PERSON_NAME]-21"
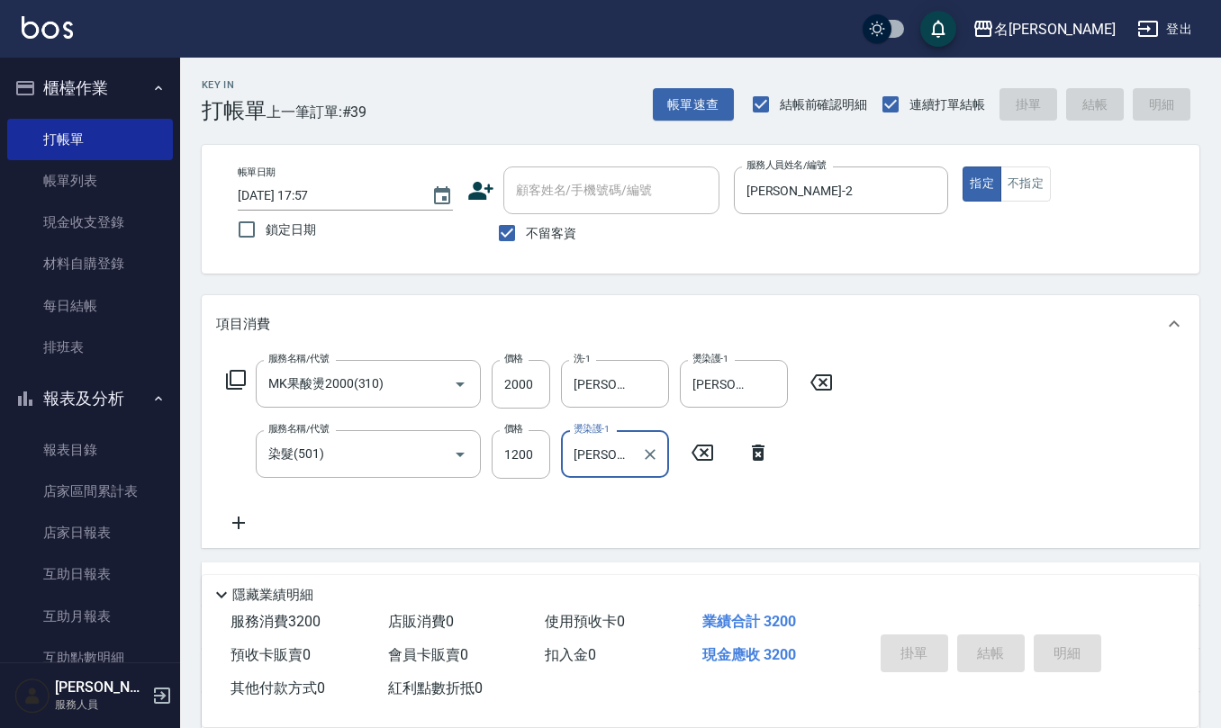
type input "[DATE] 18:00"
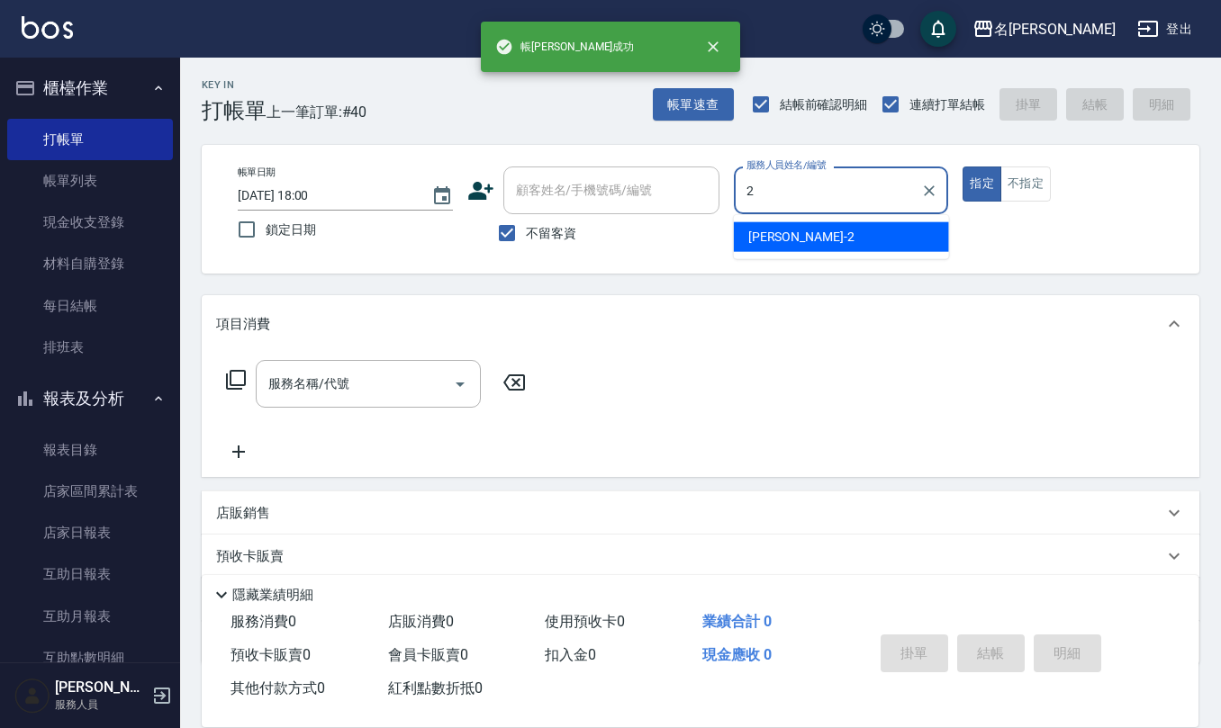
type input "[PERSON_NAME]-2"
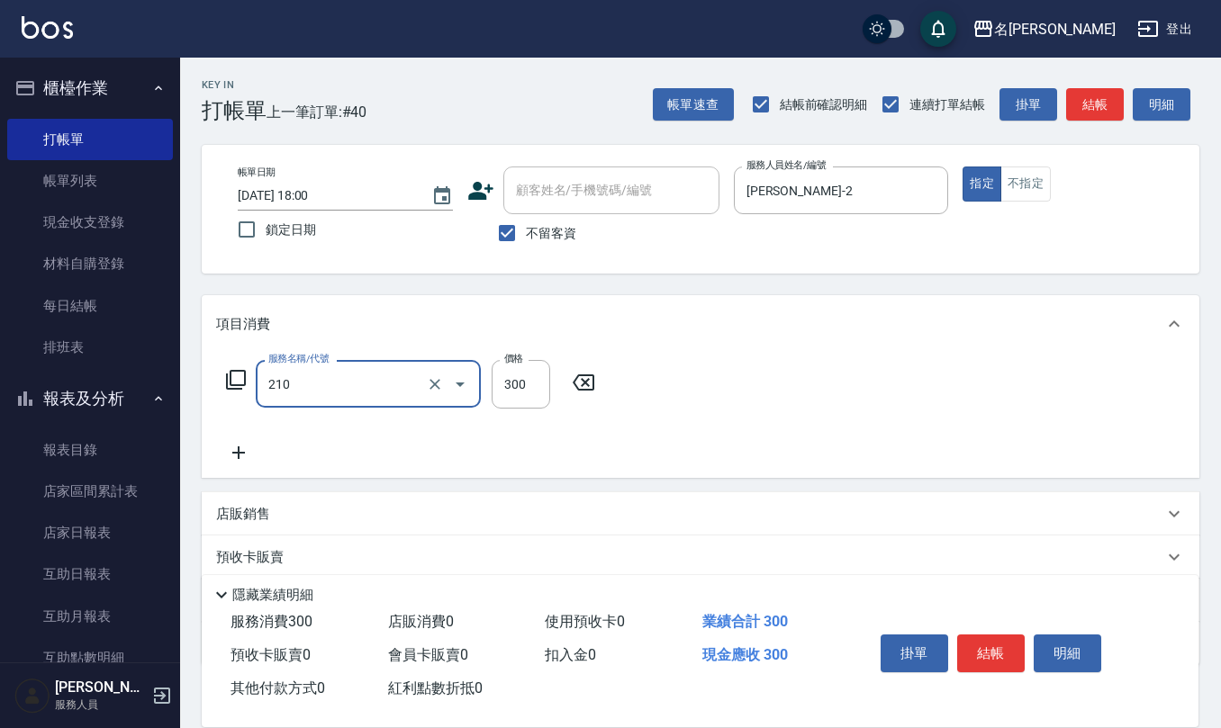
type input "[PERSON_NAME]洗髮精(210)"
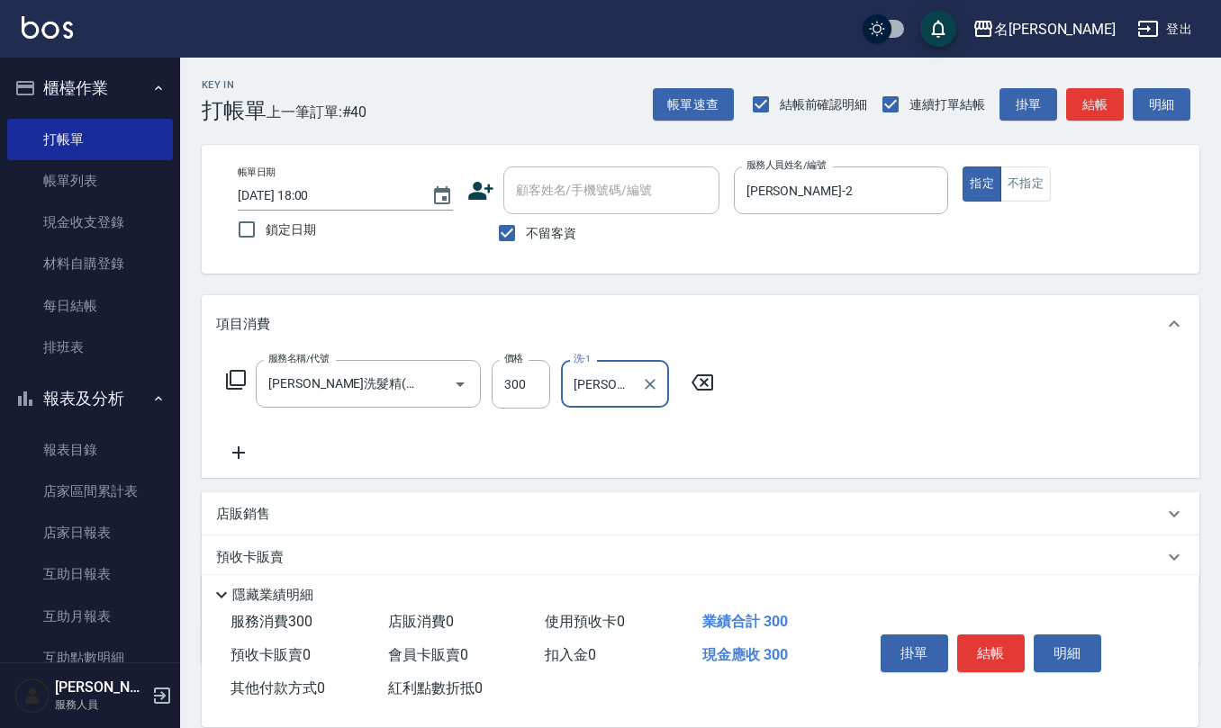
type input "[PERSON_NAME]-21"
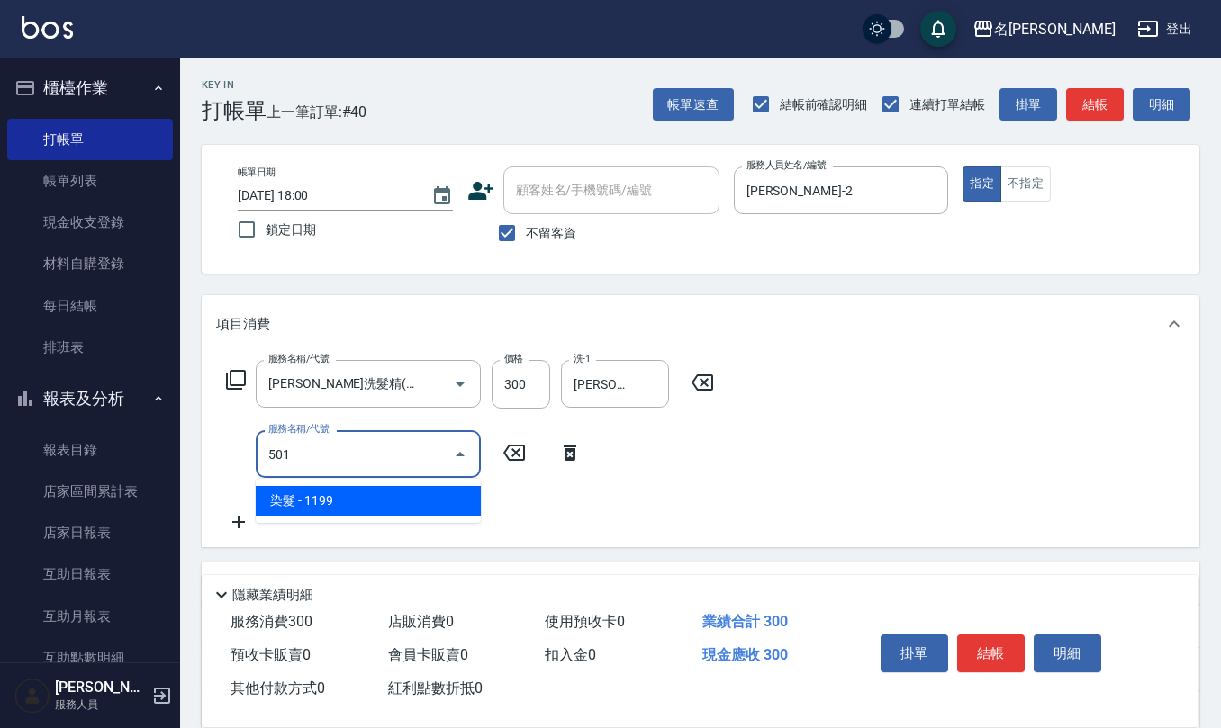
type input "染髮(501)"
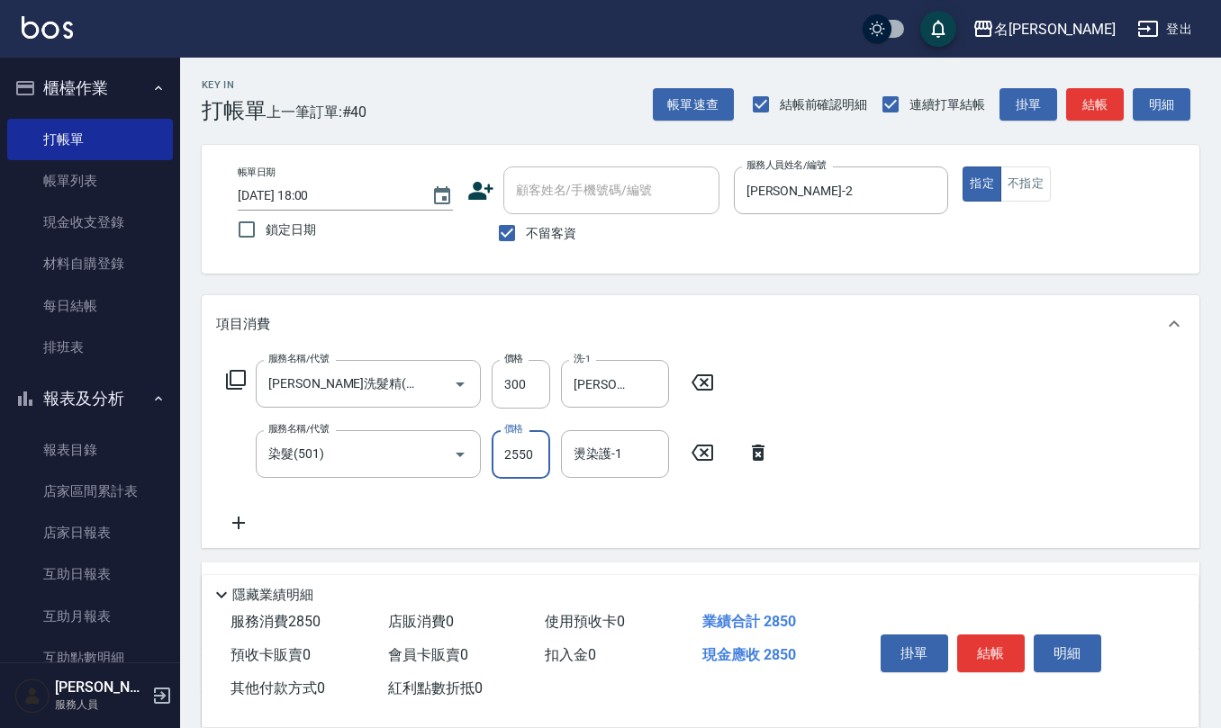
type input "2550"
type input "[PERSON_NAME]-21"
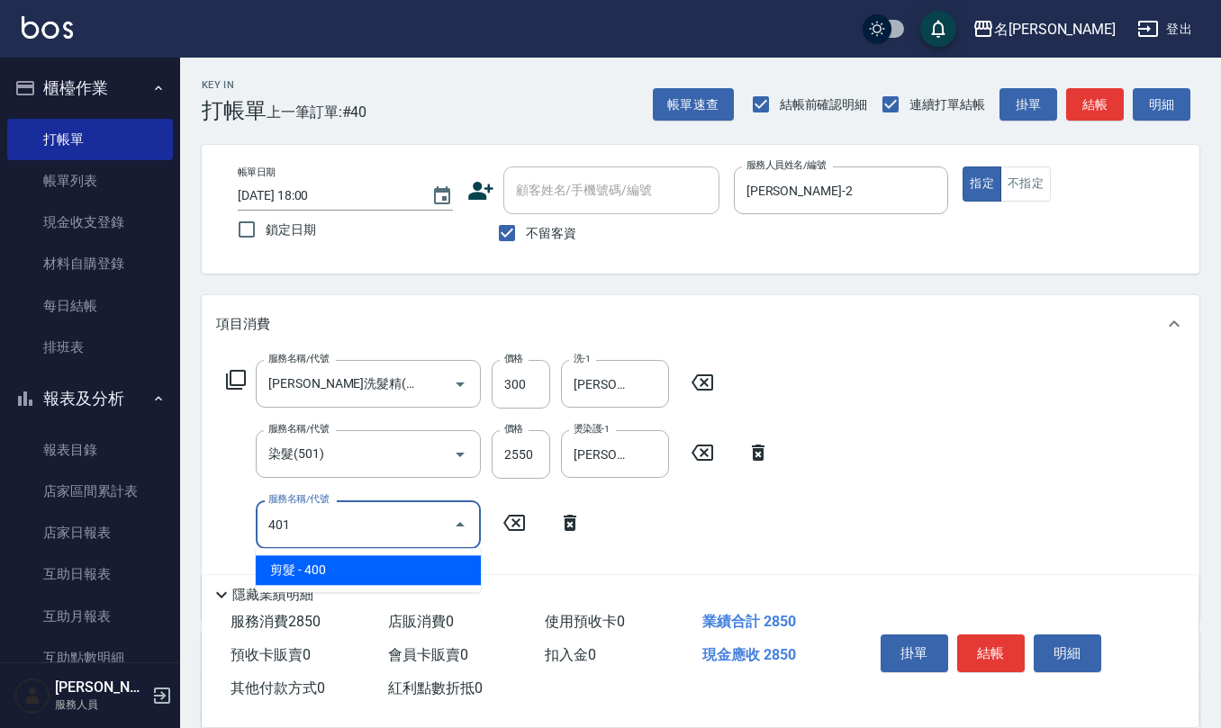
type input "剪髮(401)"
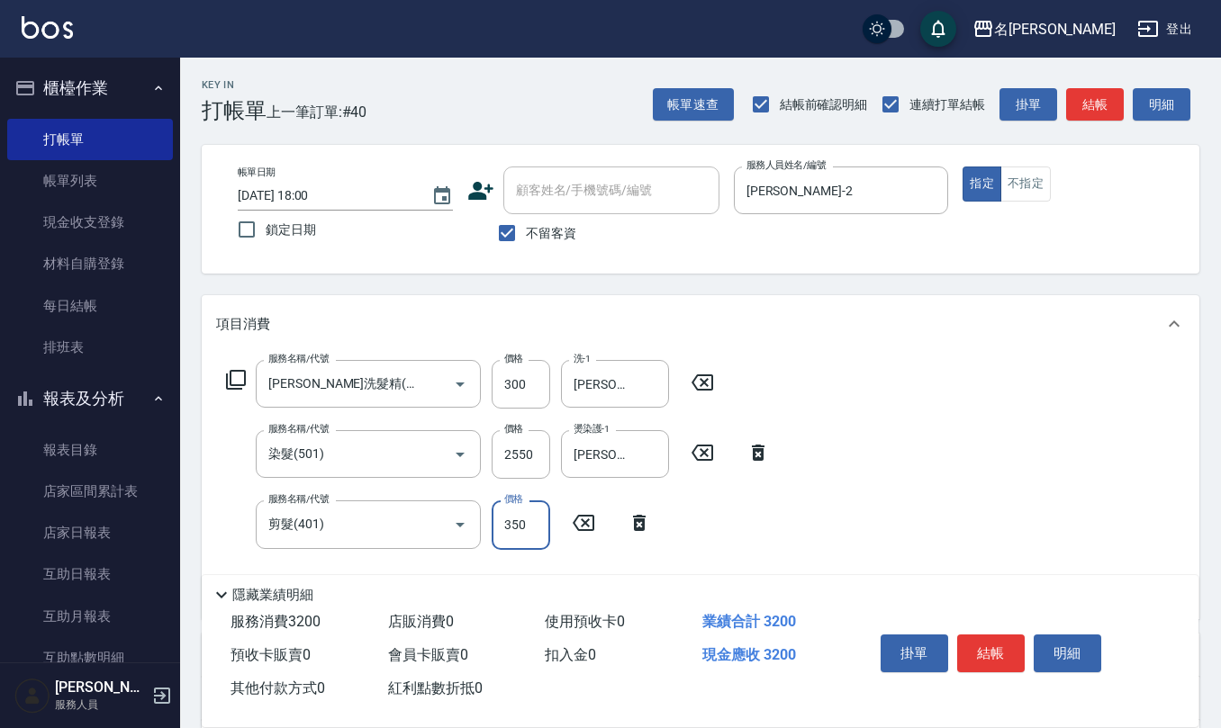
type input "350"
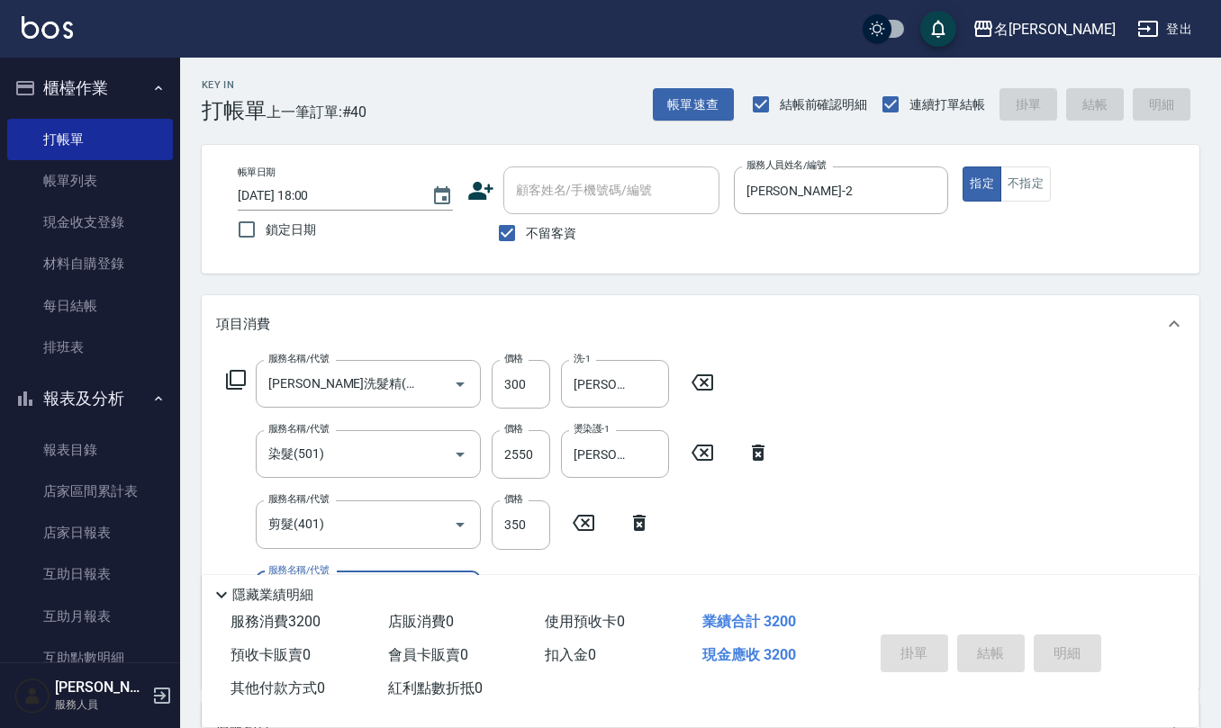
type input "[DATE] 18:01"
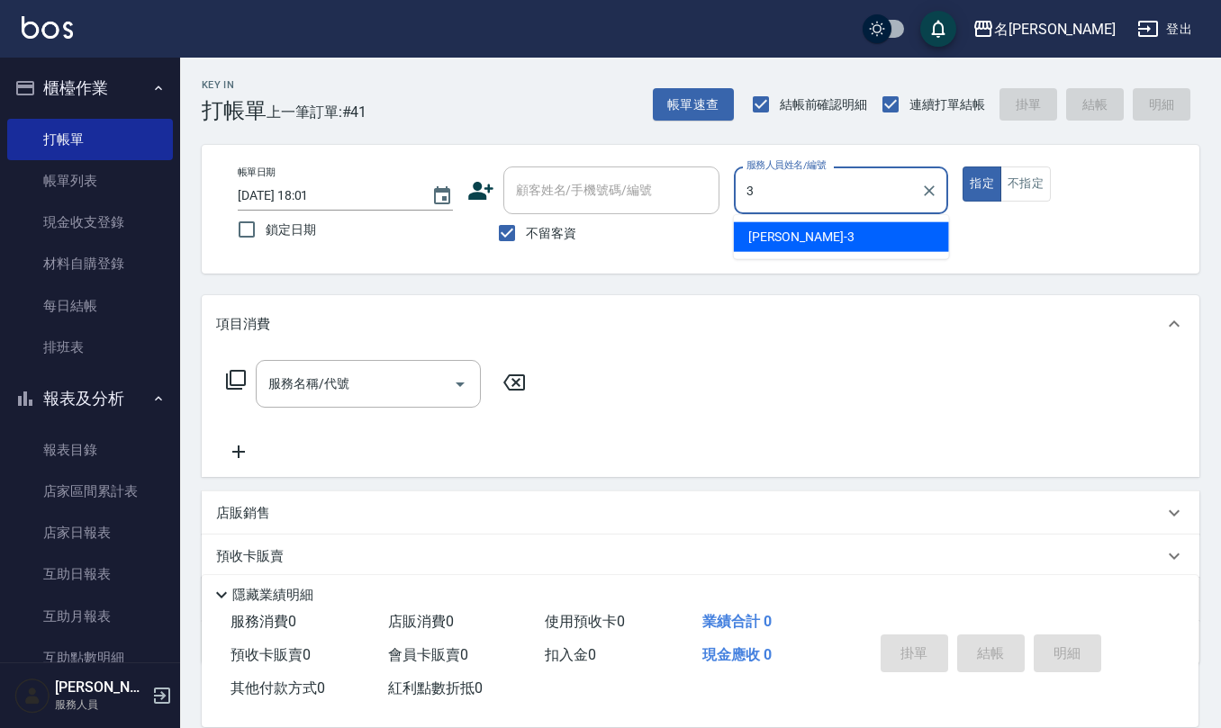
type input "[PERSON_NAME]-3"
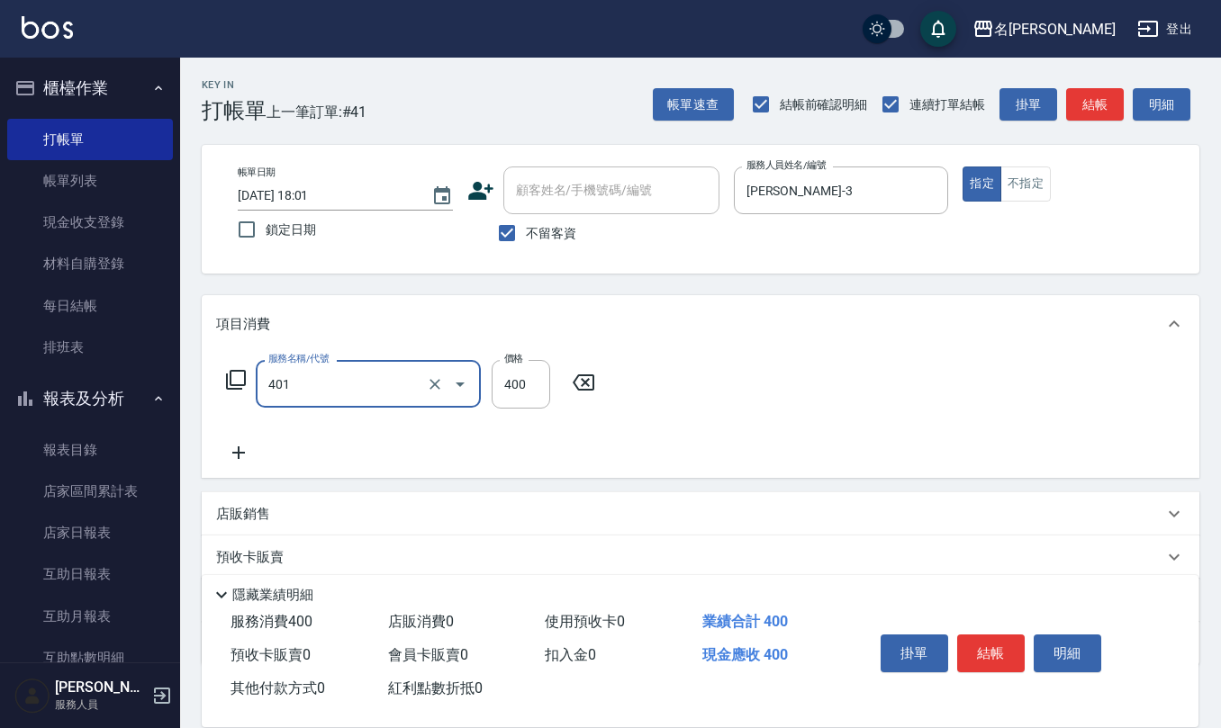
type input "剪髮(401)"
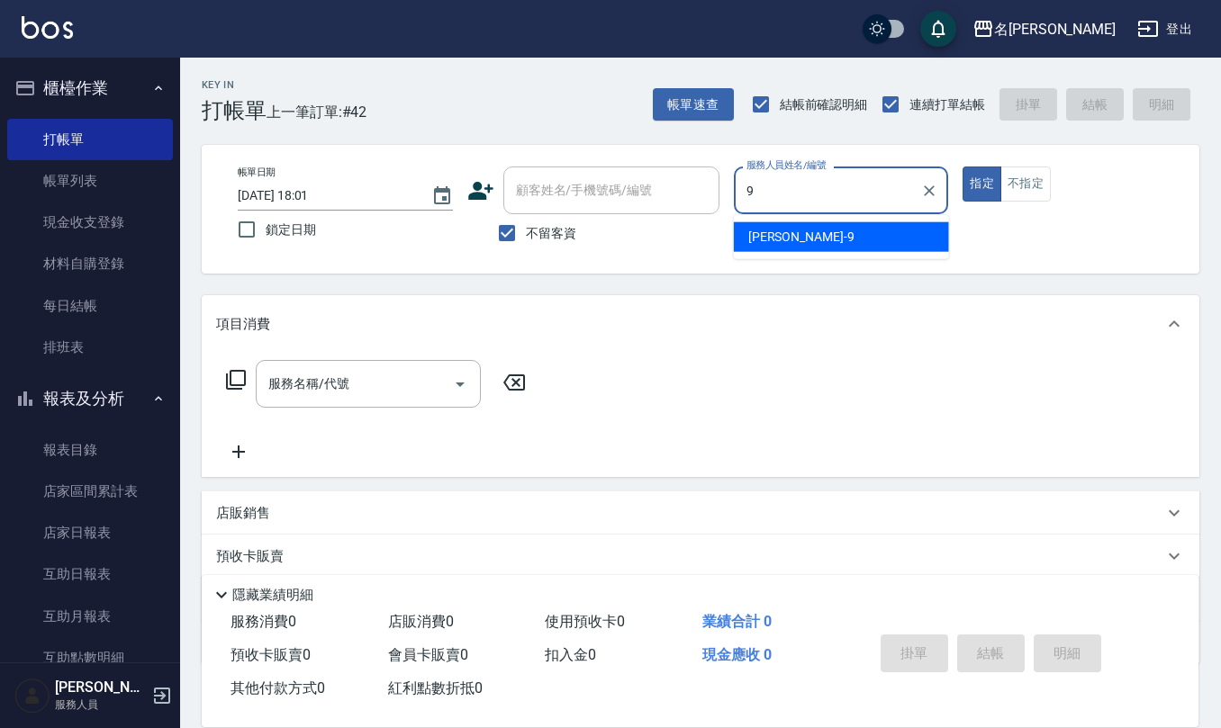
type input "[PERSON_NAME]-9"
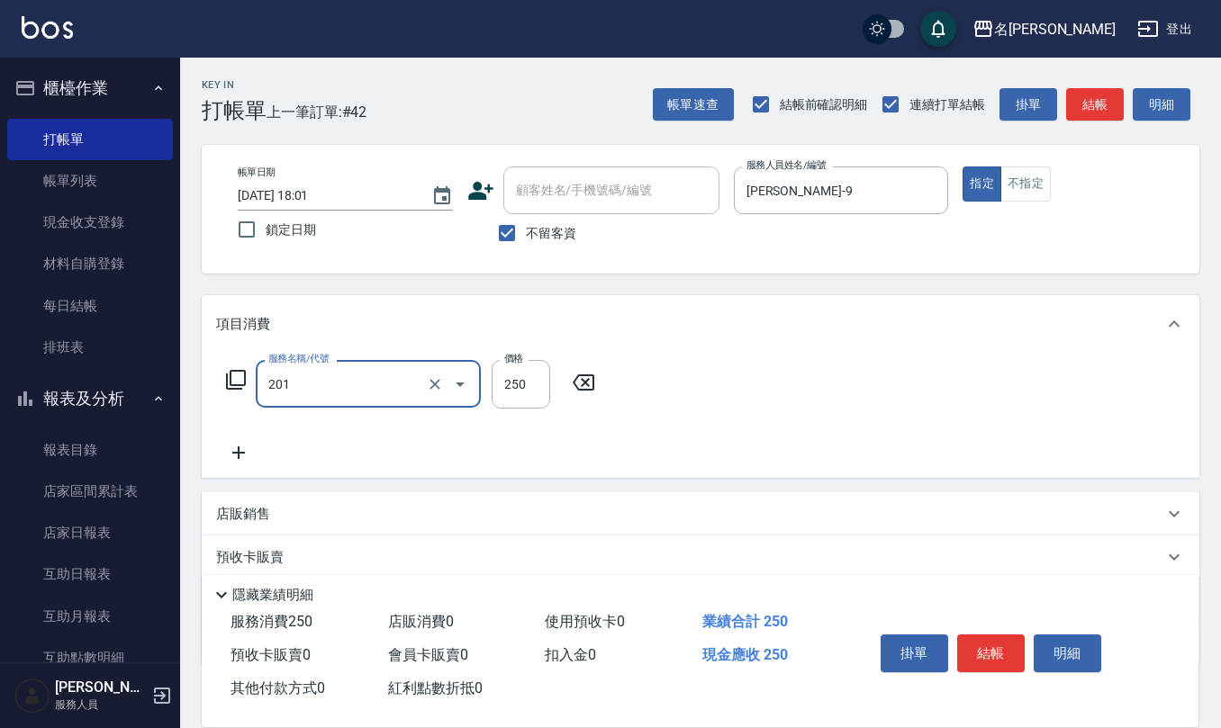
type input "洗髮(201)"
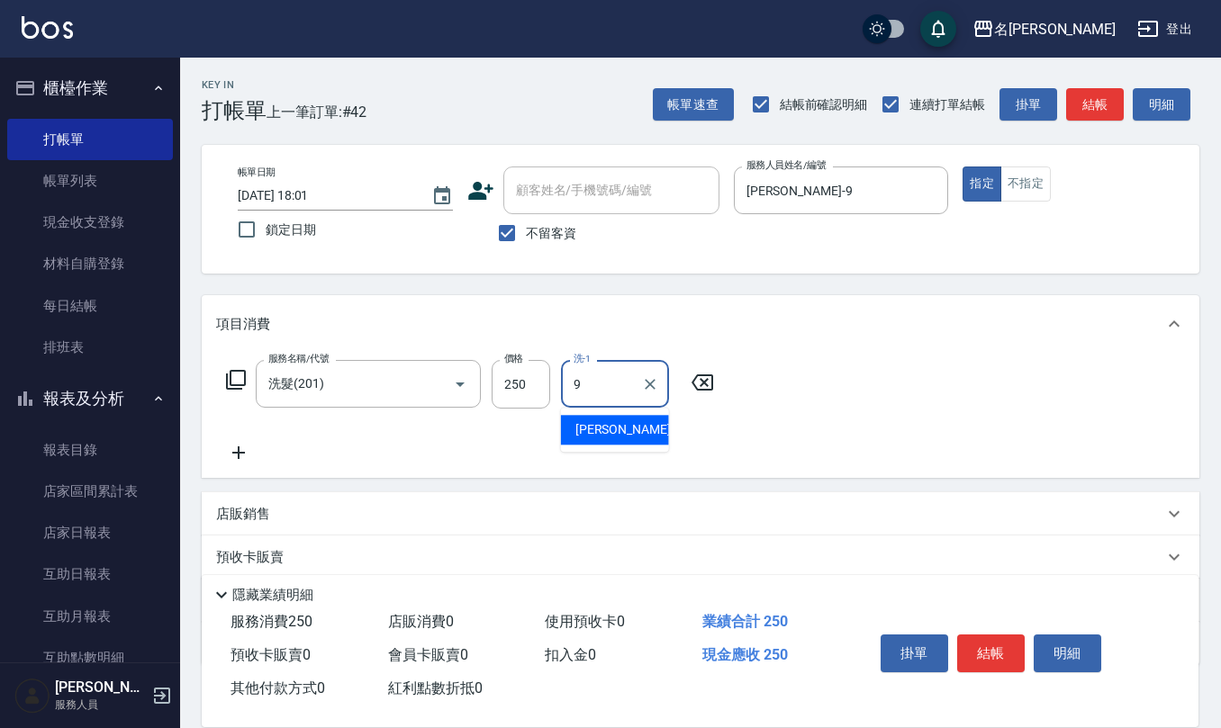
type input "[PERSON_NAME]-9"
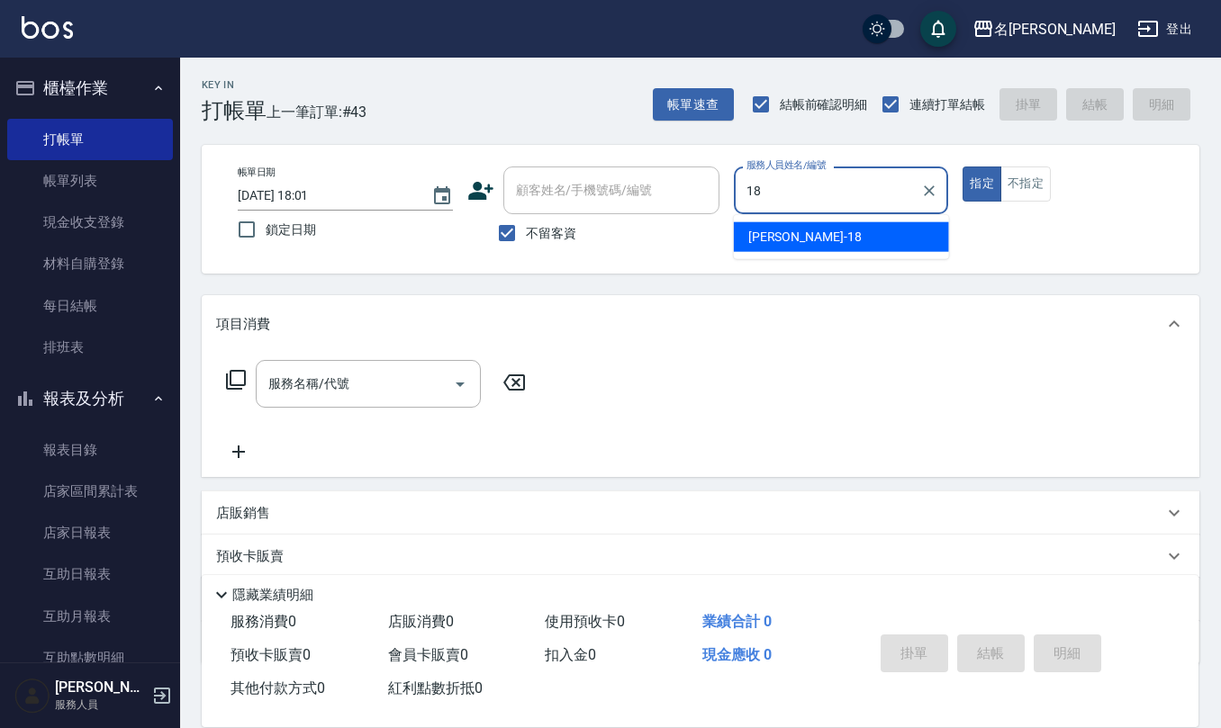
type input "[PERSON_NAME]-18"
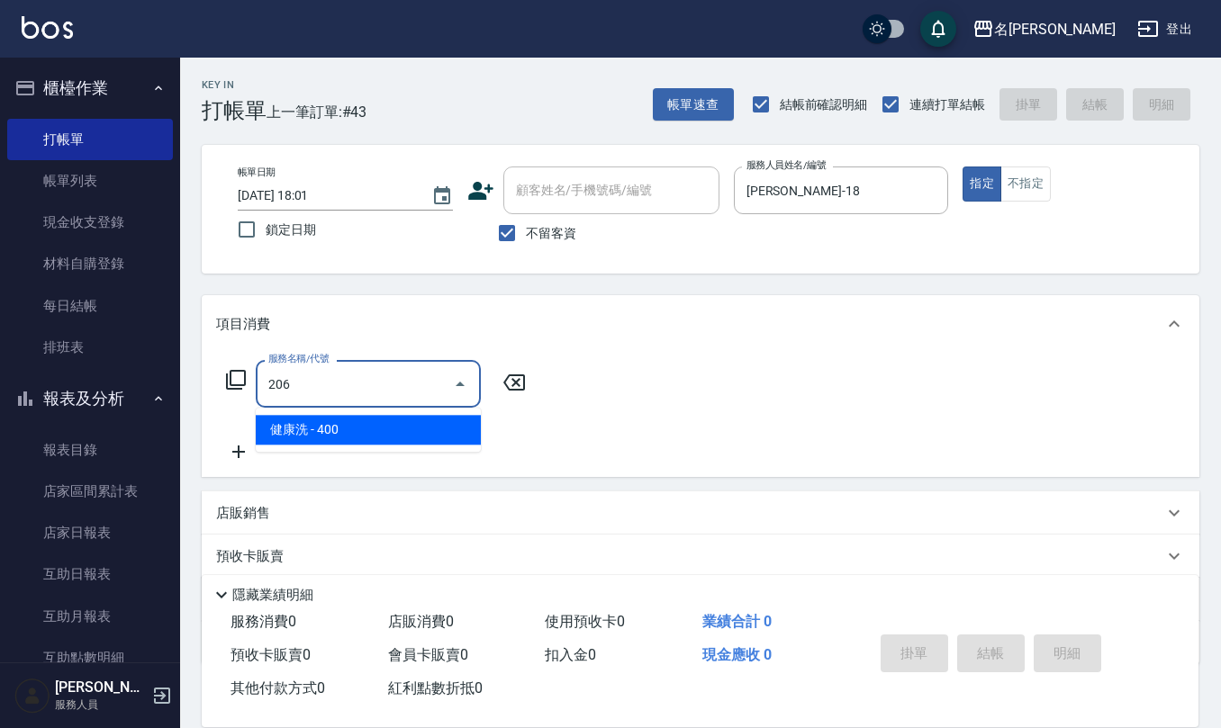
type input "健康洗(206)"
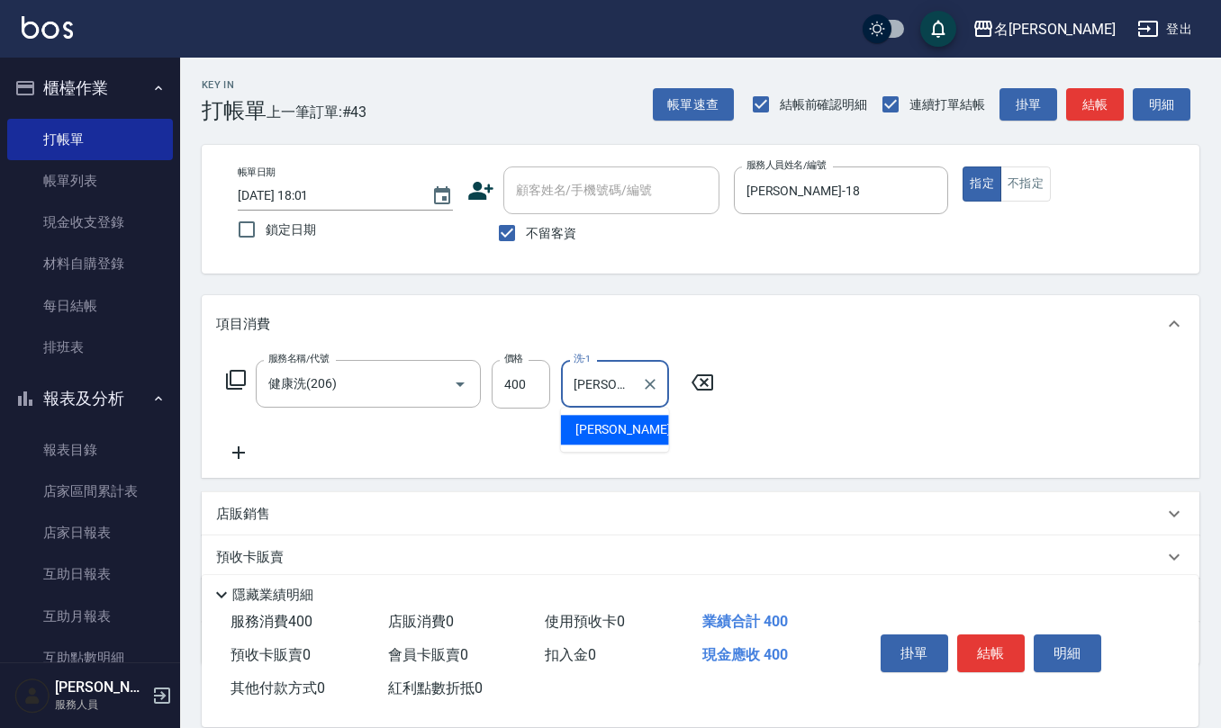
type input "[PERSON_NAME]-18"
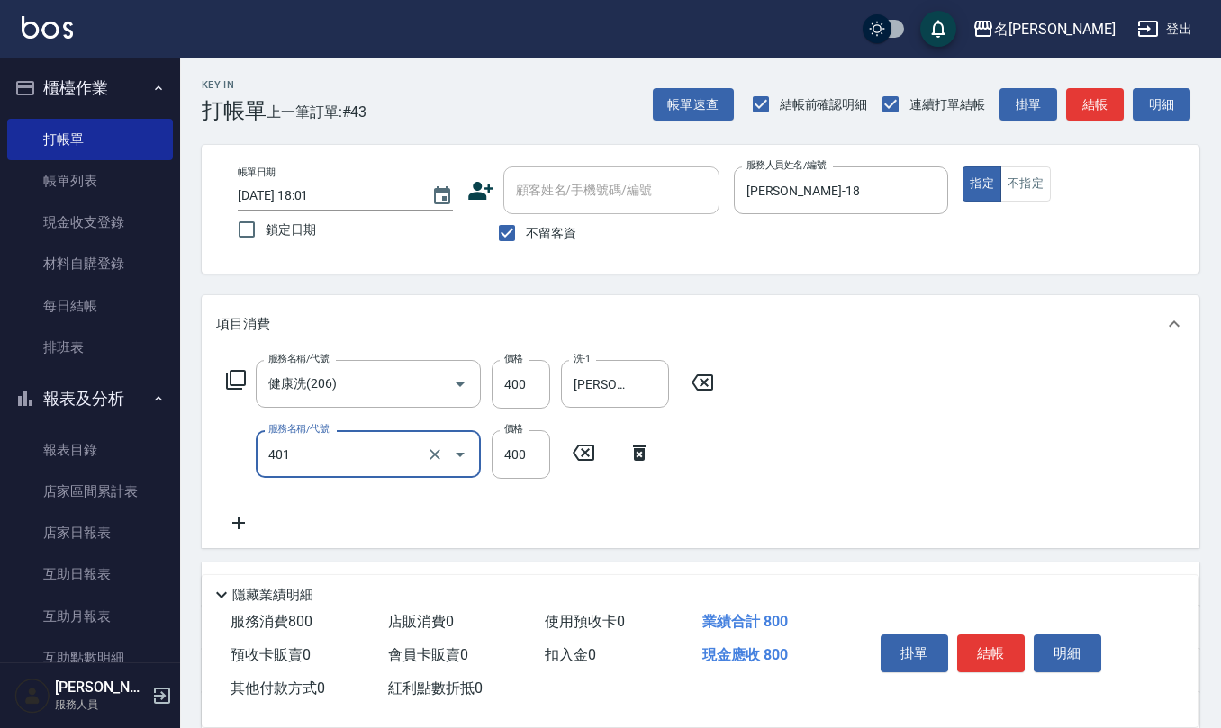
type input "剪髮(401)"
type input "200"
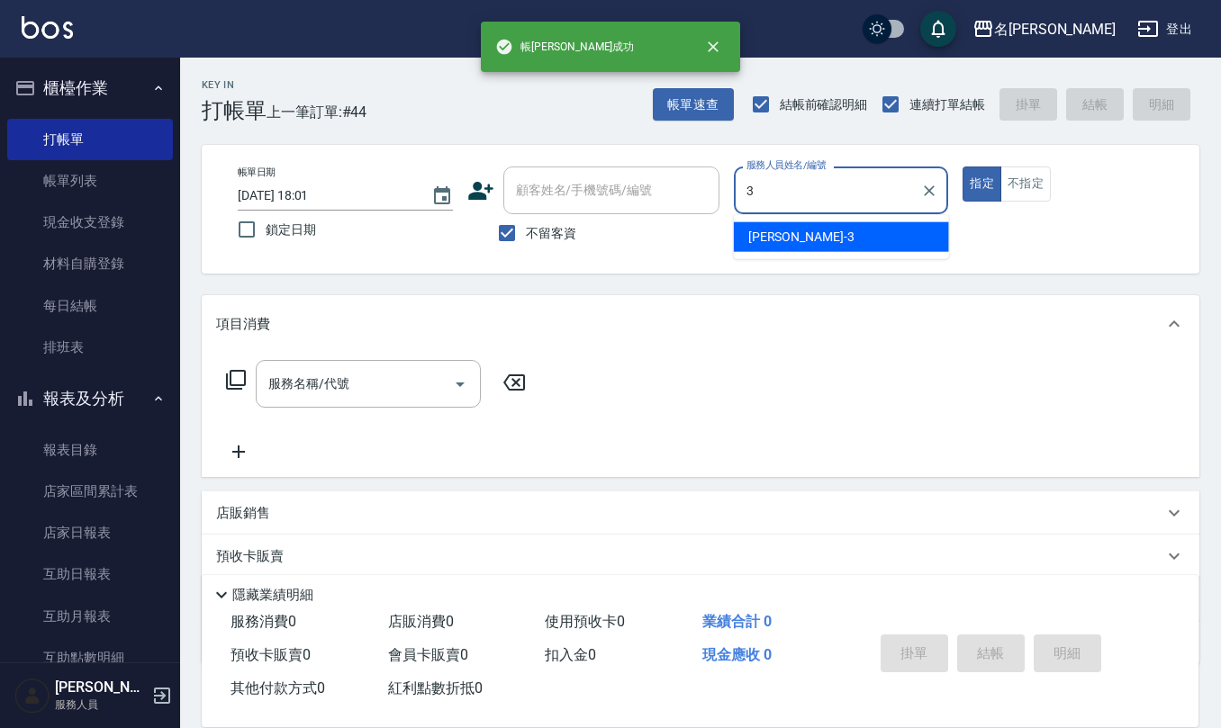
type input "[PERSON_NAME]-3"
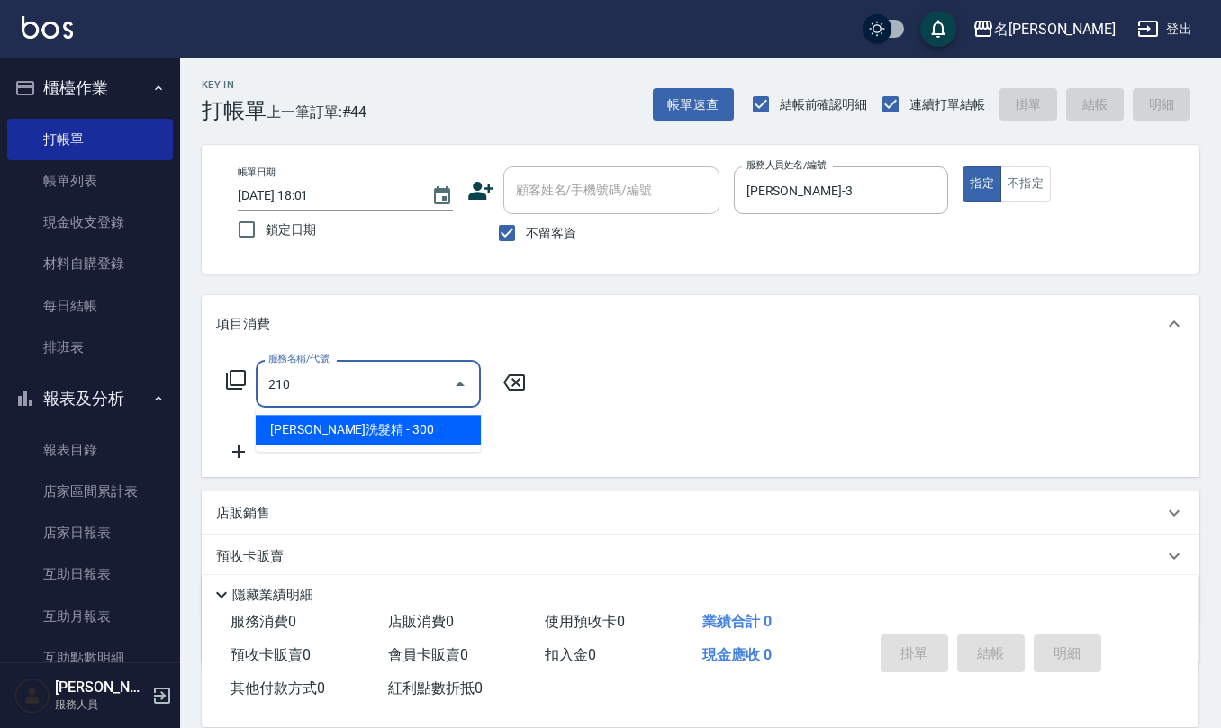
type input "[PERSON_NAME]洗髮精(210)"
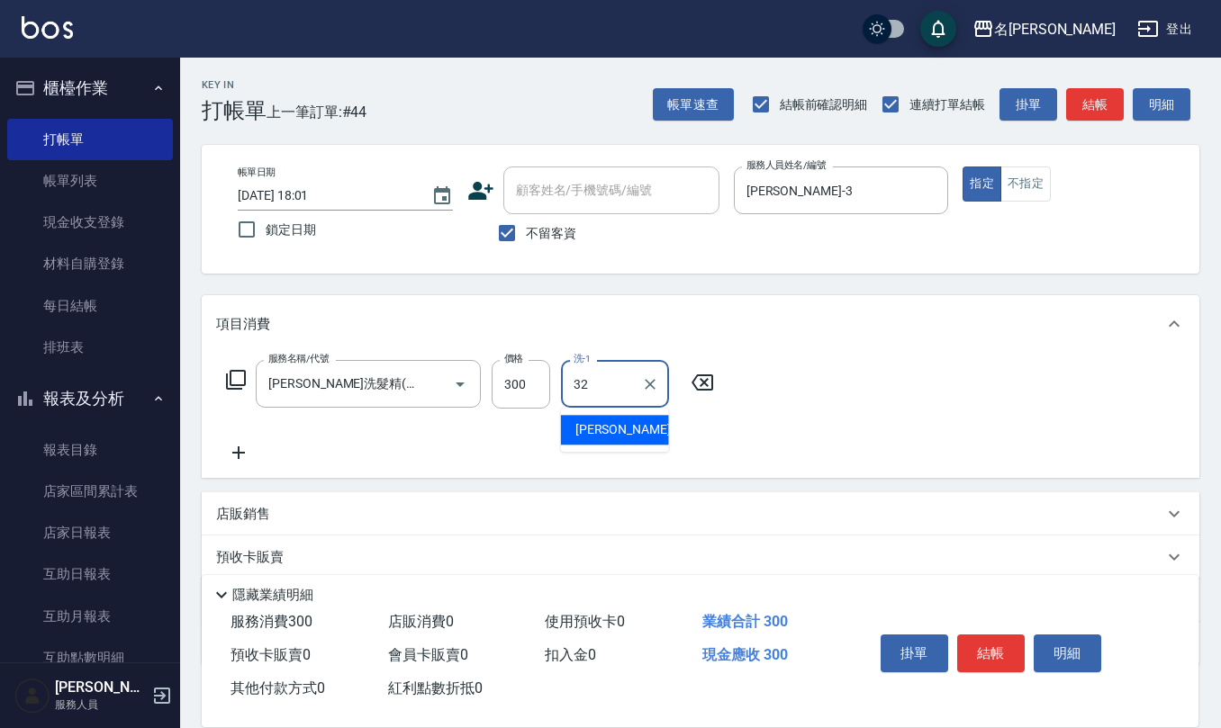
type input "[PERSON_NAME]-32"
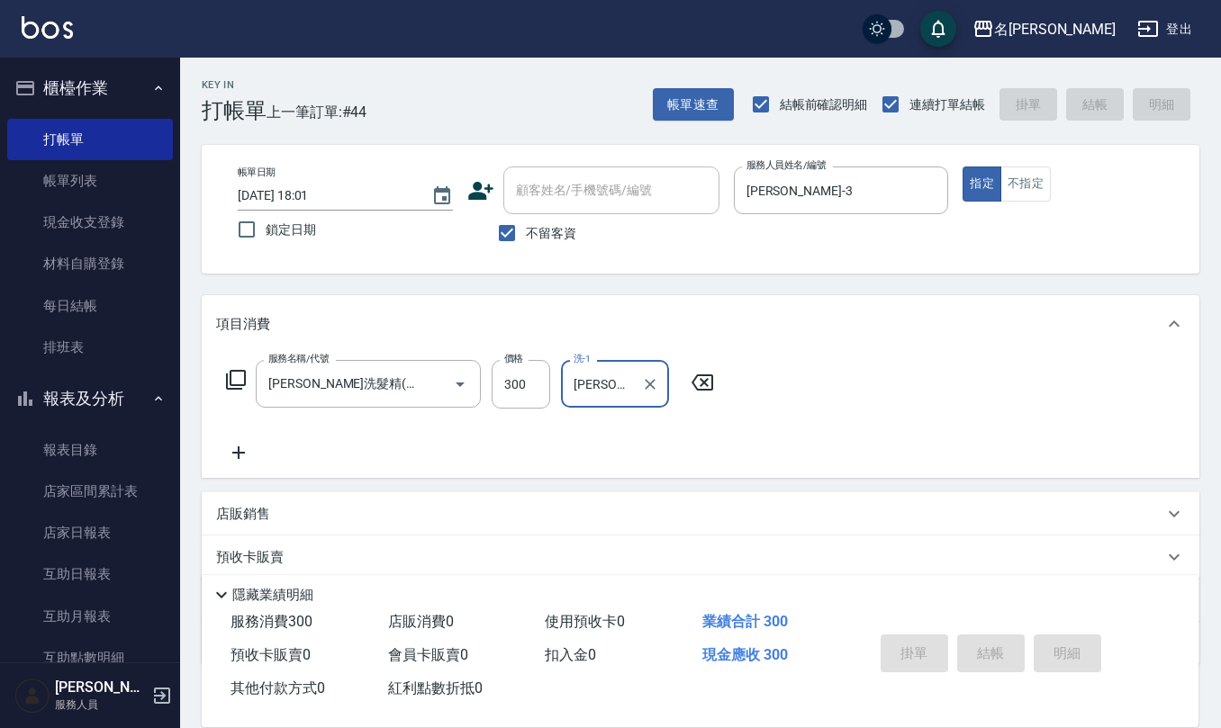
type input "[DATE] 18:02"
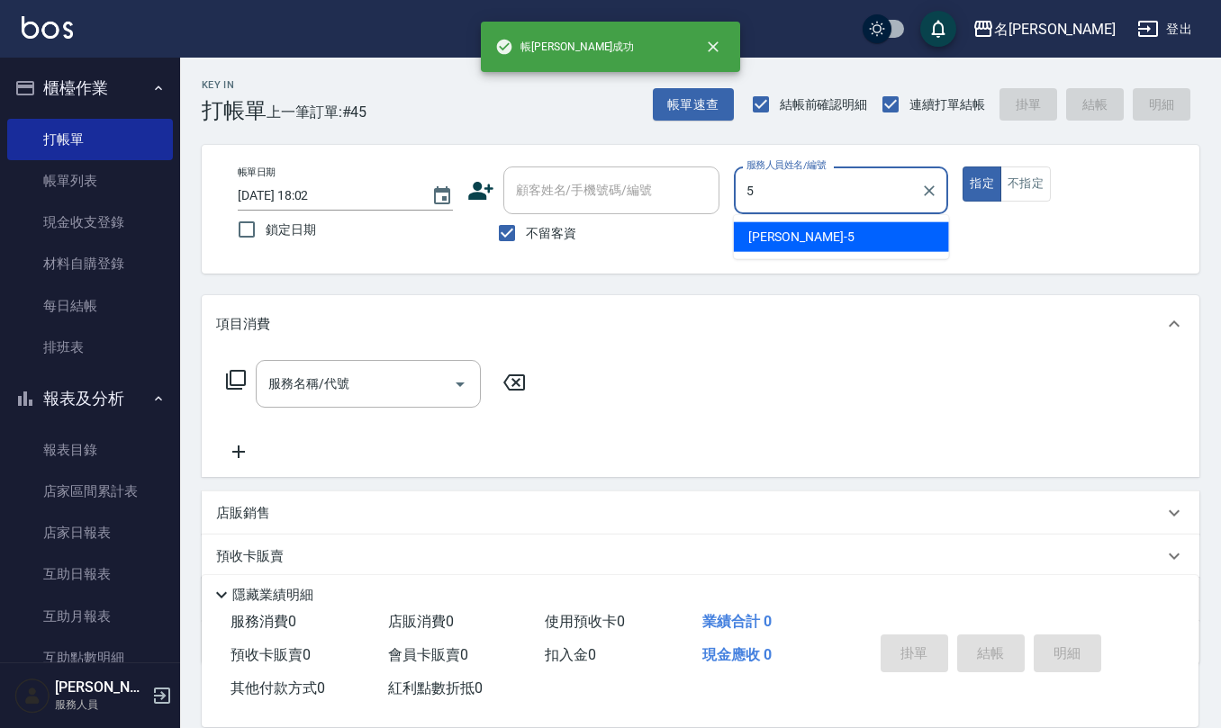
type input "[PERSON_NAME]5"
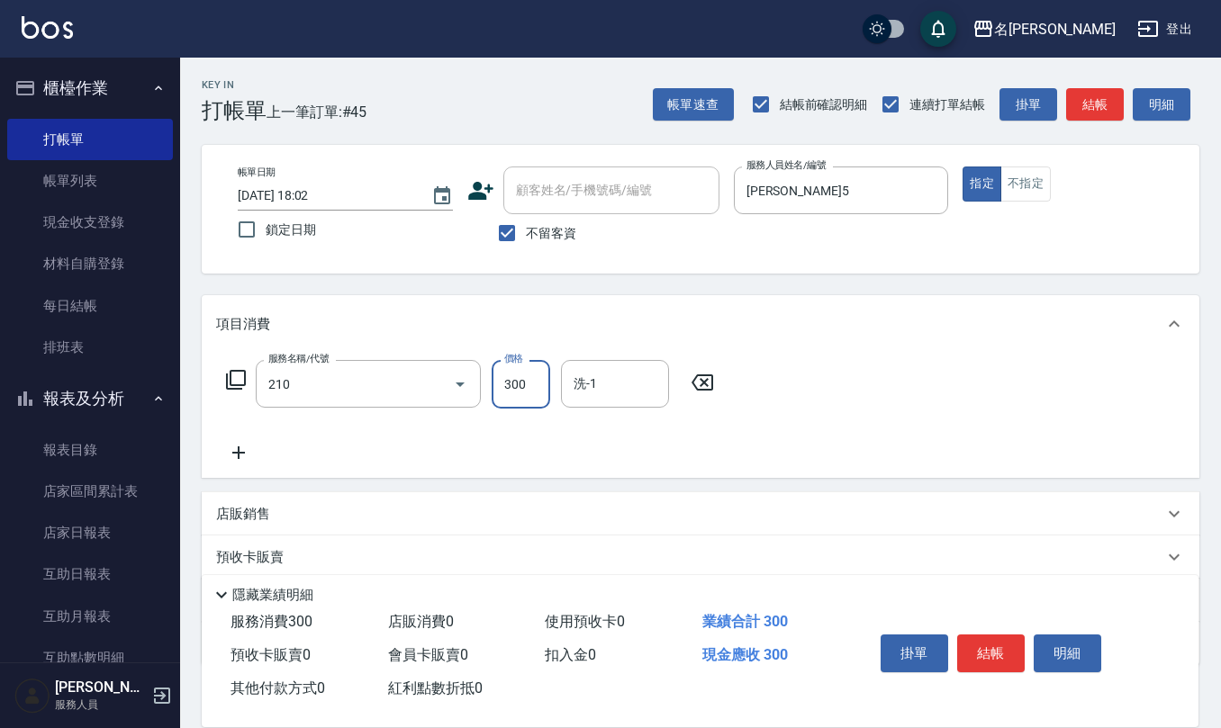
type input "[PERSON_NAME]洗髮精(210)"
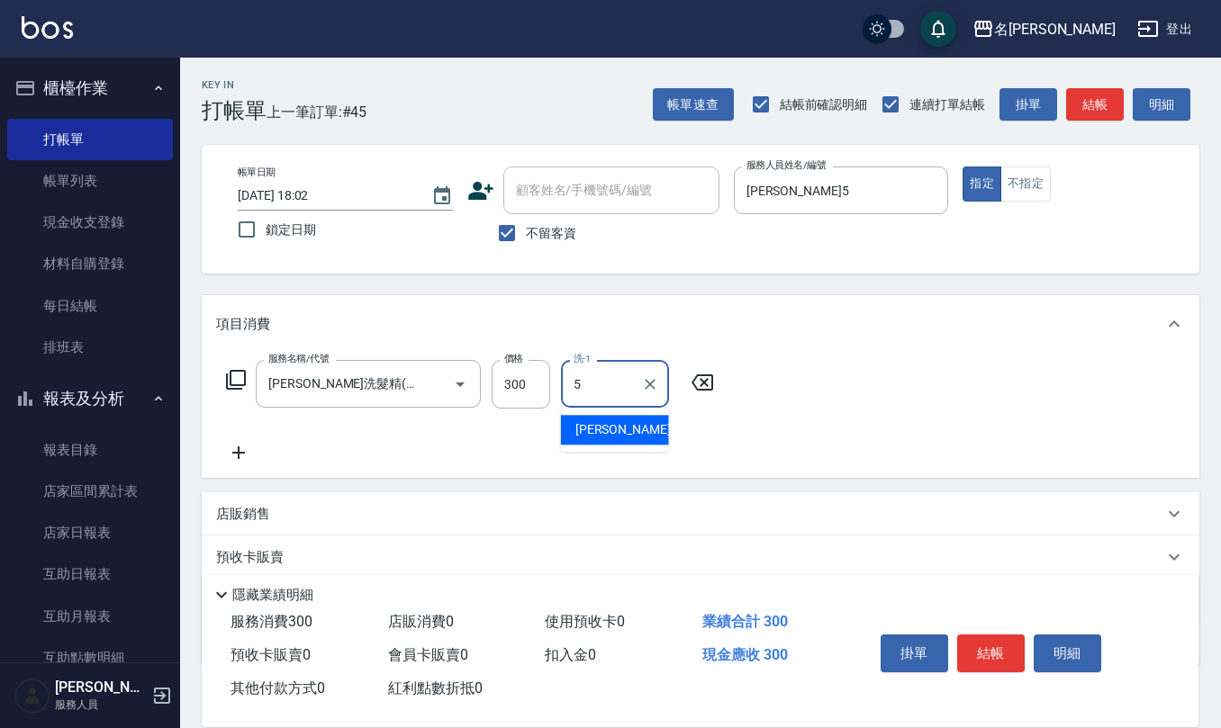
type input "[PERSON_NAME]5"
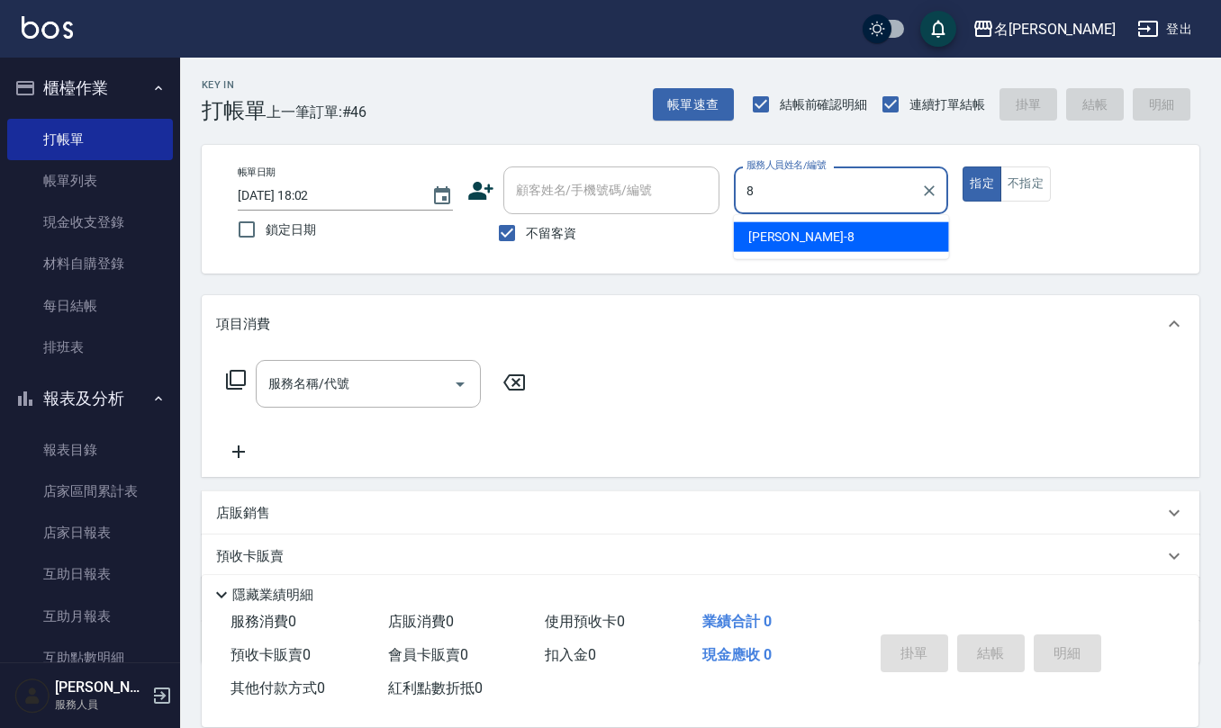
type input "[PERSON_NAME]-8"
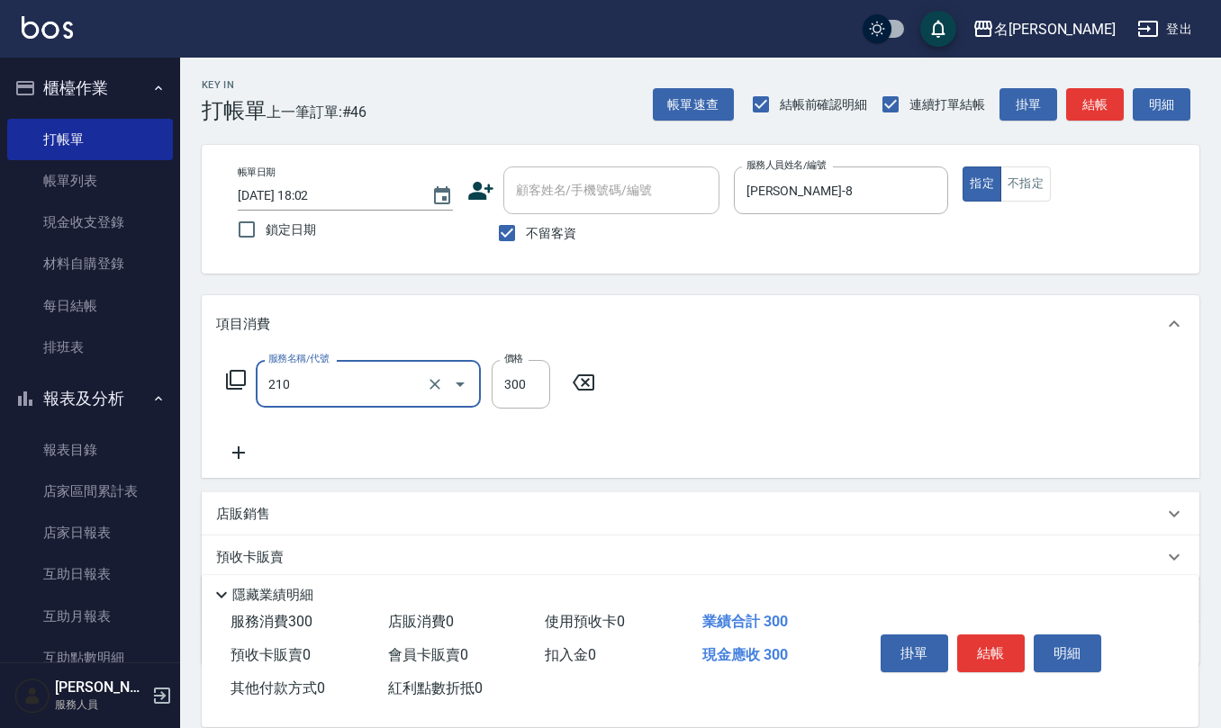
type input "[PERSON_NAME]洗髮精(210)"
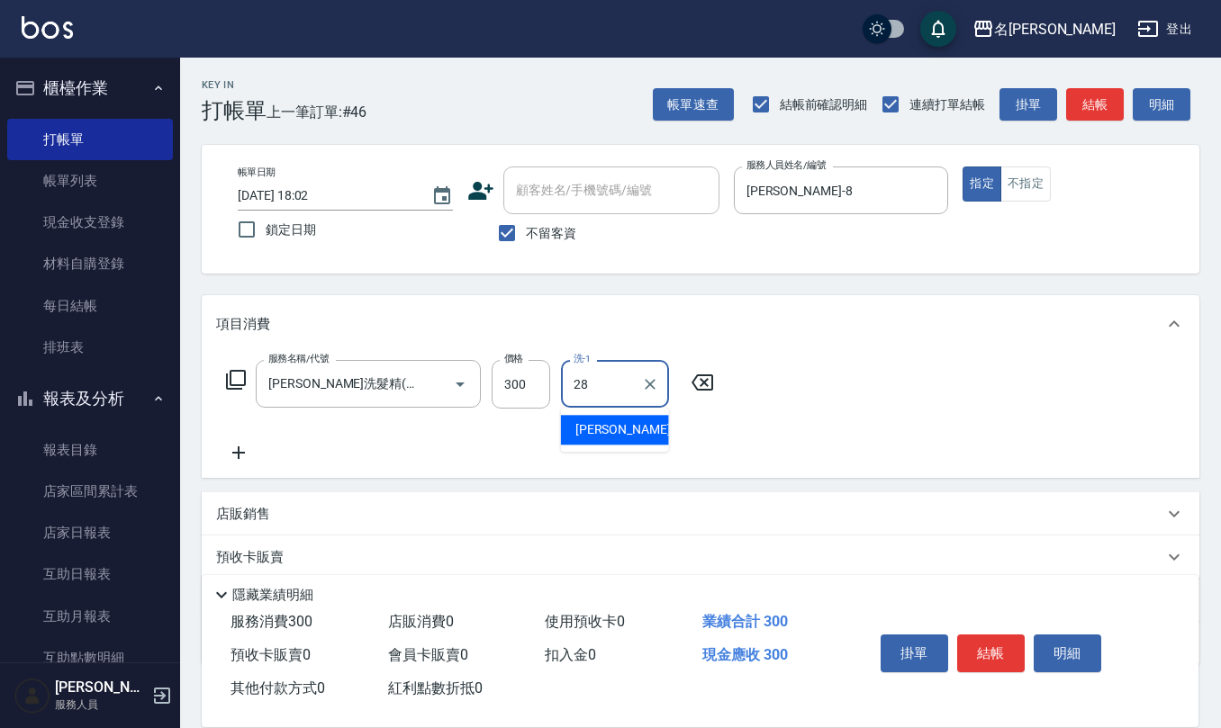
type input "[PERSON_NAME]-28"
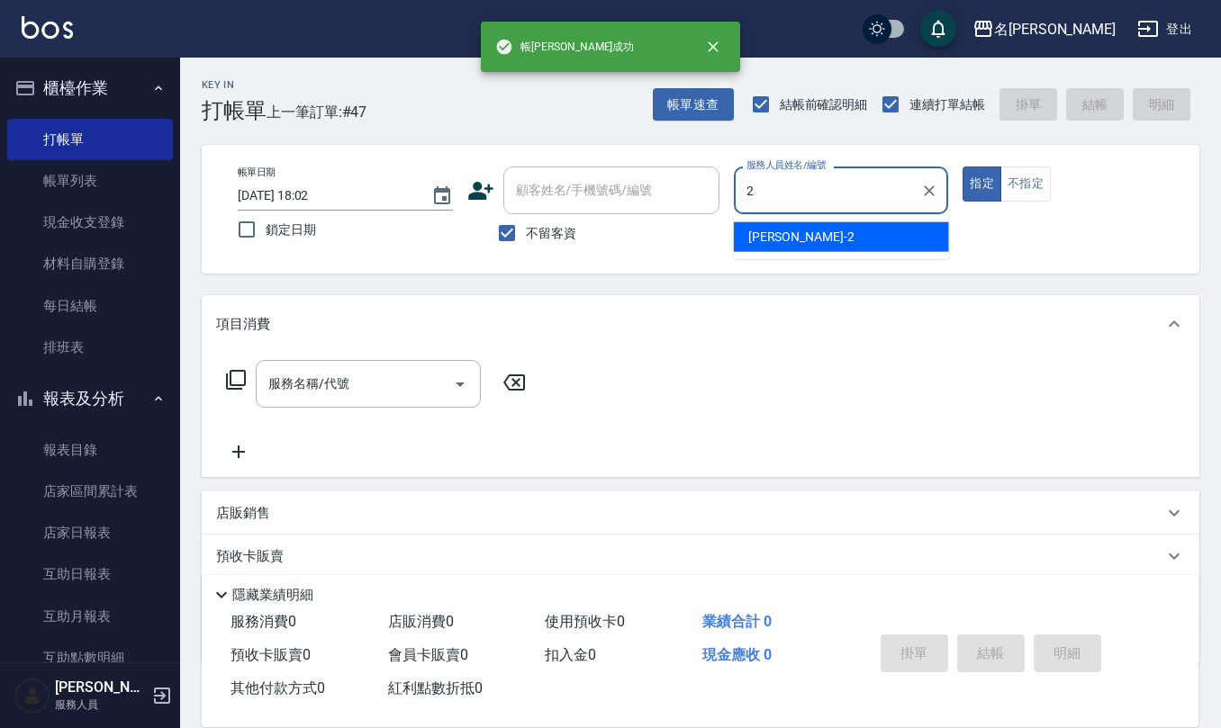
type input "[PERSON_NAME]-2"
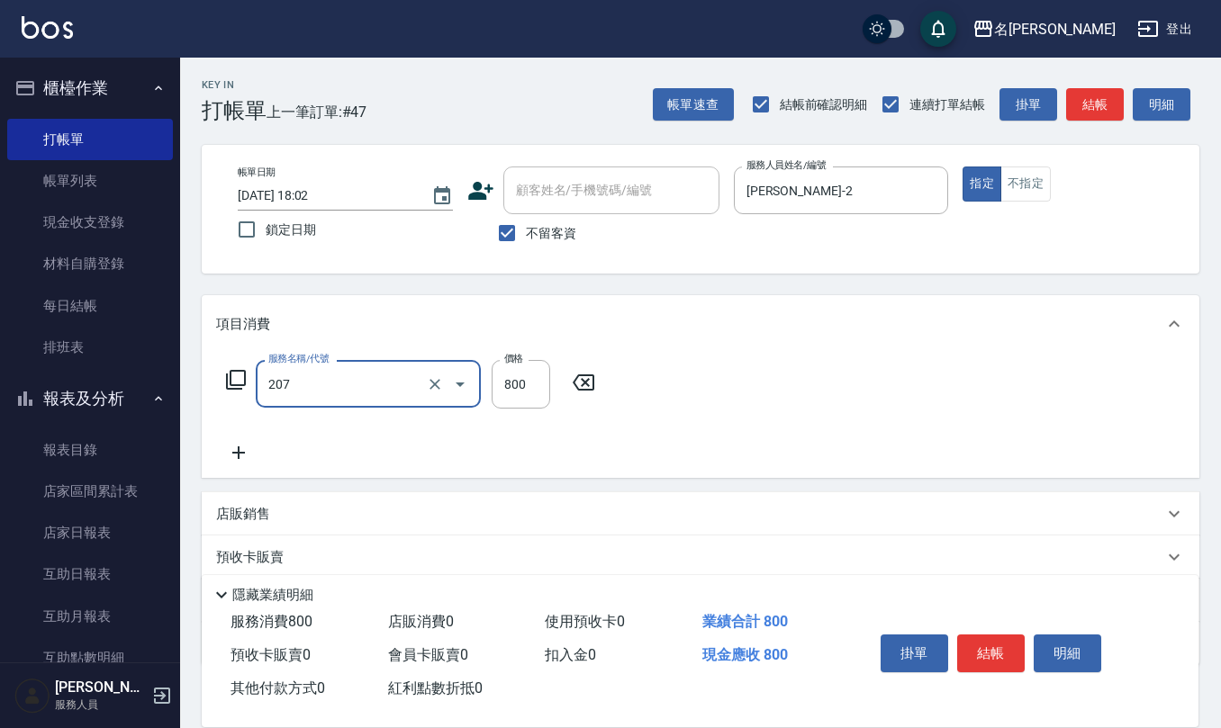
type input "清潔洗(207)"
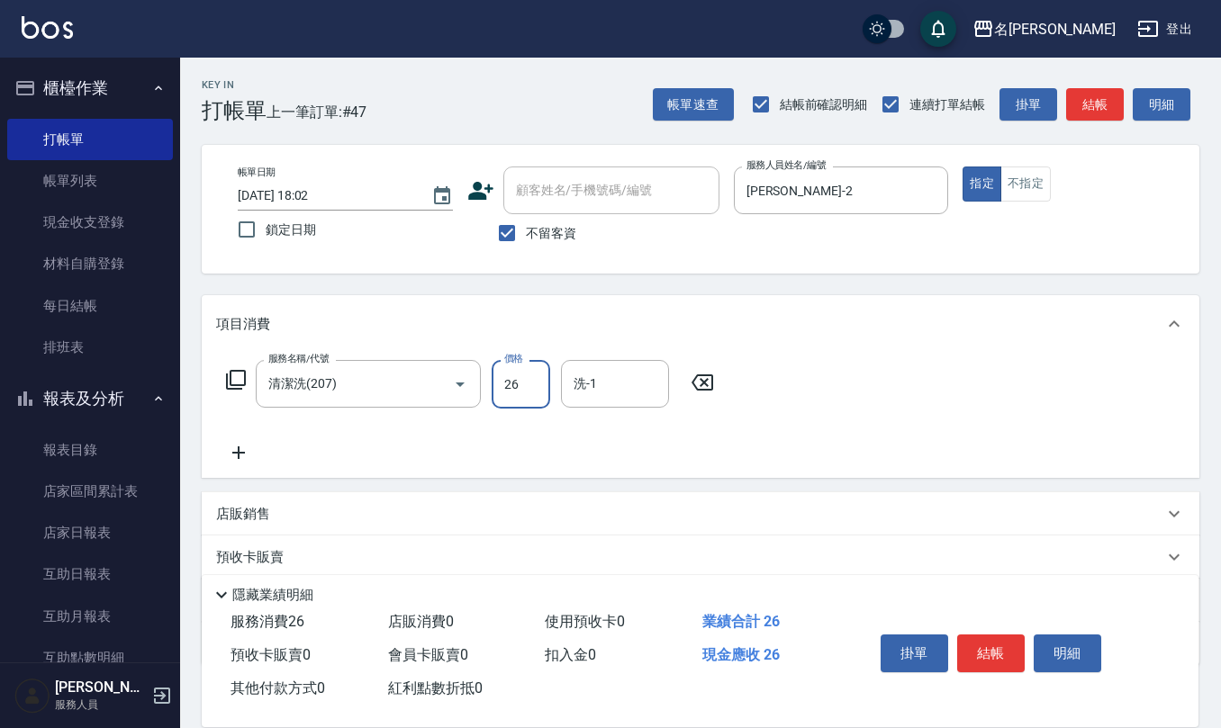
click at [505, 380] on input "26" at bounding box center [521, 384] width 59 height 49
type input "800"
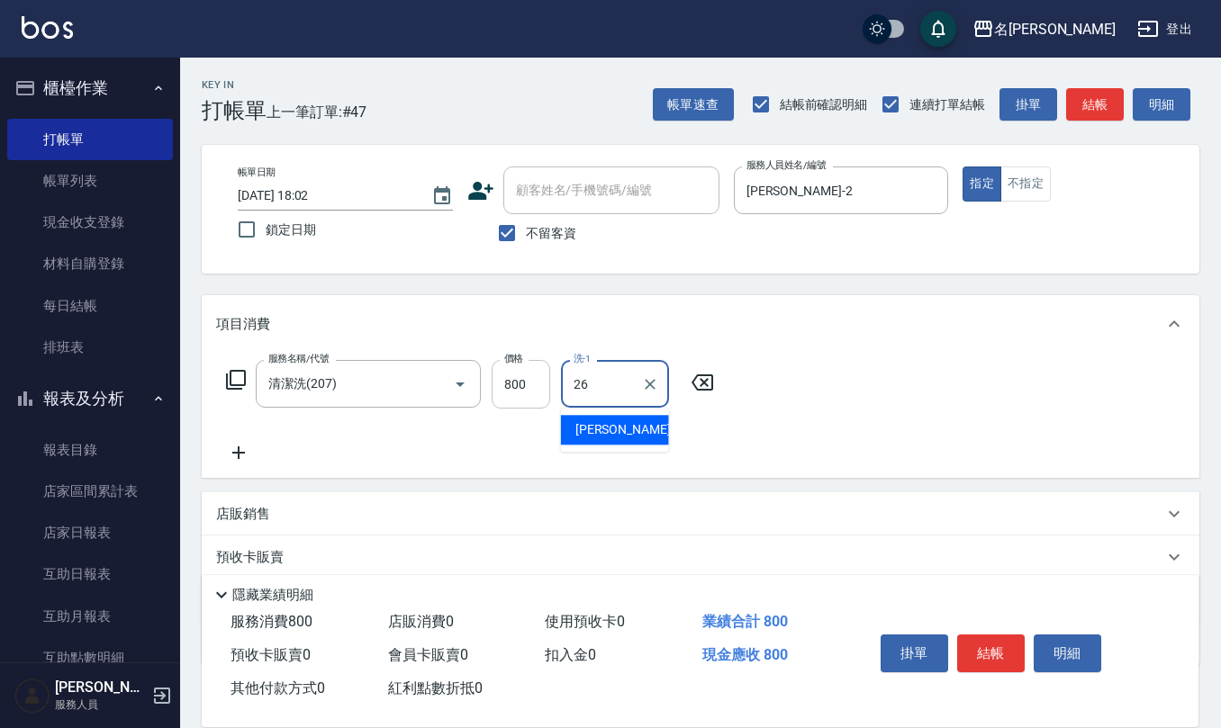
type input "[PERSON_NAME]-26"
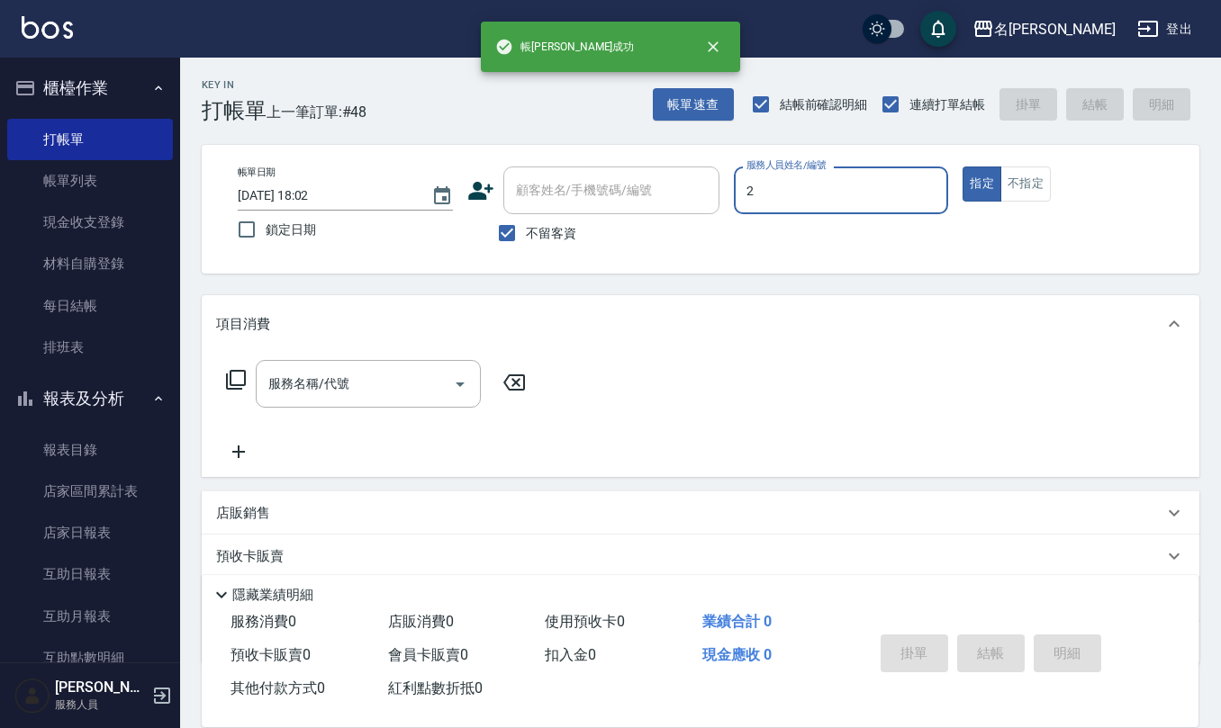
type input "[PERSON_NAME]-2"
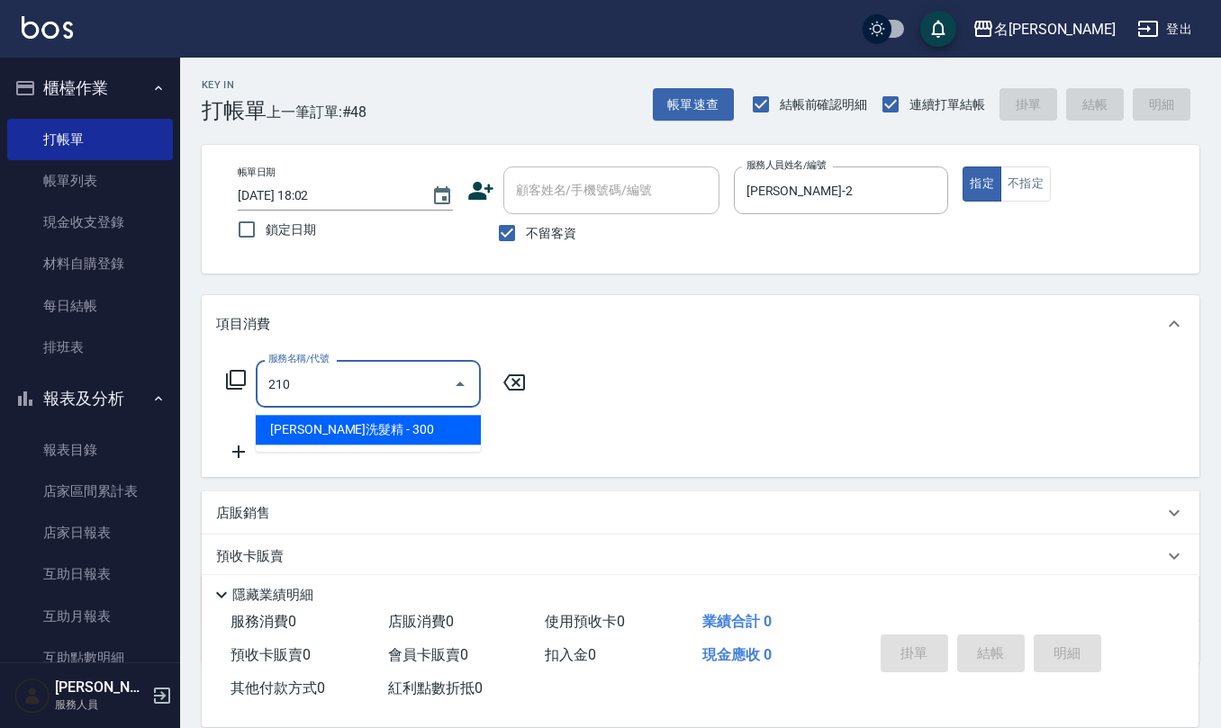
type input "[PERSON_NAME]洗髮精(210)"
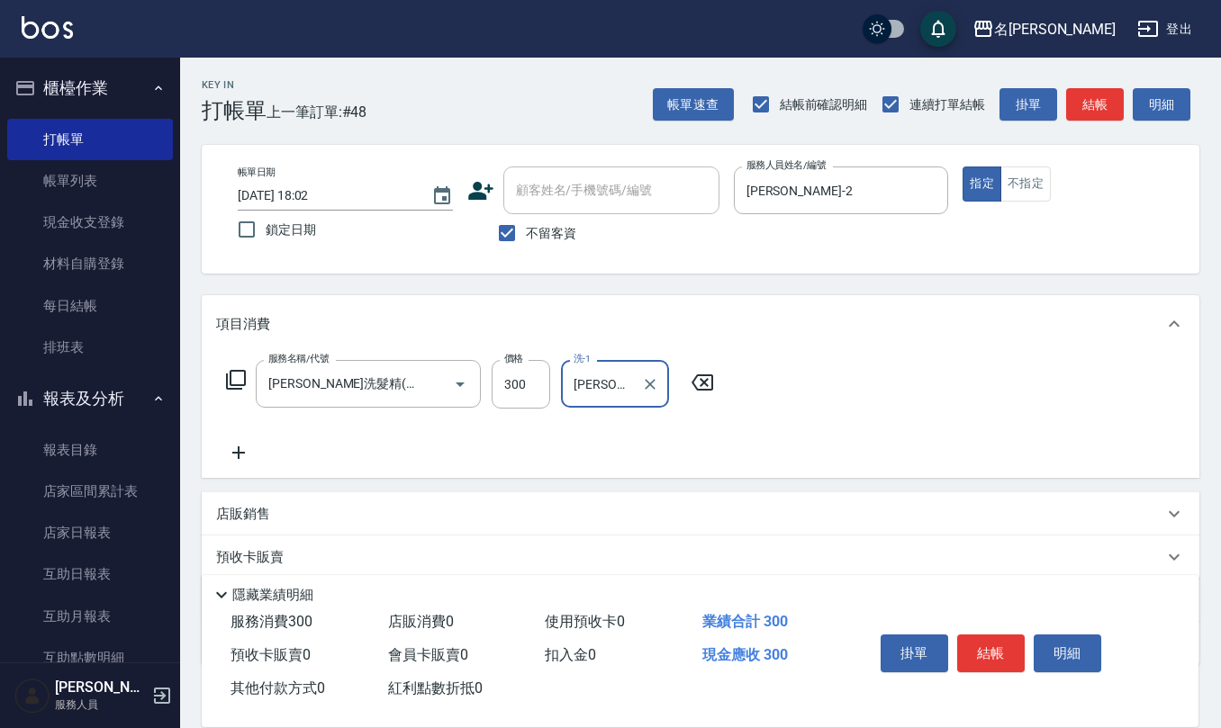
type input "[PERSON_NAME]5"
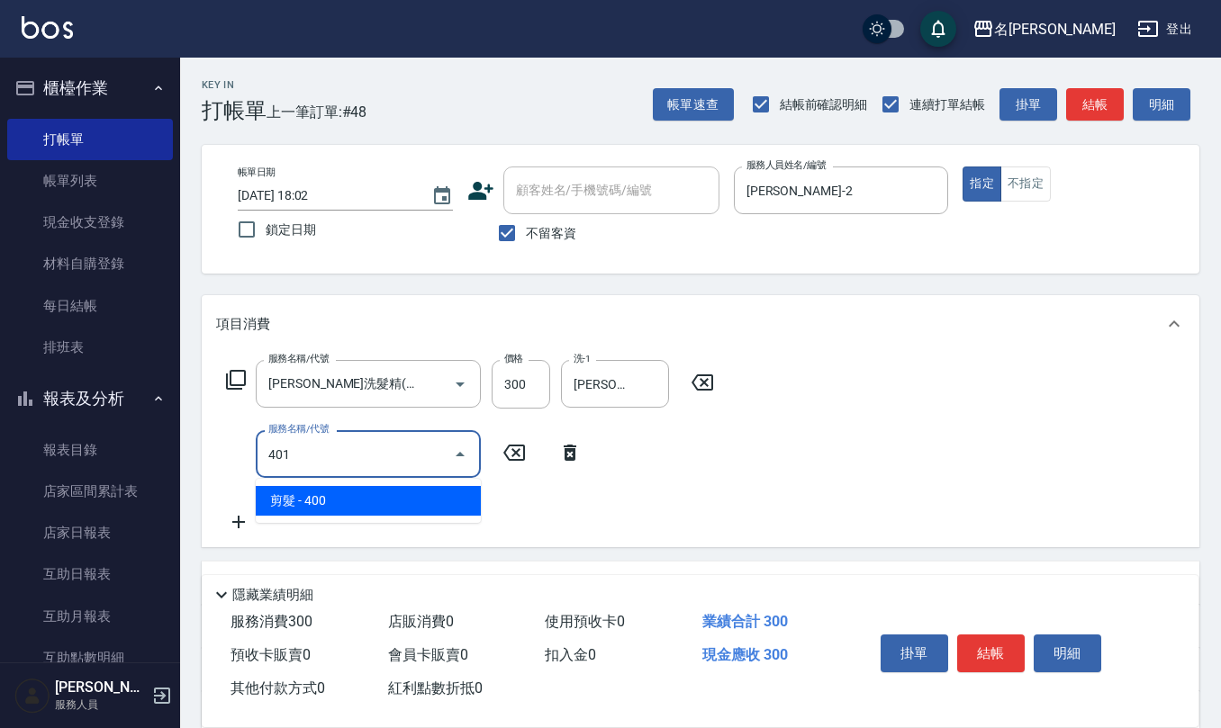
type input "剪髮(401)"
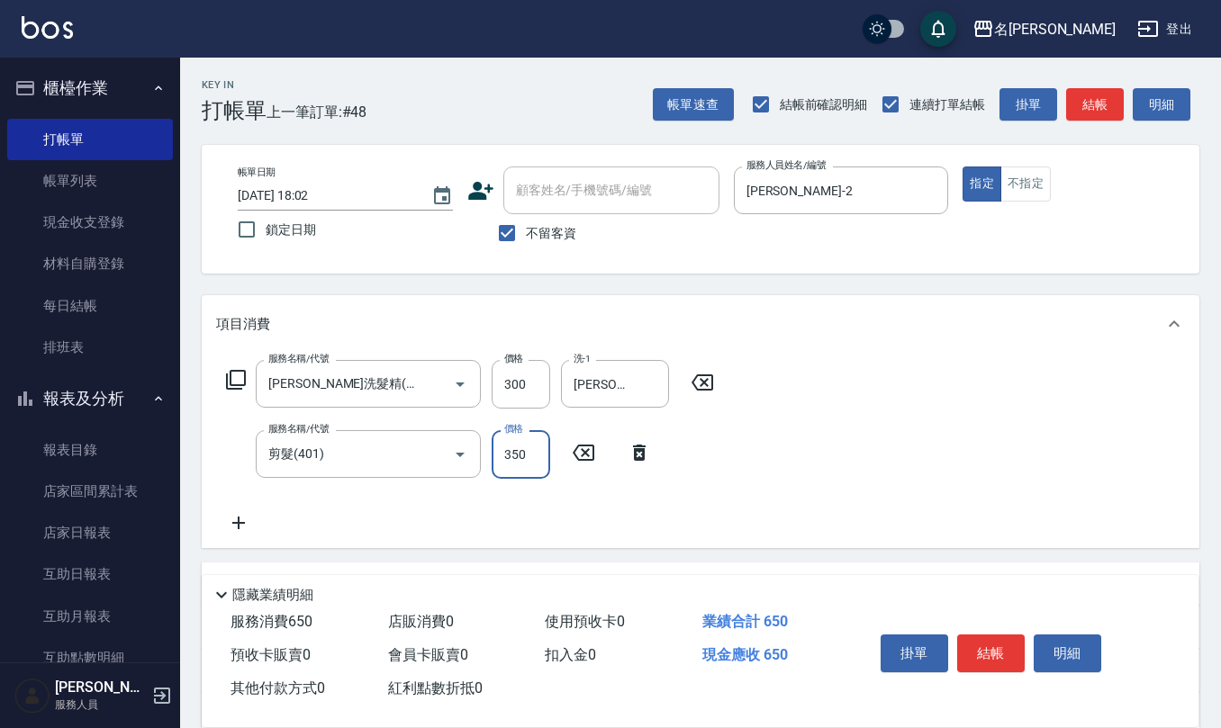
type input "350"
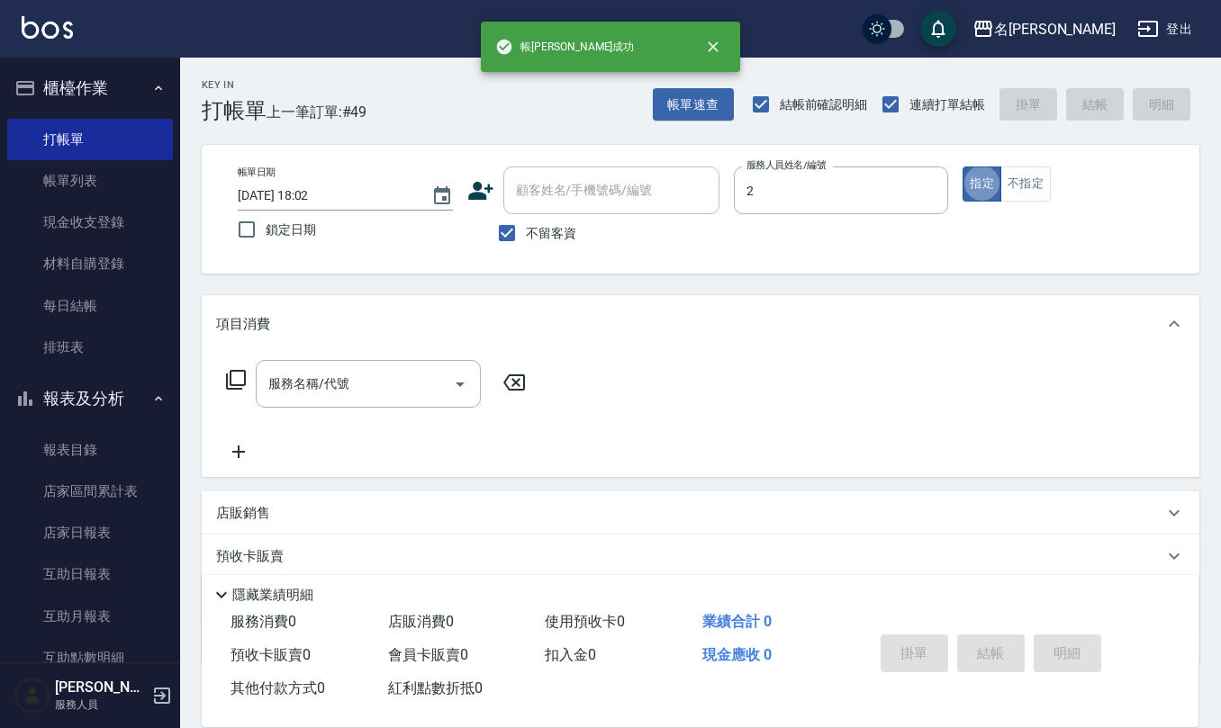
type input "[PERSON_NAME]-2"
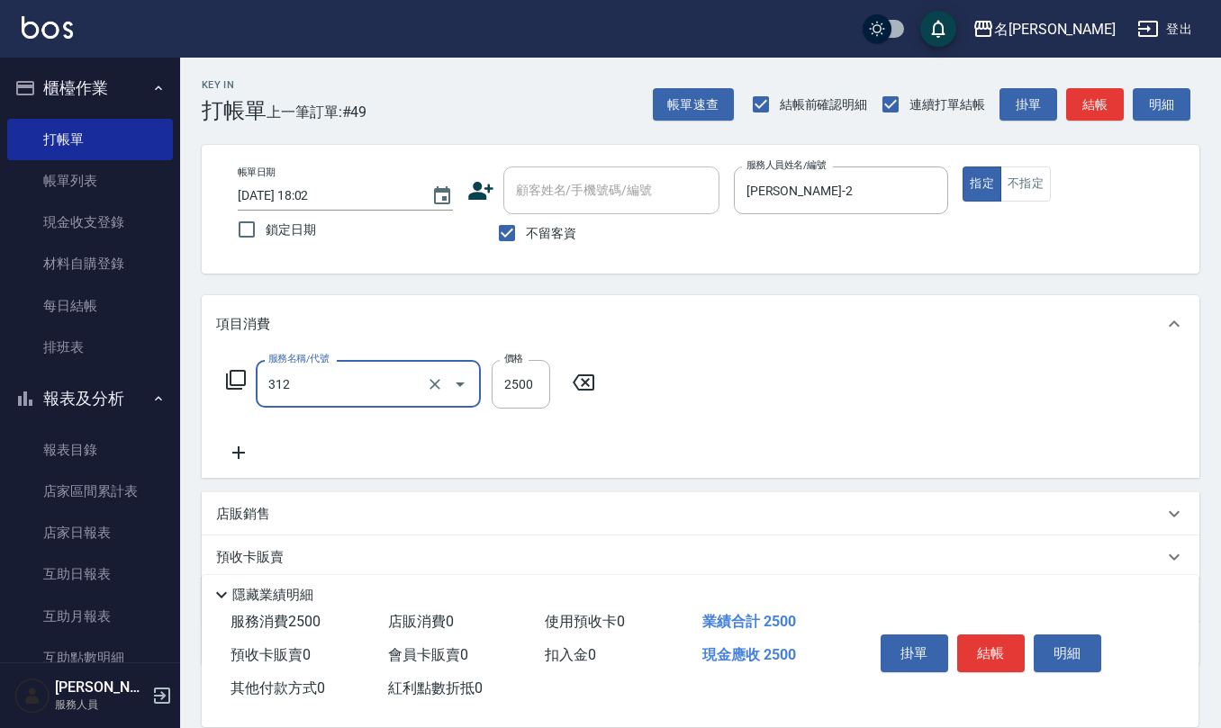
type input "有氧水離子燙2500(312)"
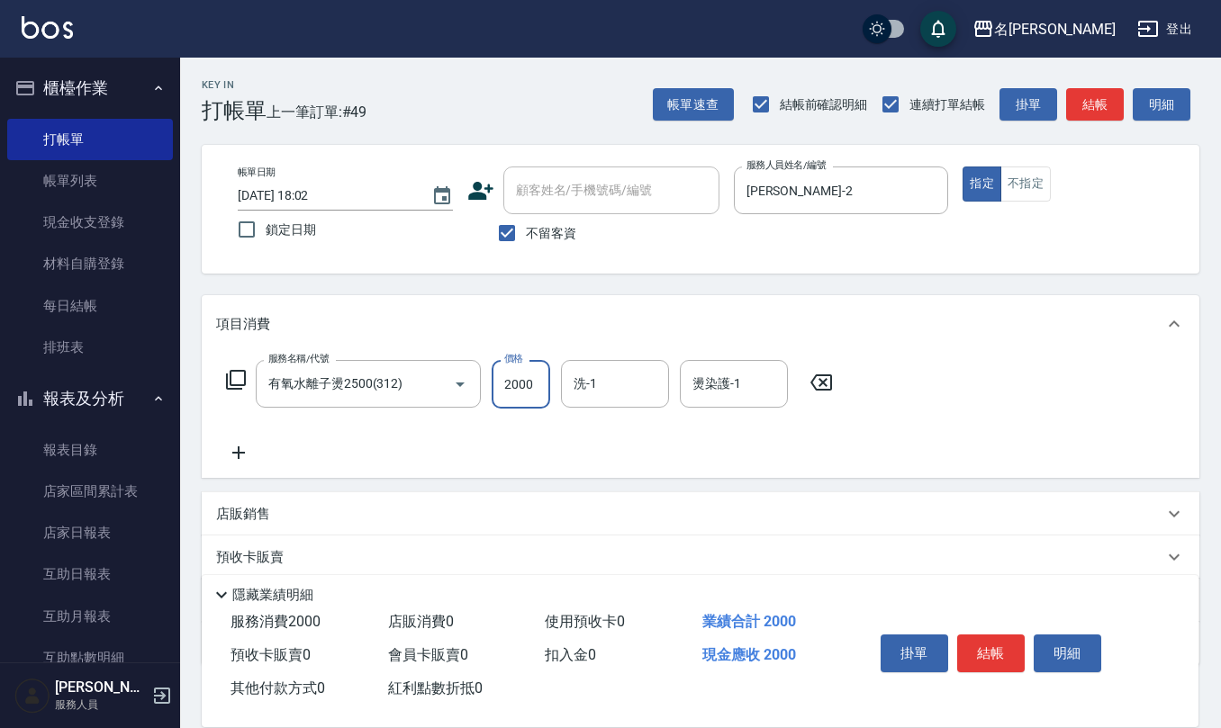
type input "2000"
type input "[PERSON_NAME]-32"
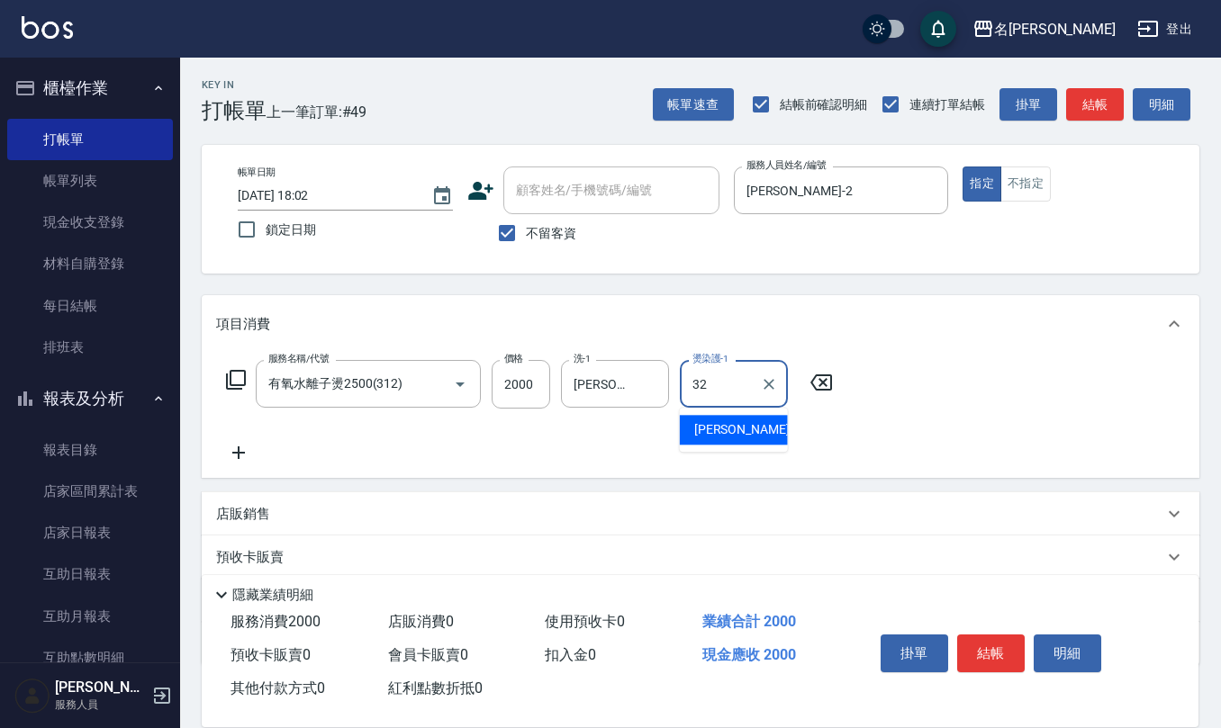
type input "[PERSON_NAME]-32"
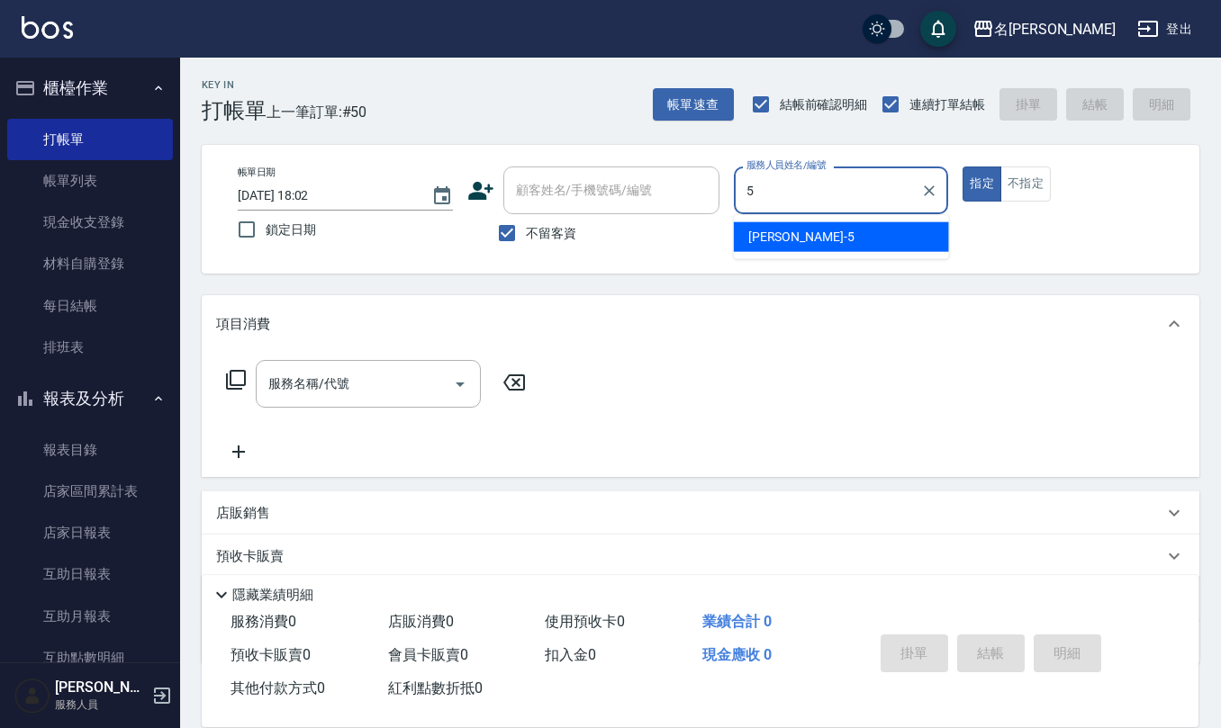
type input "[PERSON_NAME]5"
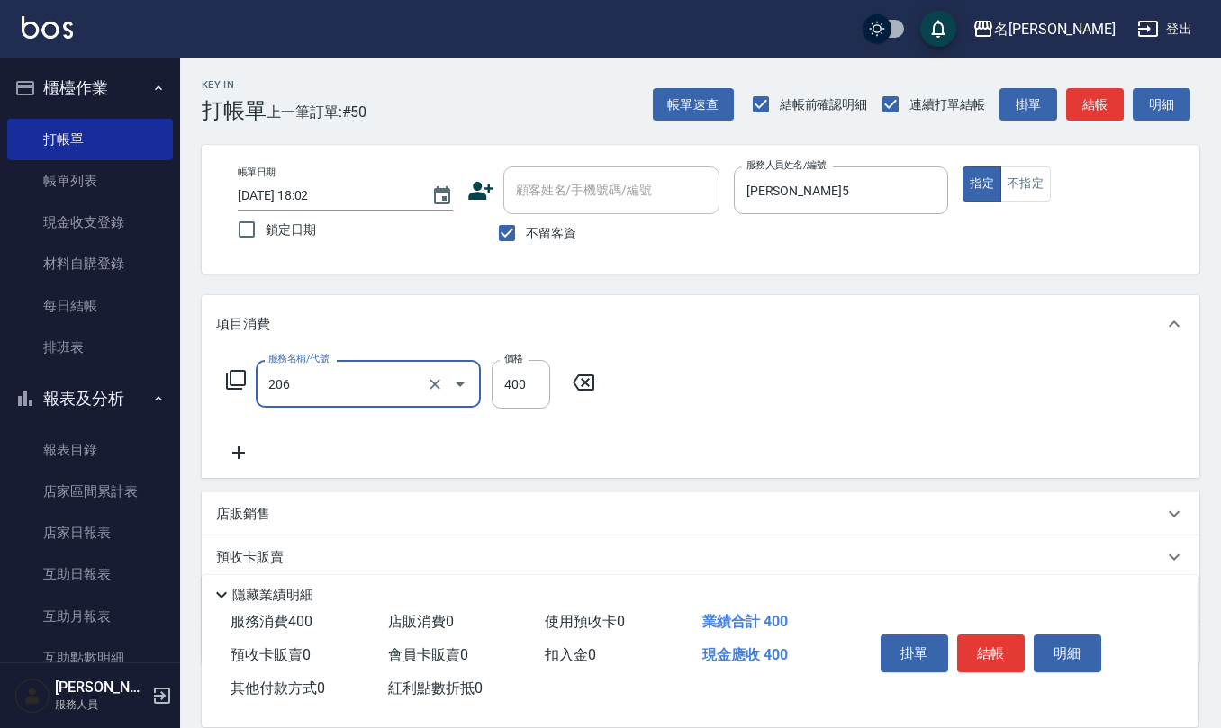
type input "健康洗(206)"
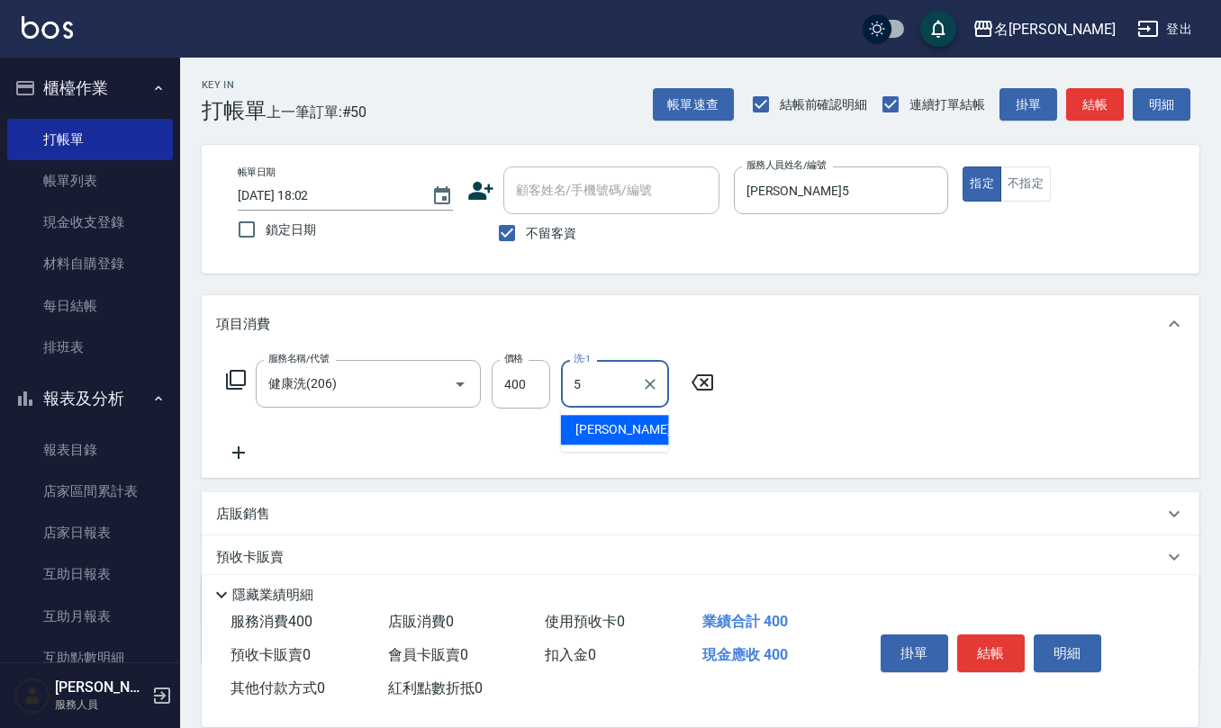
type input "[PERSON_NAME]5"
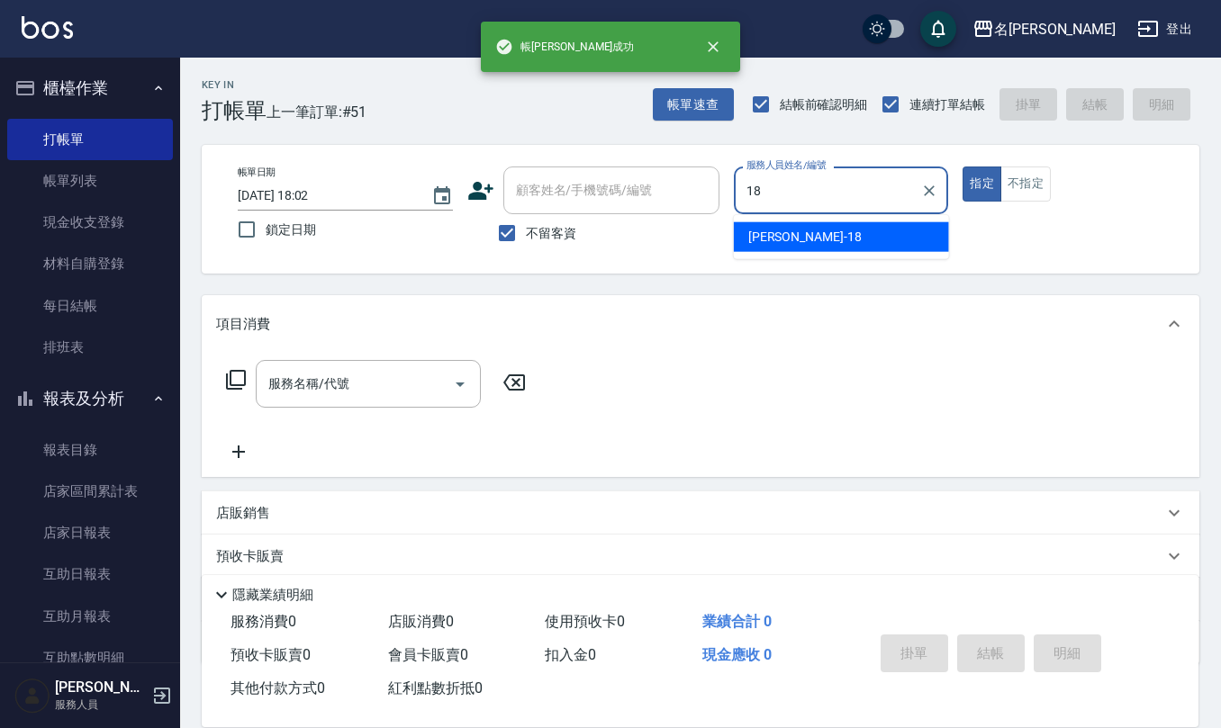
type input "[PERSON_NAME]-18"
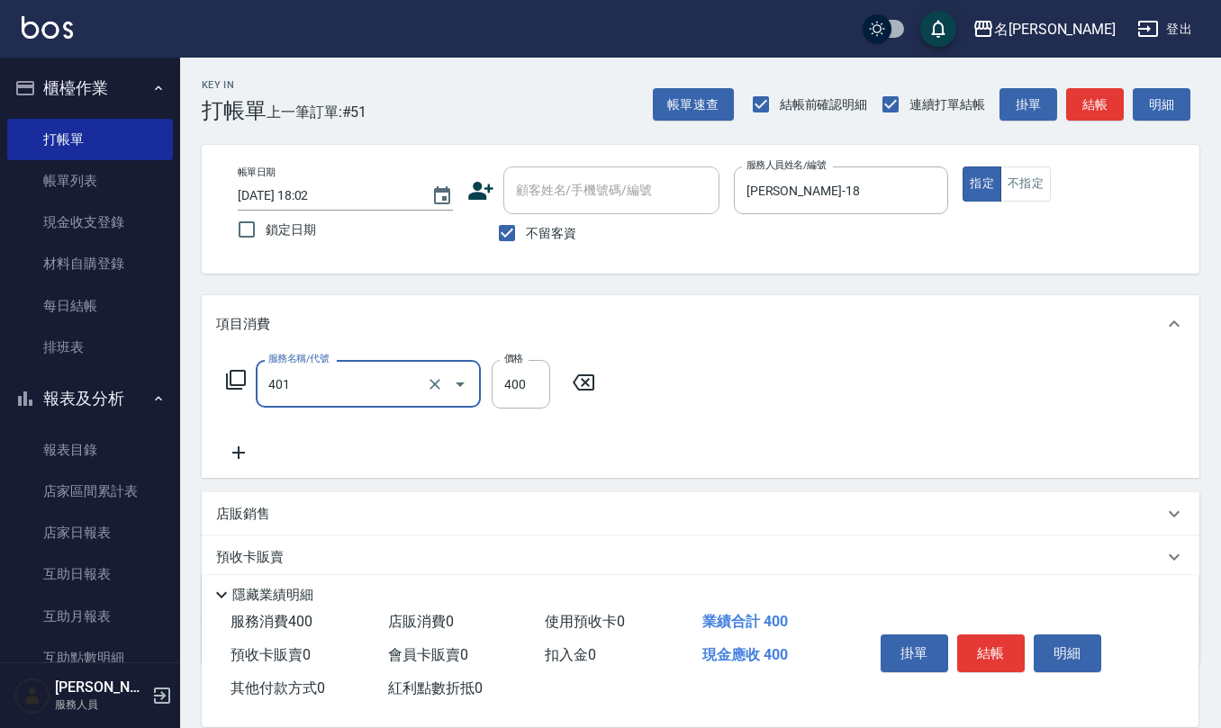
type input "剪髮(401)"
type input "300"
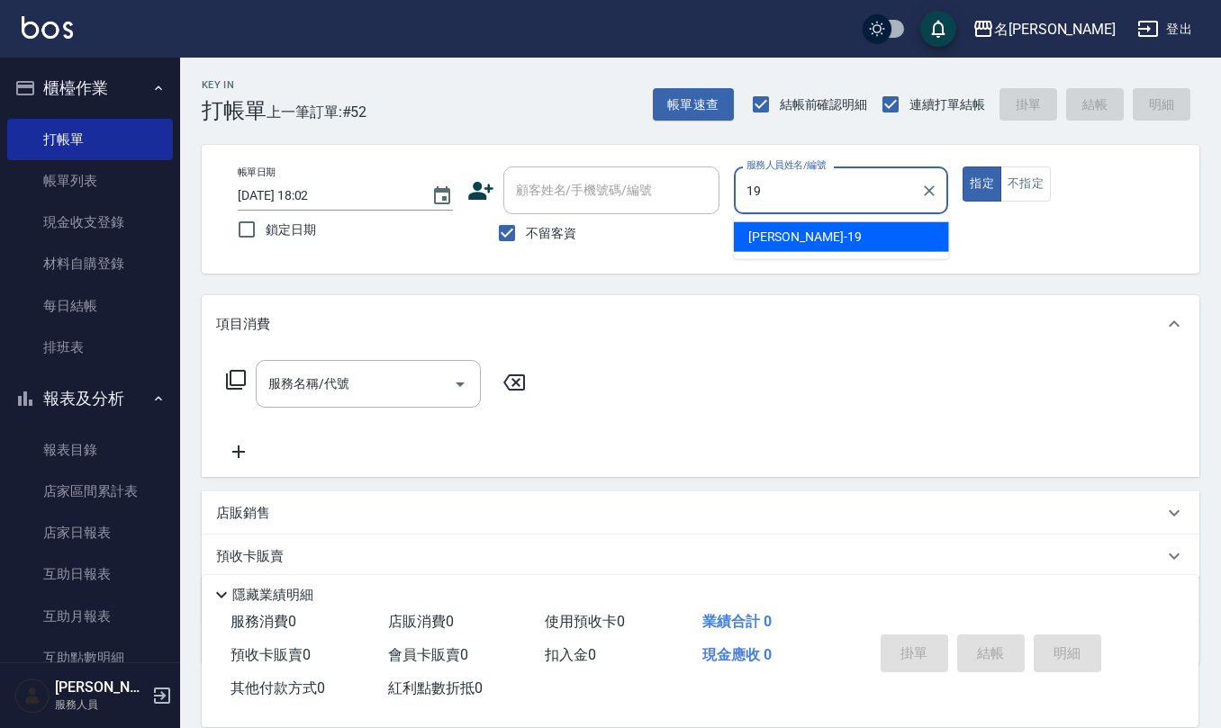
type input "[PERSON_NAME]-19"
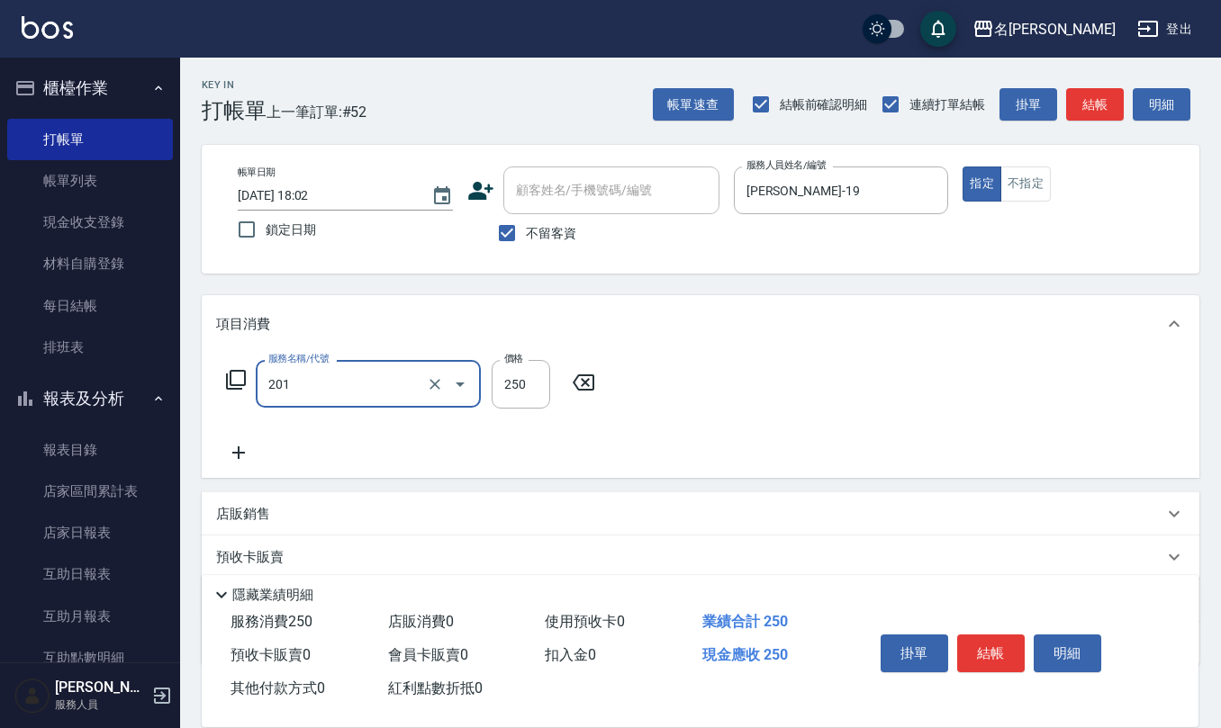
type input "洗髮(201)"
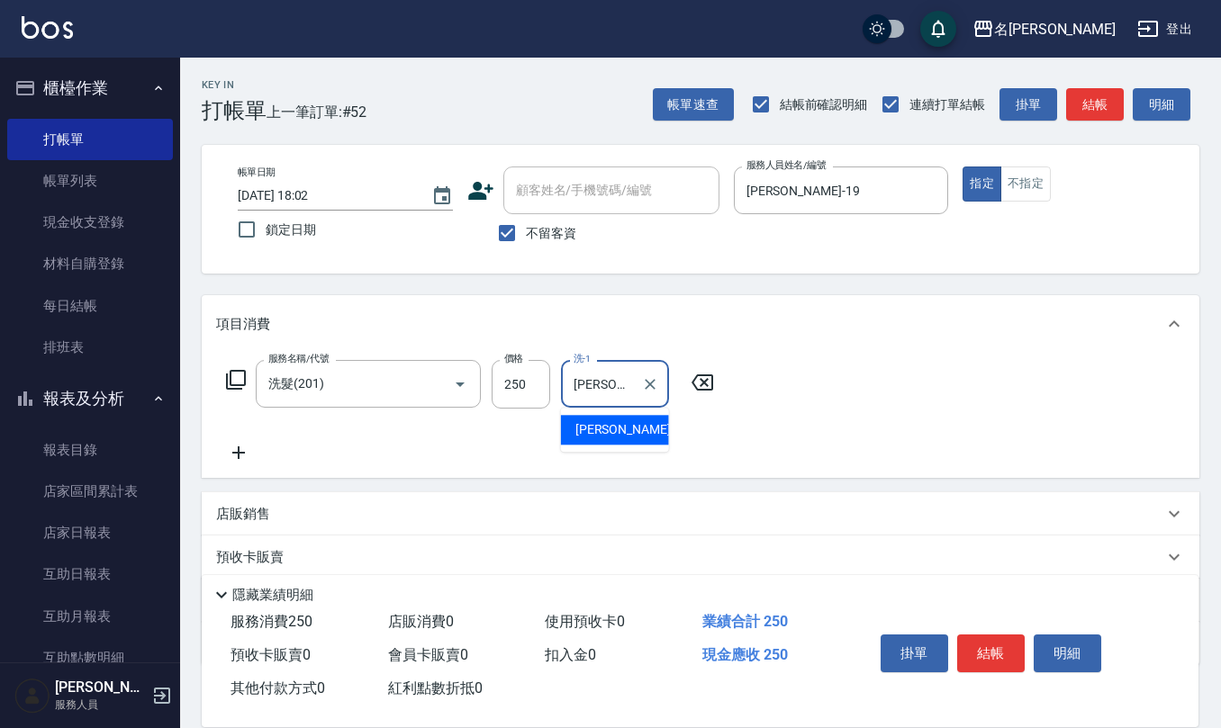
type input "[PERSON_NAME]-26"
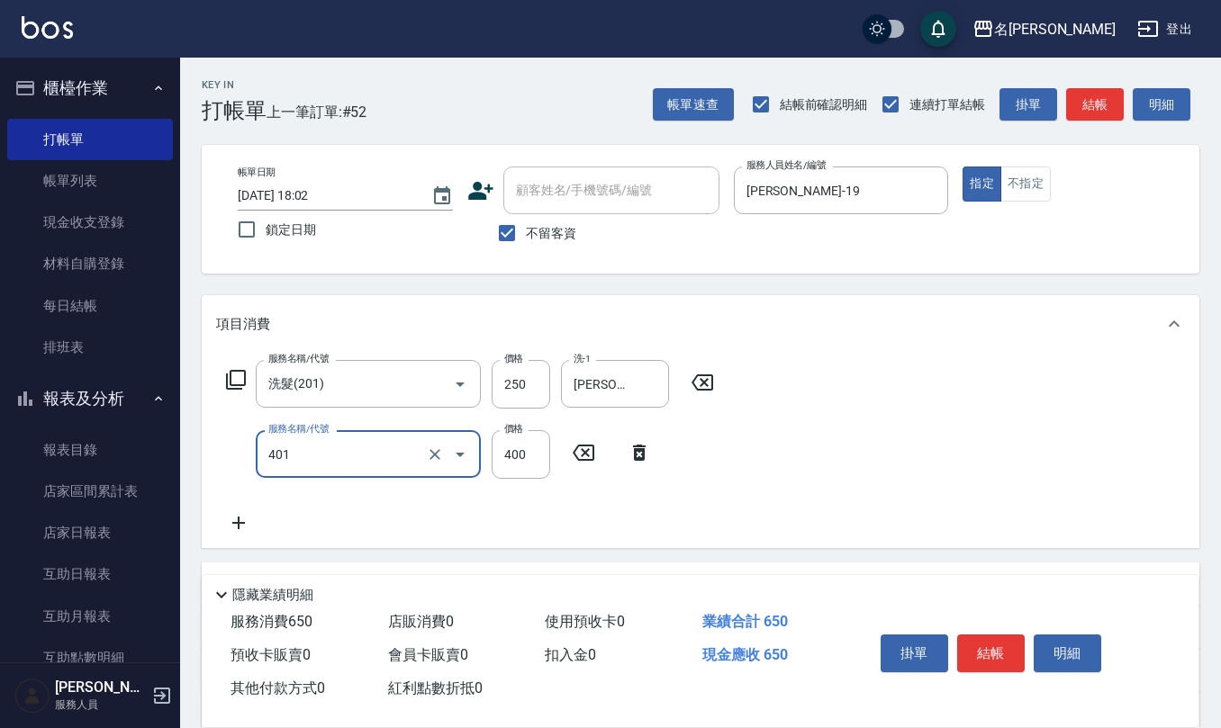
type input "剪髮(401)"
type input "500"
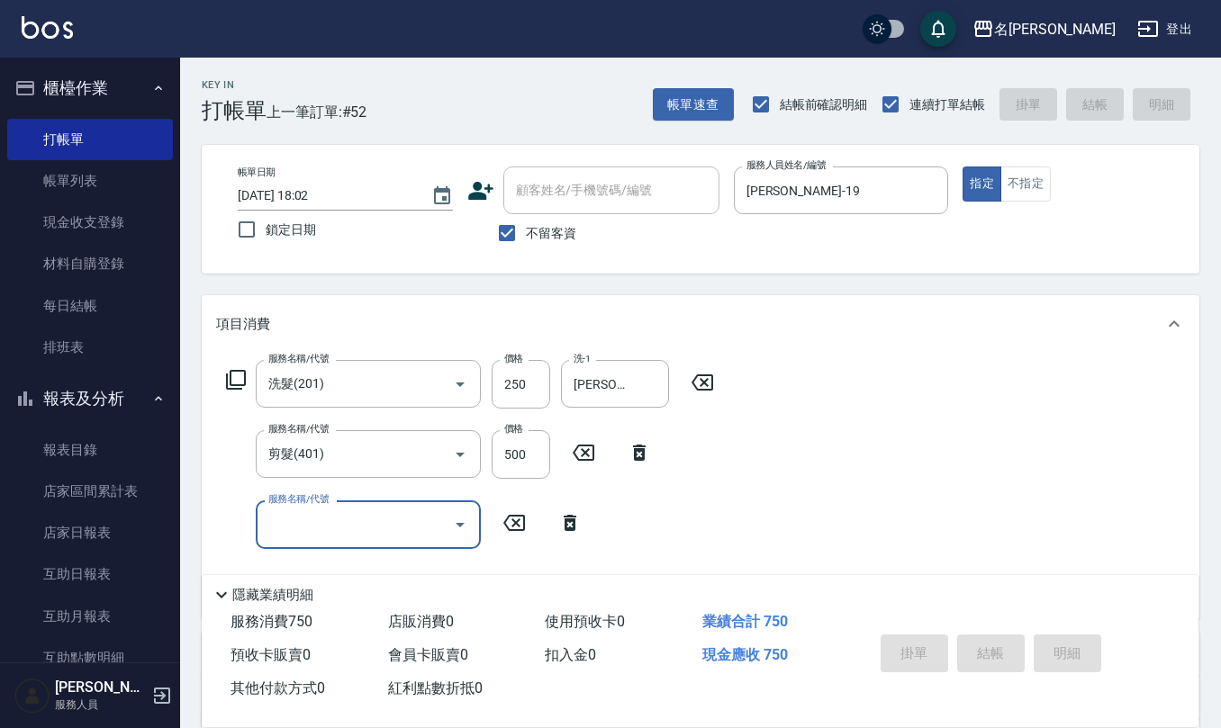
type input "[DATE] 18:03"
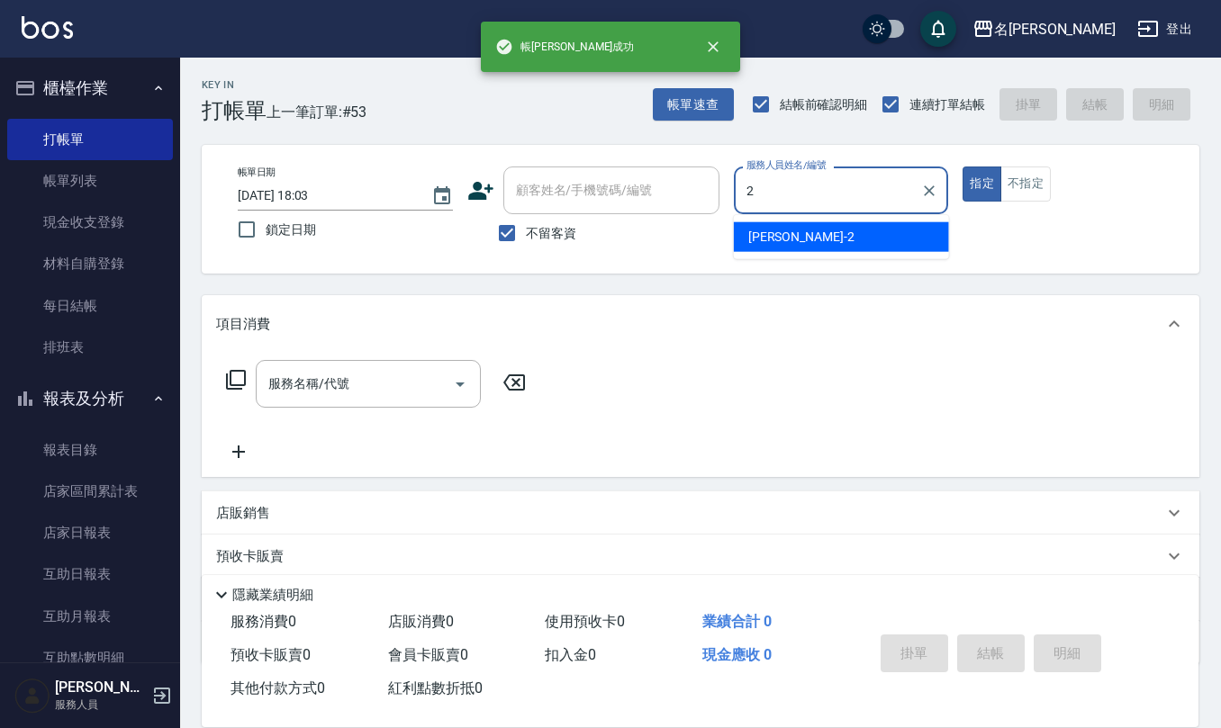
type input "[PERSON_NAME]-2"
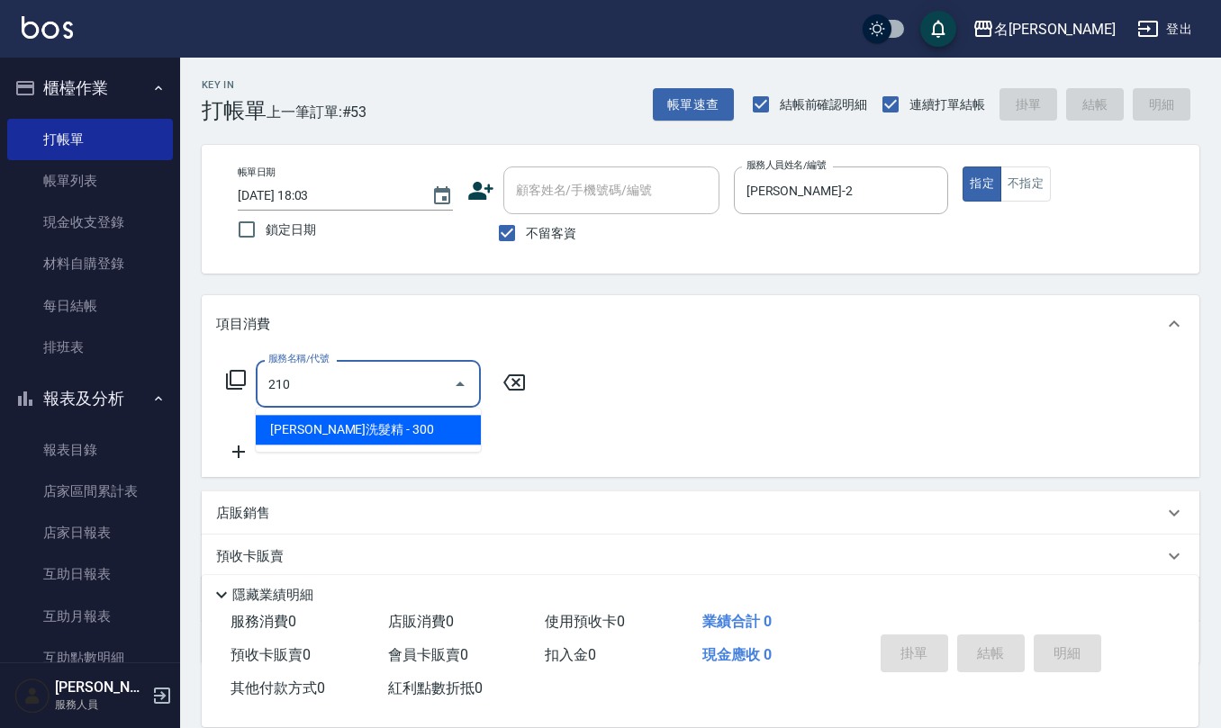
type input "[PERSON_NAME]洗髮精(210)"
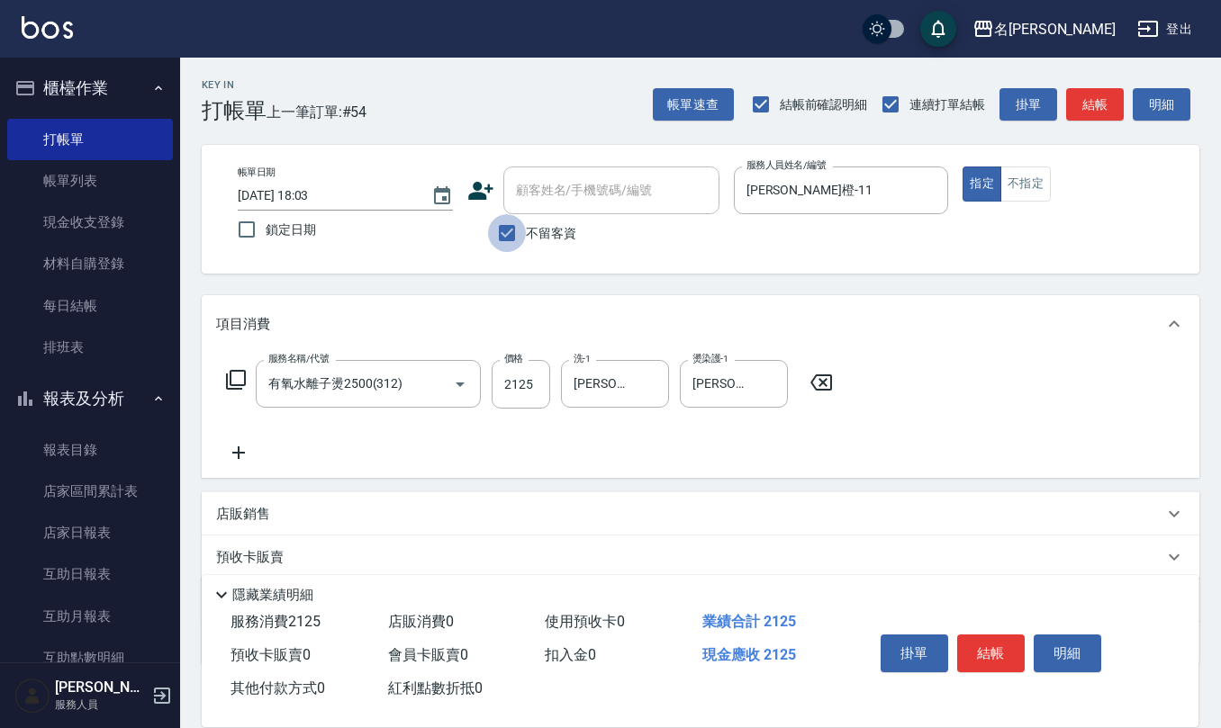
drag, startPoint x: 502, startPoint y: 228, endPoint x: 519, endPoint y: 209, distance: 25.5
click at [502, 227] on input "不留客資" at bounding box center [507, 233] width 38 height 38
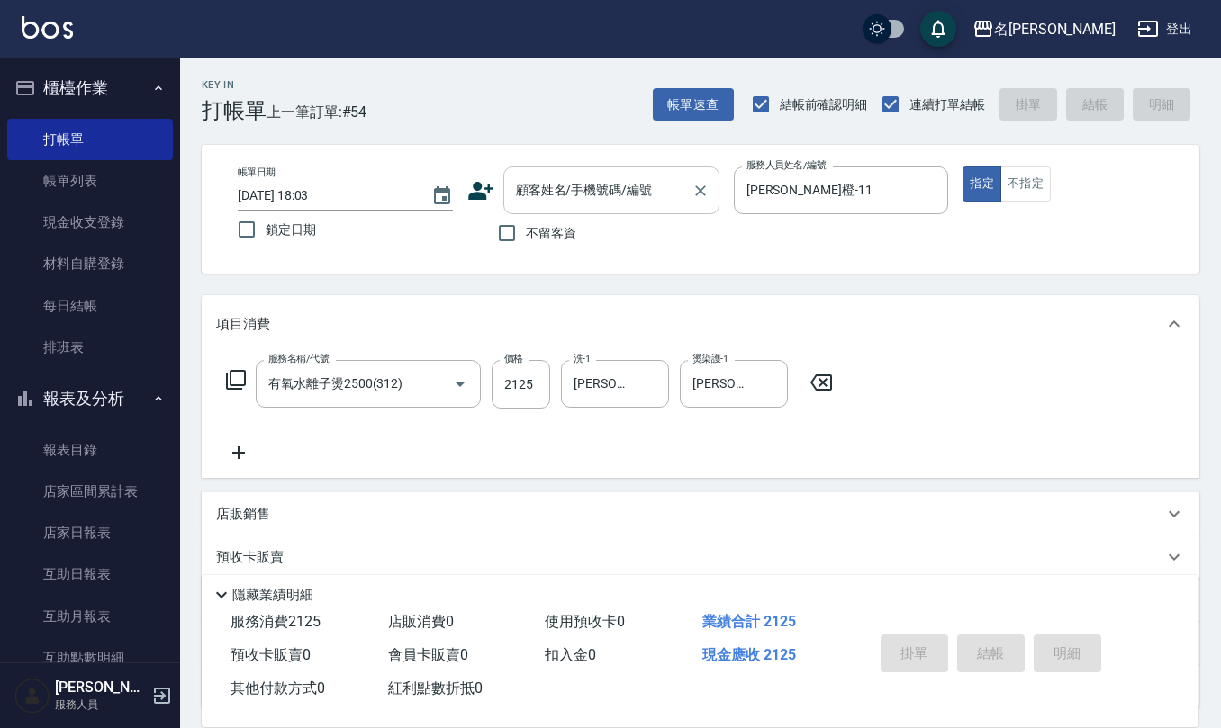
click at [534, 202] on input "顧客姓名/手機號碼/編號" at bounding box center [597, 191] width 173 height 32
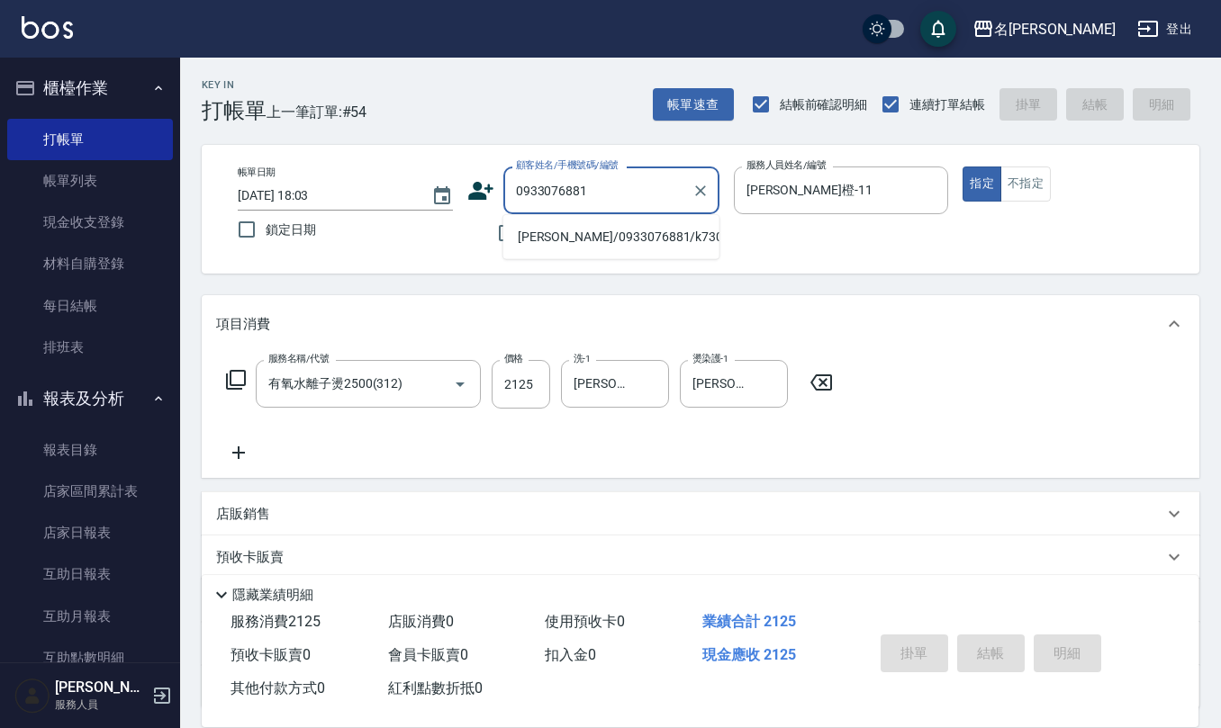
click at [535, 234] on li "[PERSON_NAME]/0933076881/k730613" at bounding box center [611, 237] width 216 height 30
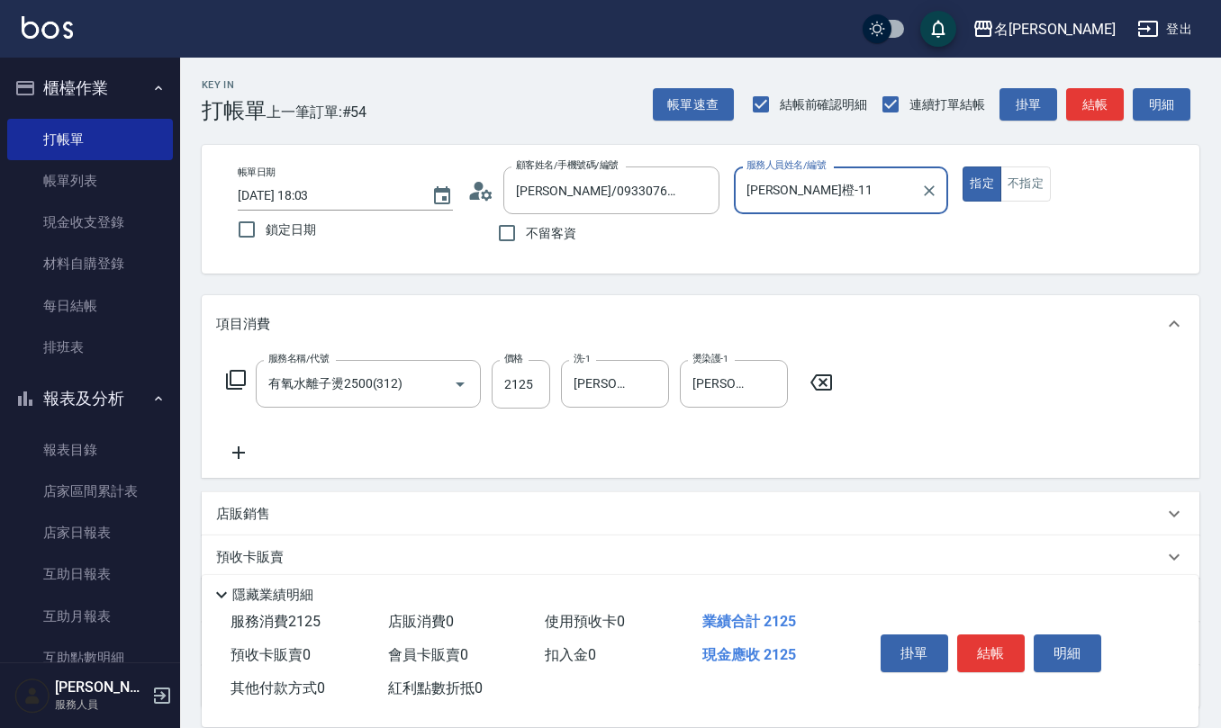
click at [480, 184] on circle at bounding box center [478, 186] width 9 height 9
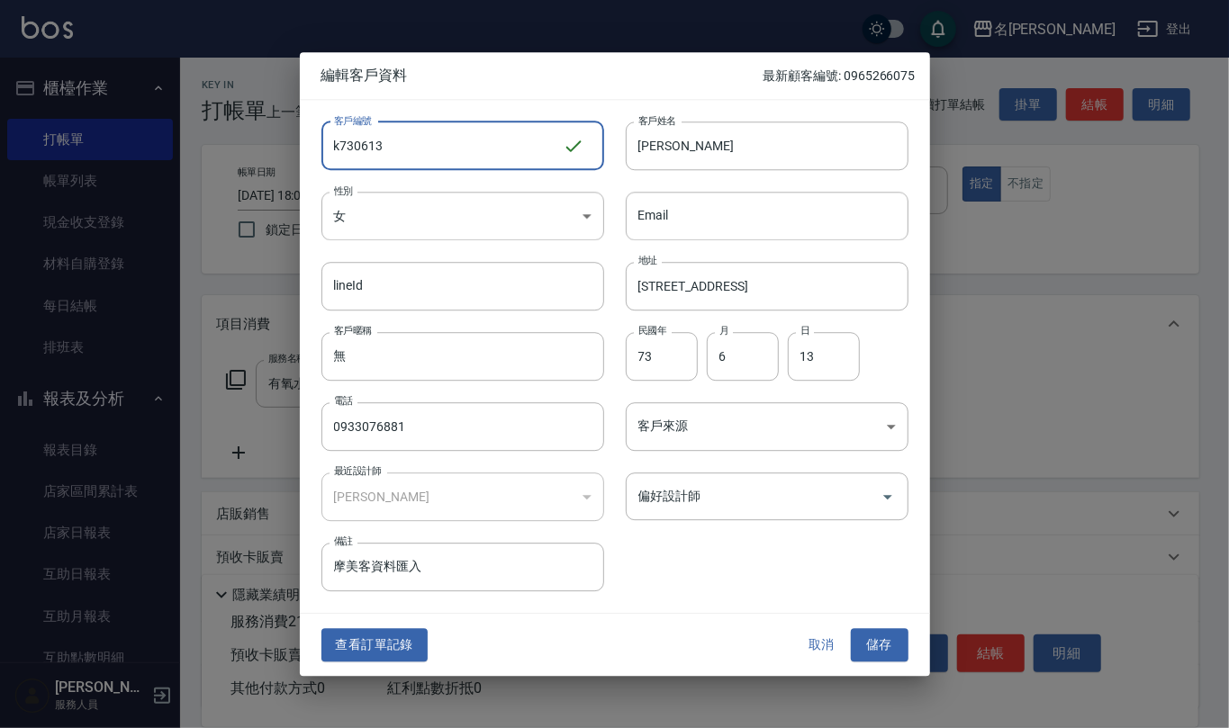
drag, startPoint x: 440, startPoint y: 144, endPoint x: 152, endPoint y: 151, distance: 288.2
click at [193, 123] on div "編輯客戶資料 最新顧客編號: 0965266075 客戶編號 k730613 ​ 客戶編號 客戶姓名 [PERSON_NAME] 客戶姓名 性別 女 [DEM…" at bounding box center [614, 364] width 1229 height 728
click at [880, 639] on button "儲存" at bounding box center [880, 645] width 58 height 33
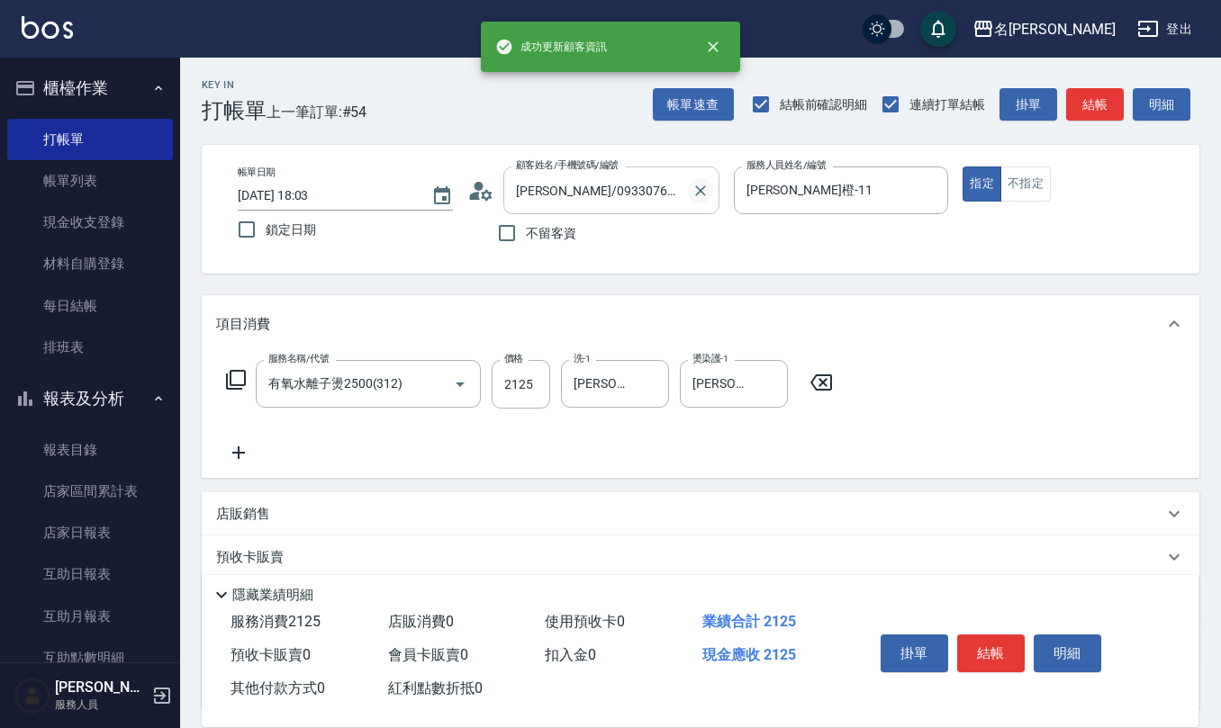
click at [707, 192] on icon "Clear" at bounding box center [701, 191] width 18 height 18
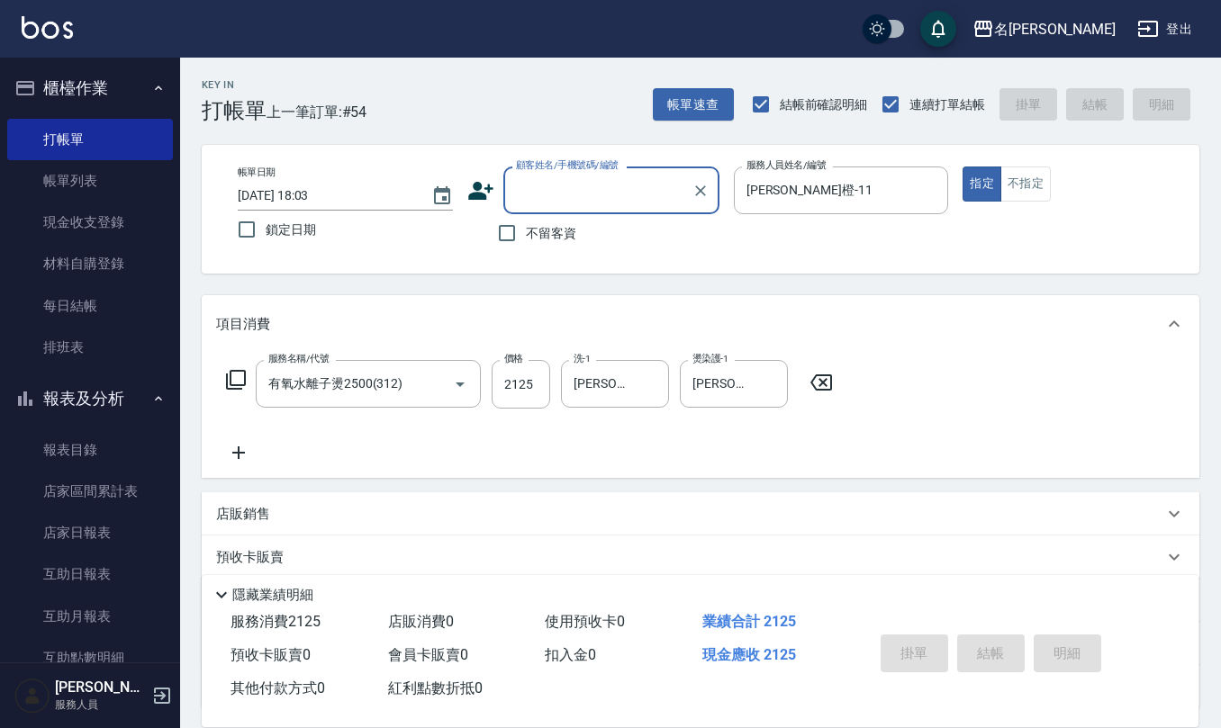
click at [648, 182] on input "顧客姓名/手機號碼/編號" at bounding box center [597, 191] width 173 height 32
